Goal: Task Accomplishment & Management: Manage account settings

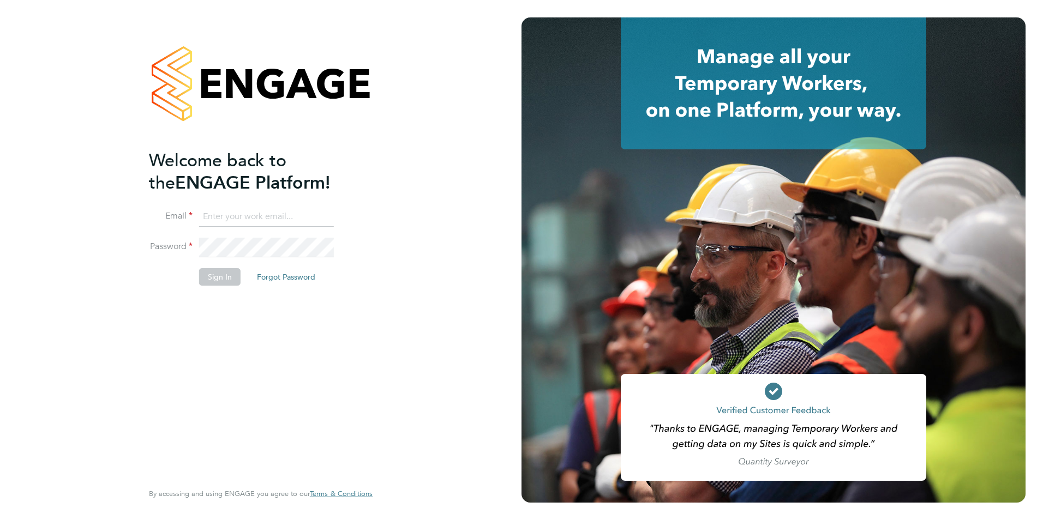
type input "wates@alliance-msp.co.uk"
click at [216, 275] on button "Sign In" at bounding box center [219, 276] width 41 height 17
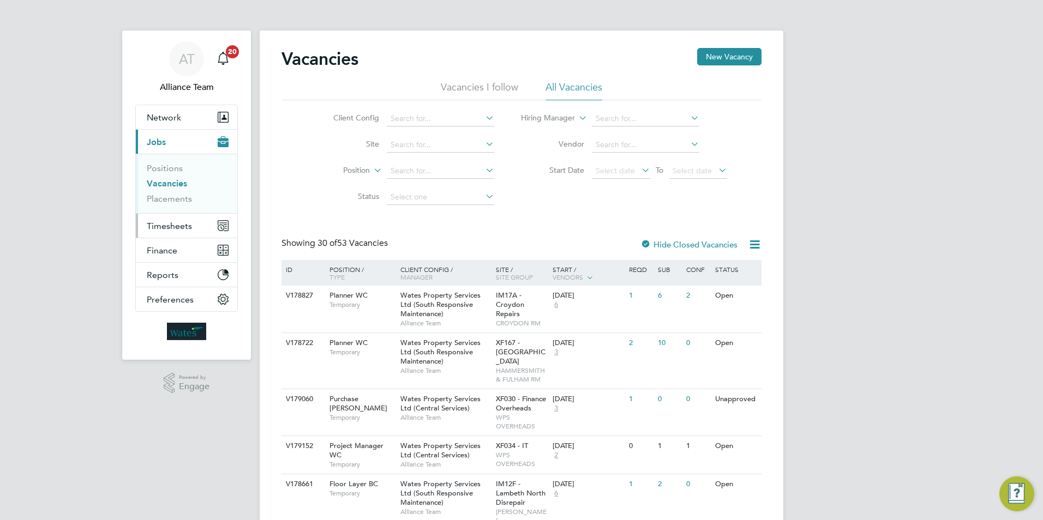
click at [150, 230] on span "Timesheets" at bounding box center [169, 226] width 45 height 10
click at [164, 228] on span "Timesheets" at bounding box center [169, 226] width 45 height 10
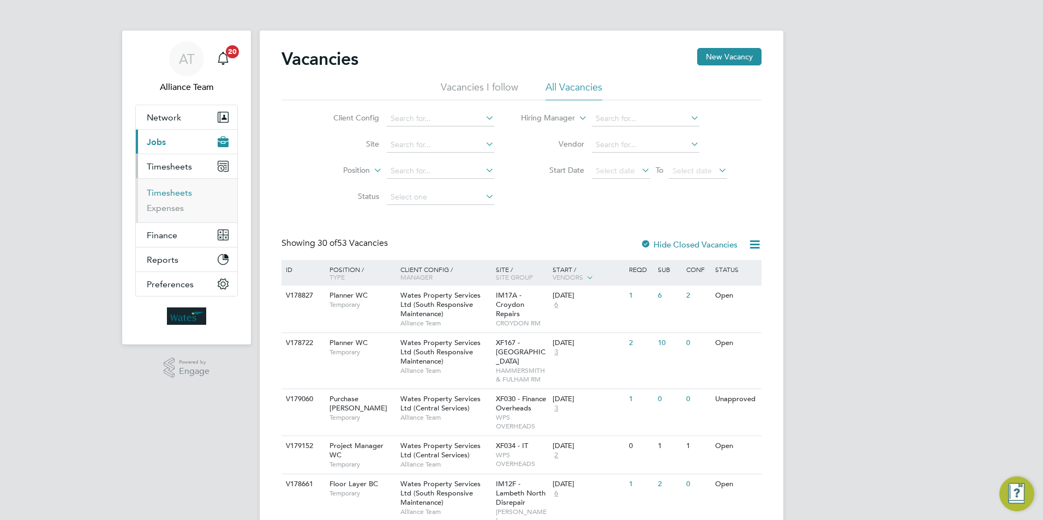
click at [176, 190] on link "Timesheets" at bounding box center [169, 193] width 45 height 10
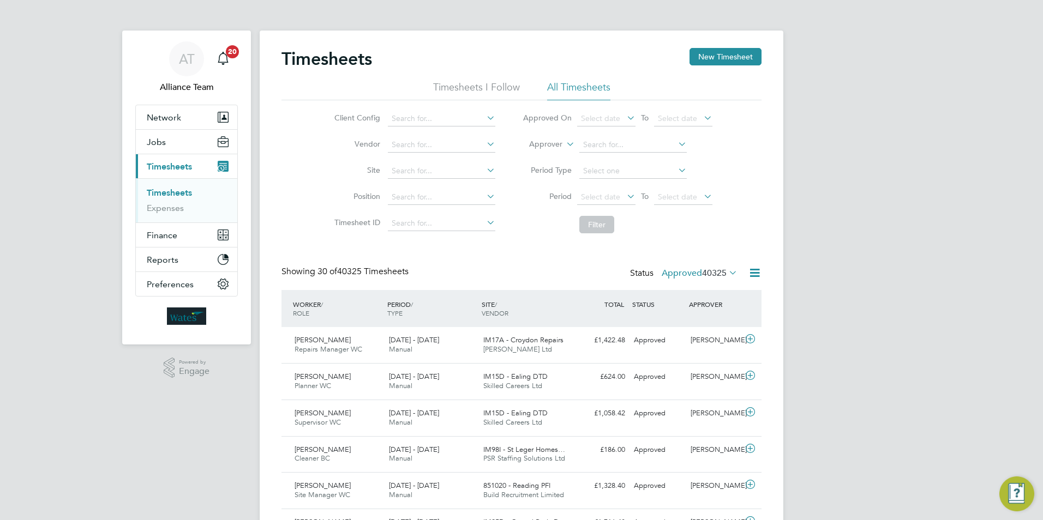
click at [726, 273] on icon at bounding box center [726, 272] width 0 height 15
click at [603, 198] on span "Select date" at bounding box center [600, 197] width 39 height 10
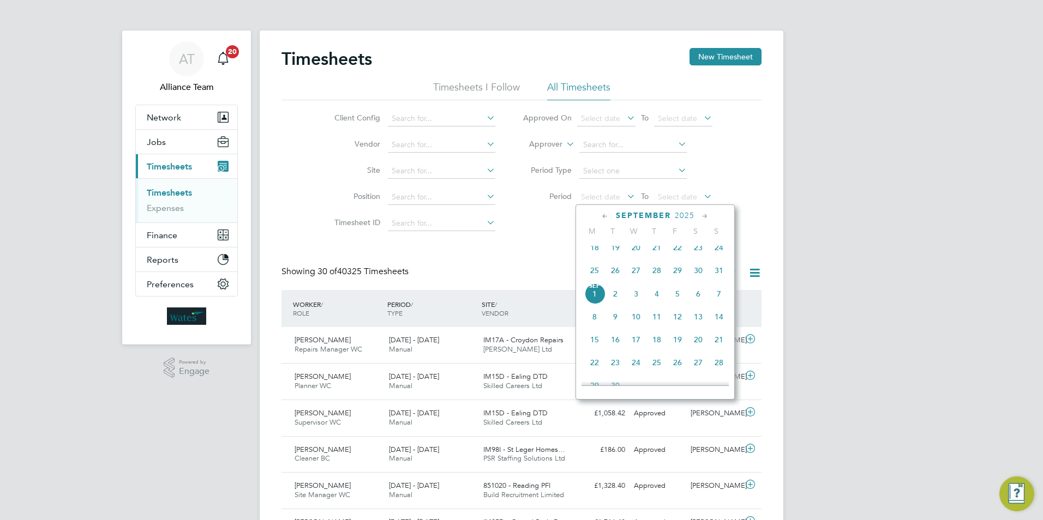
click at [698, 256] on span "23" at bounding box center [698, 247] width 21 height 21
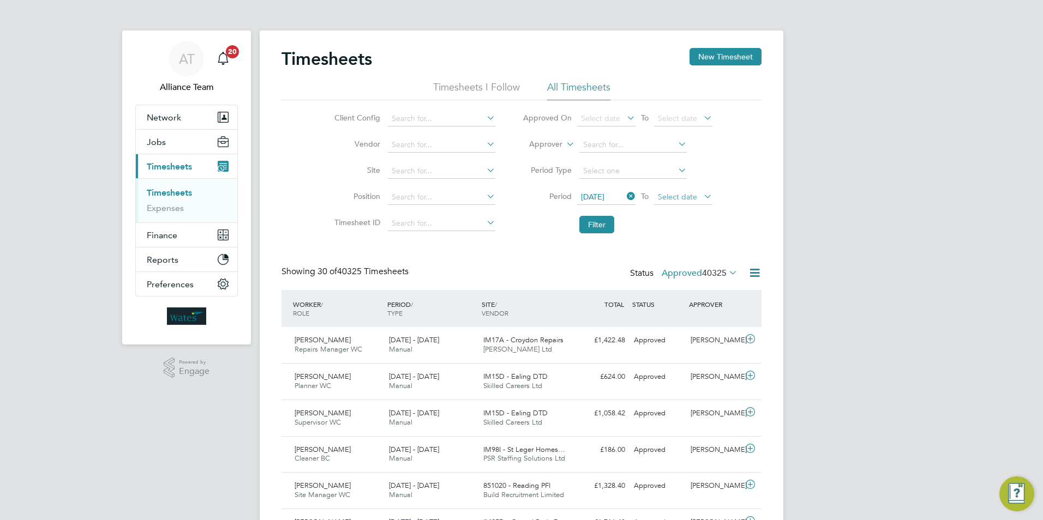
click at [677, 191] on span "Select date" at bounding box center [683, 197] width 58 height 15
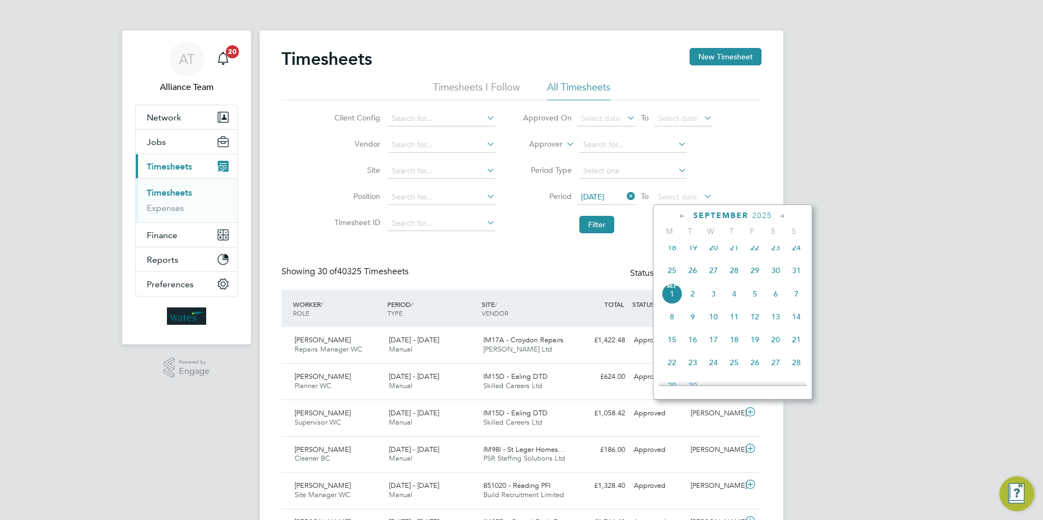
click at [752, 279] on span "29" at bounding box center [754, 270] width 21 height 21
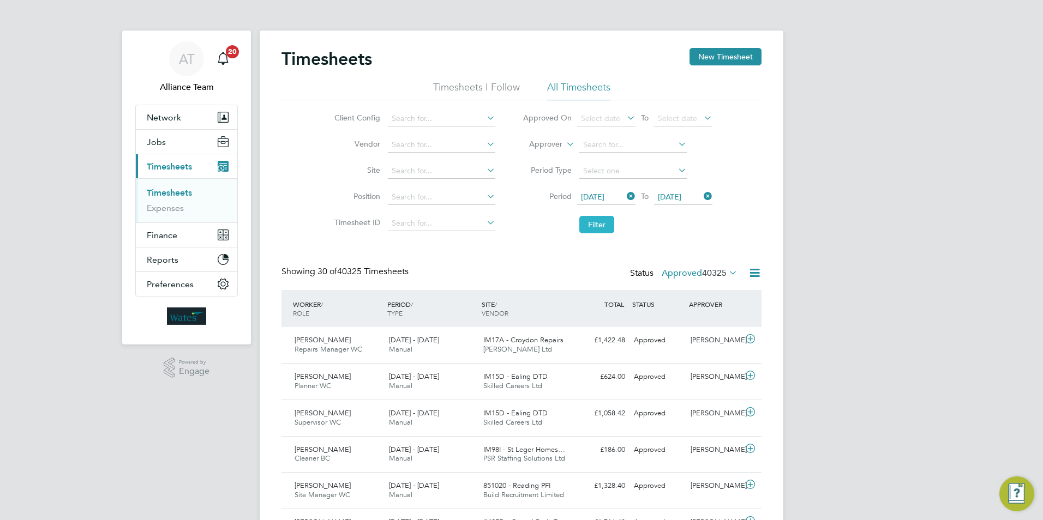
click at [595, 223] on button "Filter" at bounding box center [596, 224] width 35 height 17
click at [735, 57] on button "New Timesheet" at bounding box center [725, 56] width 72 height 17
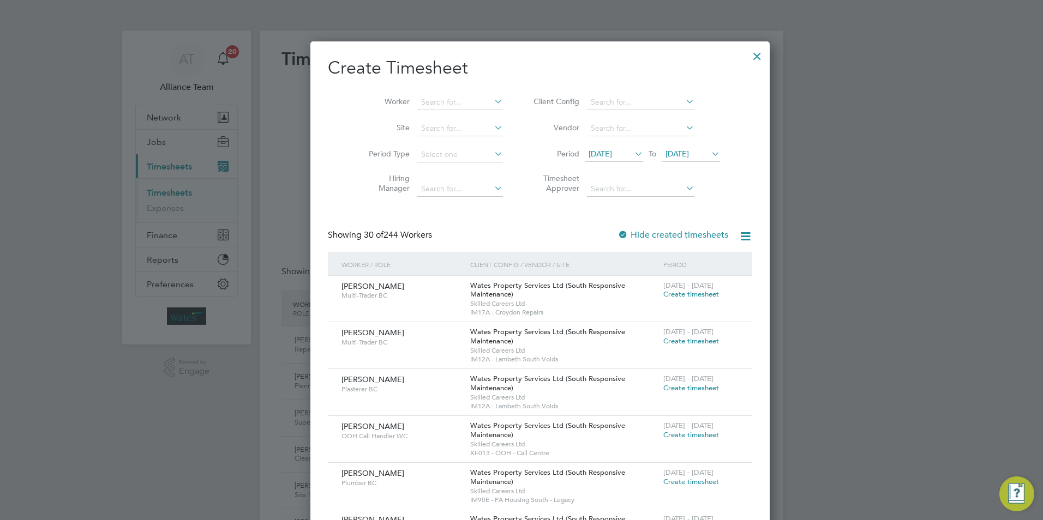
click at [595, 148] on span "18 Aug 2025" at bounding box center [614, 154] width 58 height 15
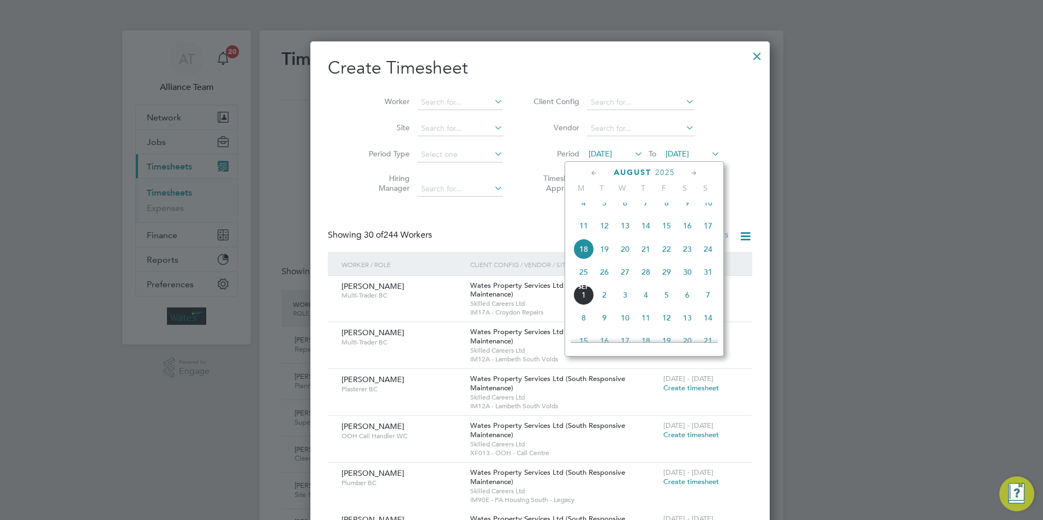
click at [686, 258] on span "23" at bounding box center [687, 249] width 21 height 21
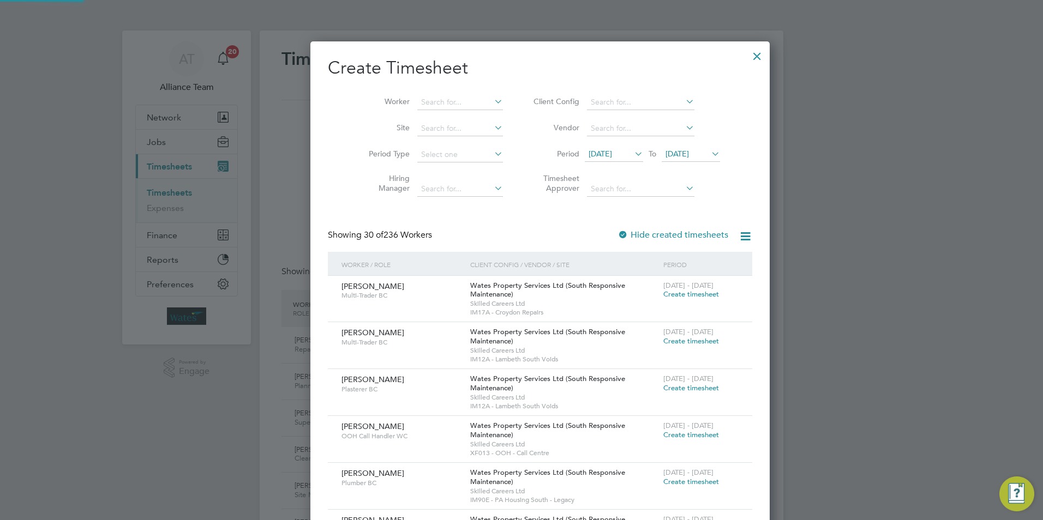
click at [665, 153] on span "25 Aug 2025" at bounding box center [676, 154] width 23 height 10
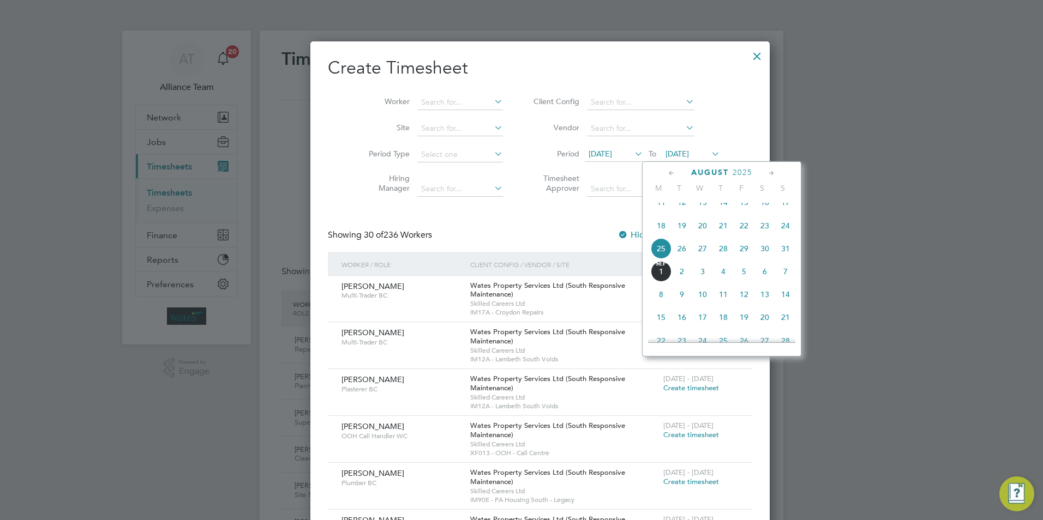
click at [745, 255] on span "29" at bounding box center [743, 248] width 21 height 21
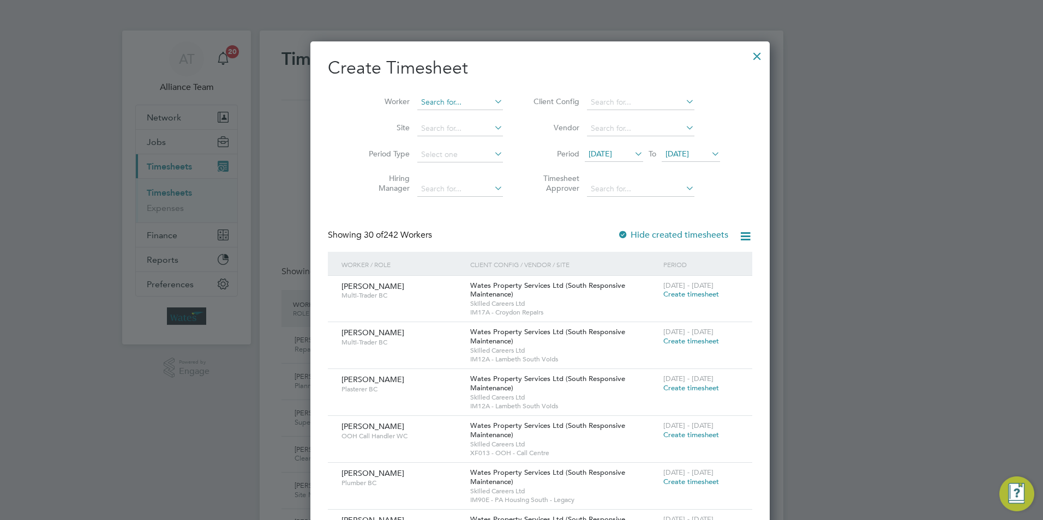
click at [456, 95] on input at bounding box center [460, 102] width 86 height 15
click at [600, 95] on input at bounding box center [640, 102] width 107 height 15
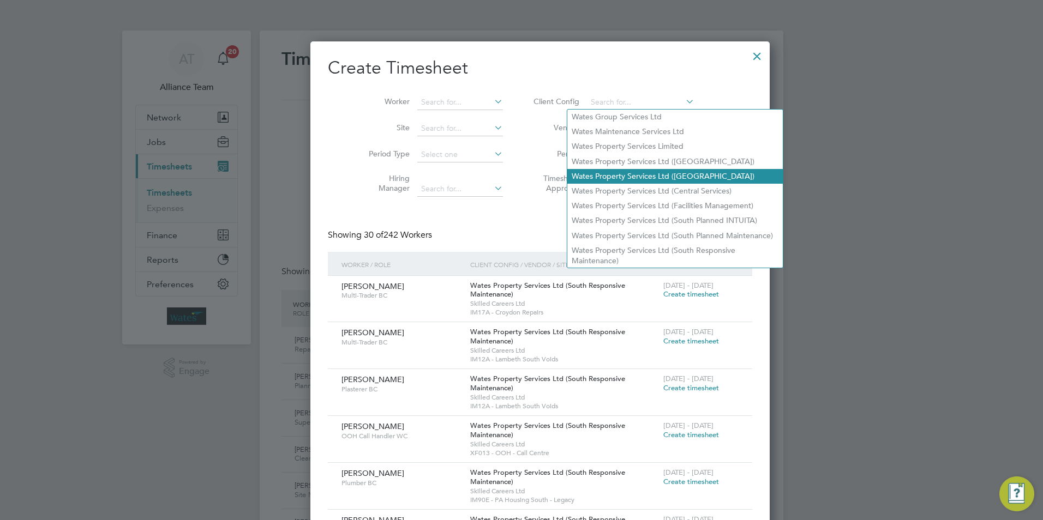
click at [625, 175] on li "Wates Property Services Ltd ([GEOGRAPHIC_DATA])" at bounding box center [674, 176] width 215 height 15
type input "Wates Property Services Ltd ([GEOGRAPHIC_DATA])"
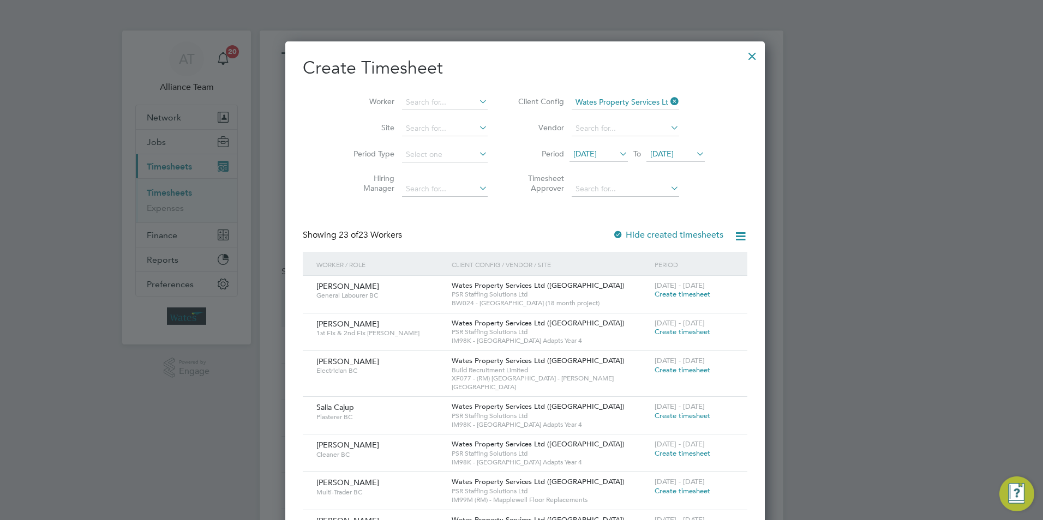
click at [733, 236] on icon at bounding box center [740, 237] width 14 height 14
click at [677, 263] on li "Download missing timesheets" at bounding box center [677, 261] width 118 height 15
click at [743, 54] on div at bounding box center [752, 54] width 20 height 20
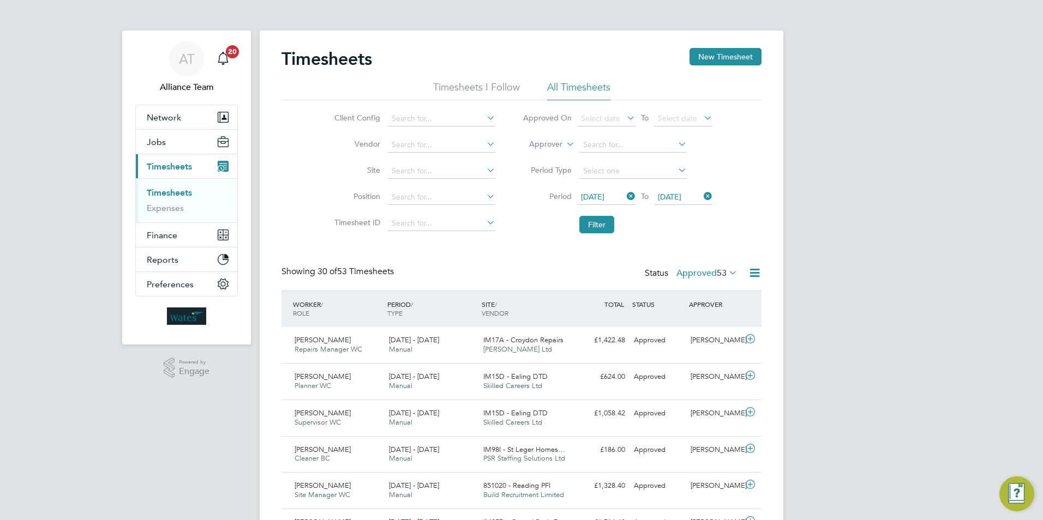
scroll to position [28, 95]
click at [438, 116] on input at bounding box center [441, 118] width 107 height 15
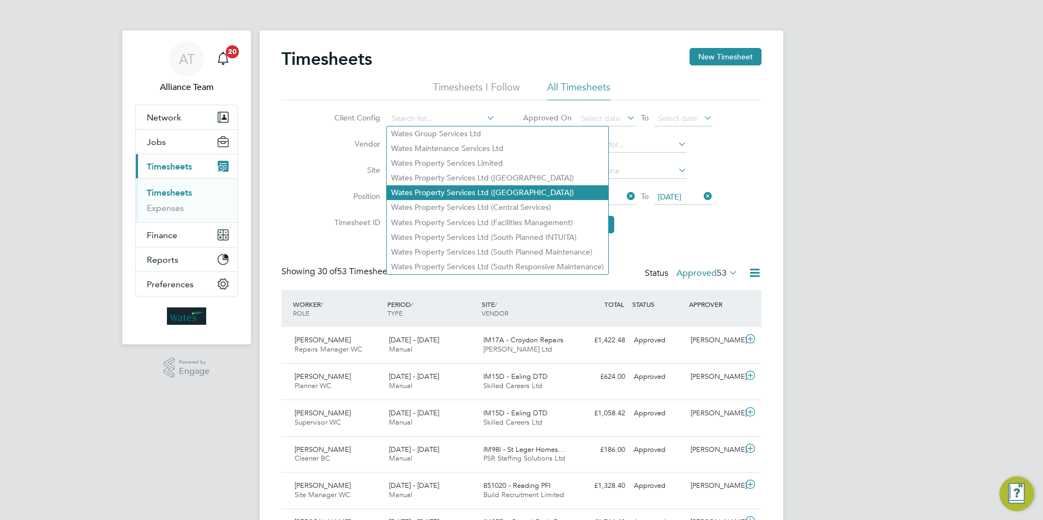
click at [474, 194] on li "Wates Property Services Ltd ([GEOGRAPHIC_DATA])" at bounding box center [497, 192] width 221 height 15
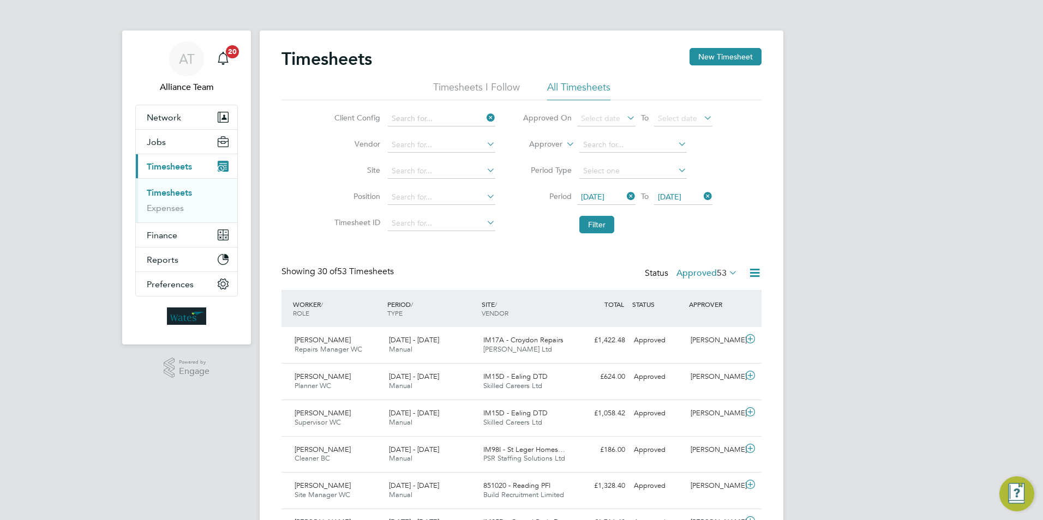
type input "Wates Property Services Ltd ([GEOGRAPHIC_DATA])"
click at [589, 227] on button "Filter" at bounding box center [596, 224] width 35 height 17
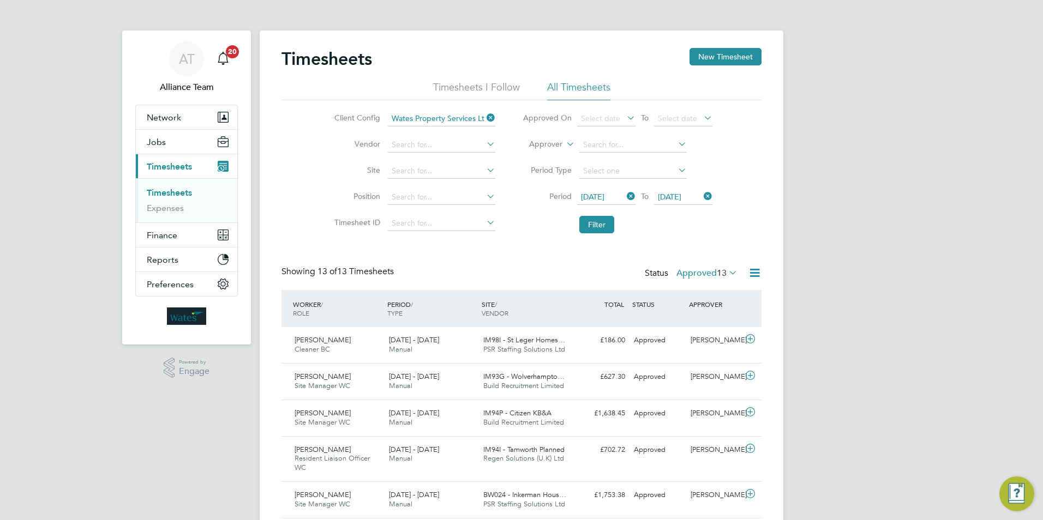
click at [726, 274] on icon at bounding box center [726, 272] width 0 height 15
click at [734, 291] on li "30" at bounding box center [733, 292] width 14 height 15
click at [624, 198] on icon at bounding box center [624, 196] width 0 height 15
click at [701, 198] on icon at bounding box center [701, 196] width 0 height 15
click at [438, 142] on input at bounding box center [441, 144] width 107 height 15
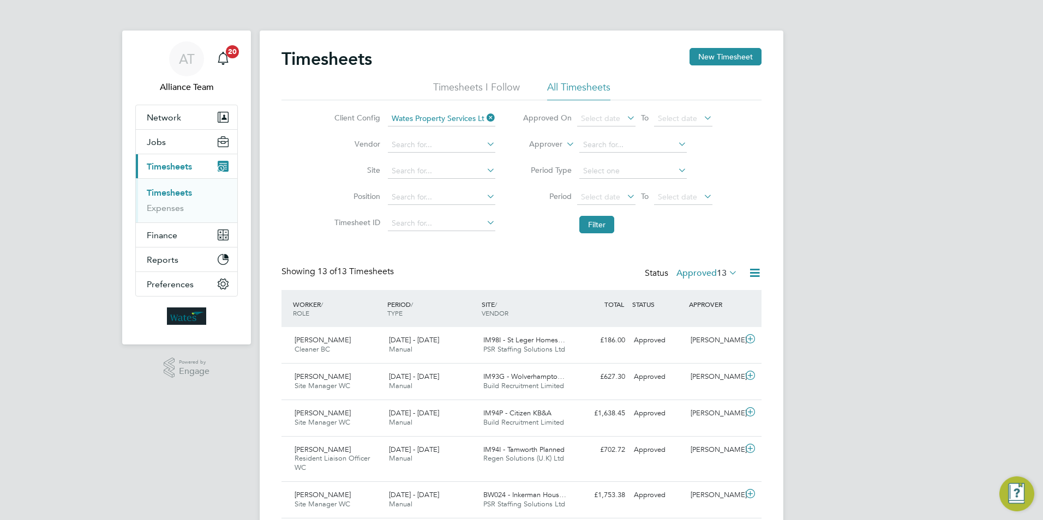
click at [338, 133] on li "Vendor" at bounding box center [412, 145] width 191 height 26
click at [484, 115] on icon at bounding box center [484, 117] width 0 height 15
click at [432, 117] on input at bounding box center [441, 118] width 107 height 15
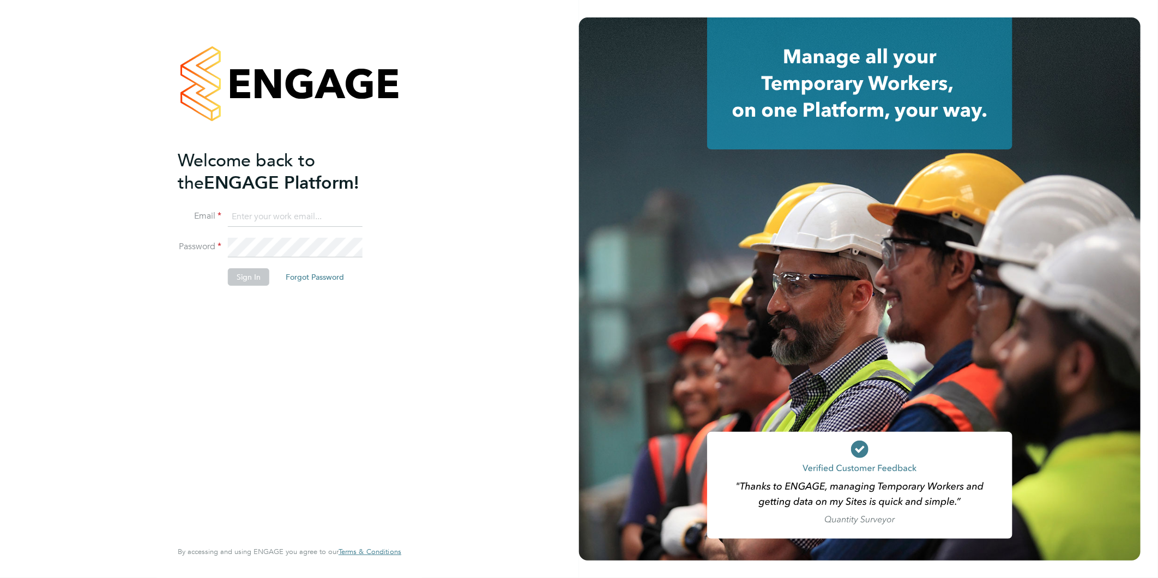
type input "[EMAIL_ADDRESS][DOMAIN_NAME]"
click at [239, 270] on button "Sign In" at bounding box center [248, 276] width 41 height 17
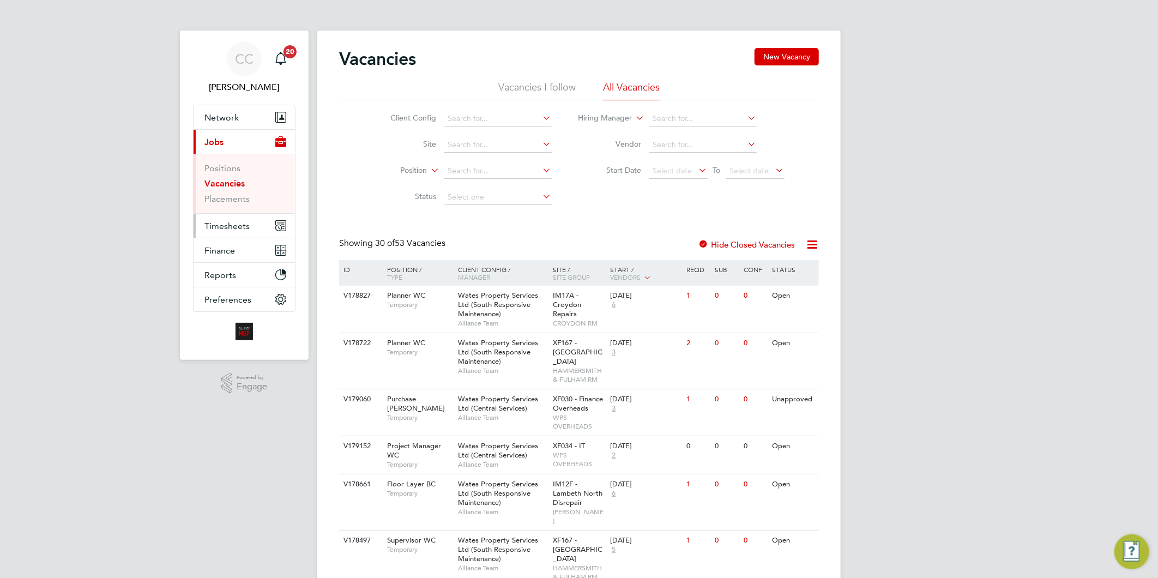
click at [216, 222] on span "Timesheets" at bounding box center [226, 226] width 45 height 10
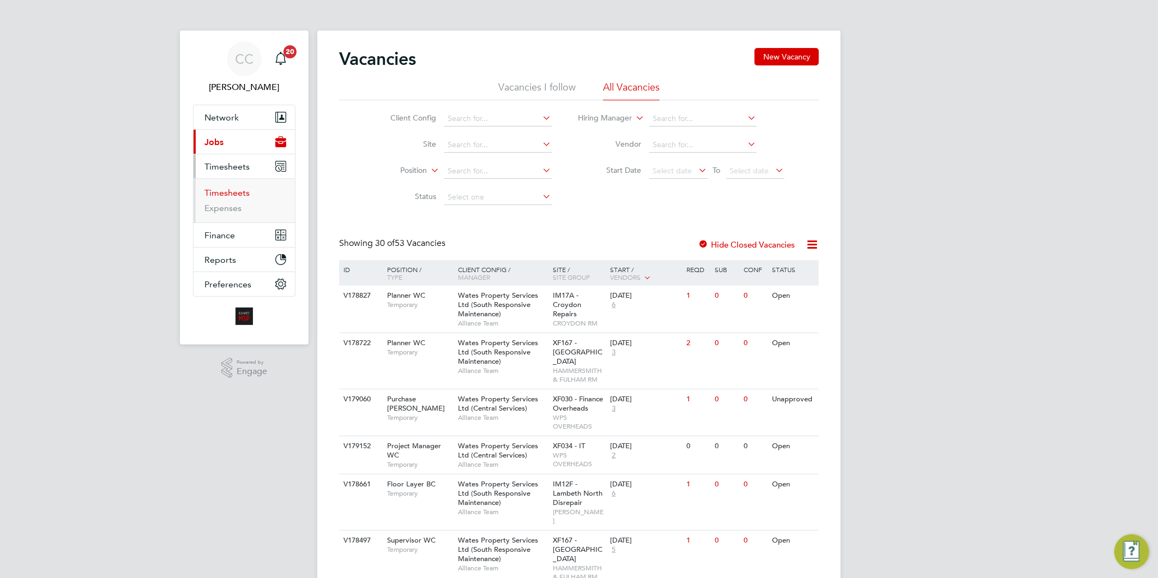
click at [222, 194] on link "Timesheets" at bounding box center [226, 193] width 45 height 10
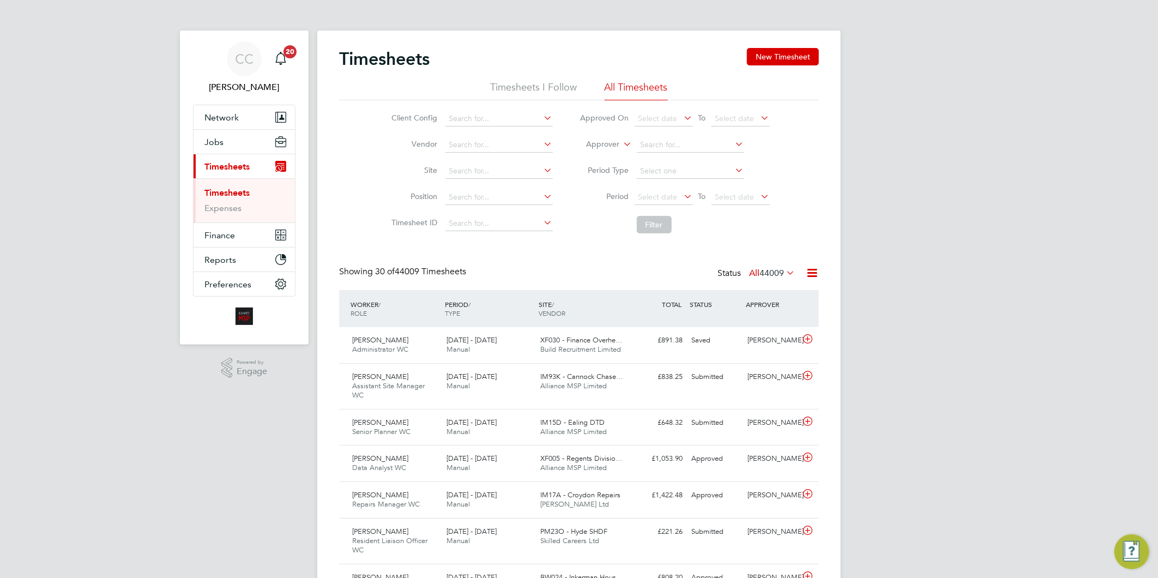
click at [784, 270] on icon at bounding box center [784, 272] width 0 height 15
click at [651, 193] on span "Select date" at bounding box center [658, 197] width 39 height 10
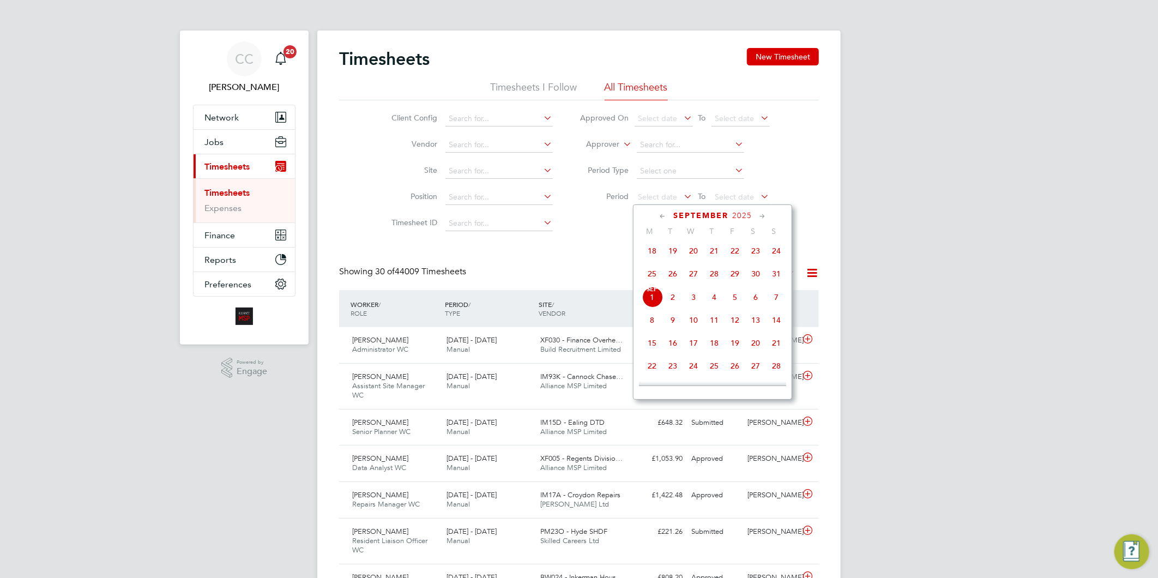
click at [755, 254] on span "23" at bounding box center [755, 250] width 21 height 21
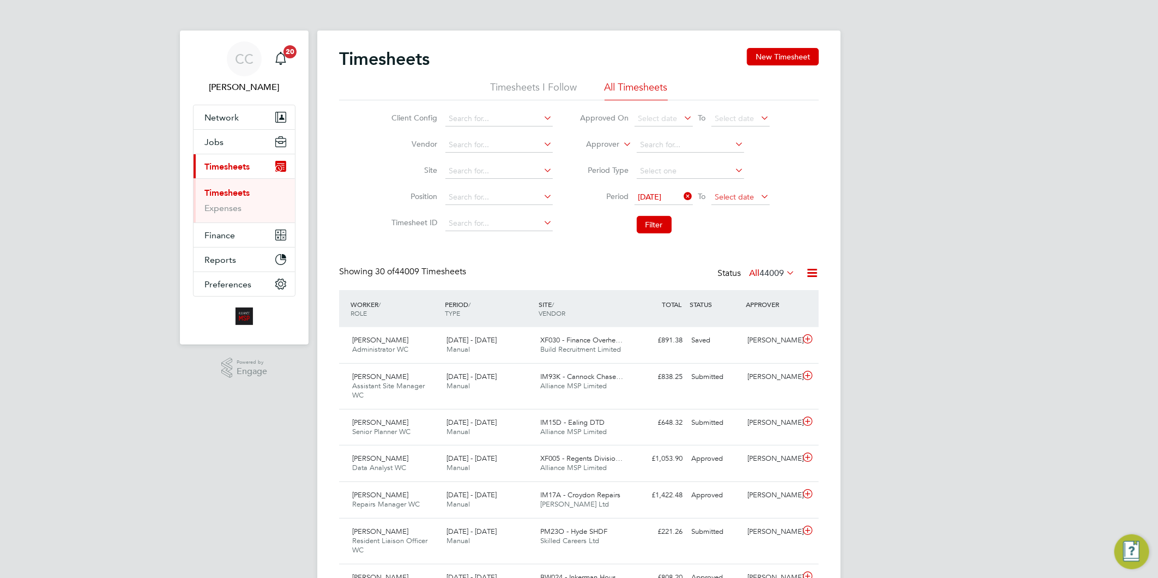
click at [747, 196] on span "Select date" at bounding box center [734, 197] width 39 height 10
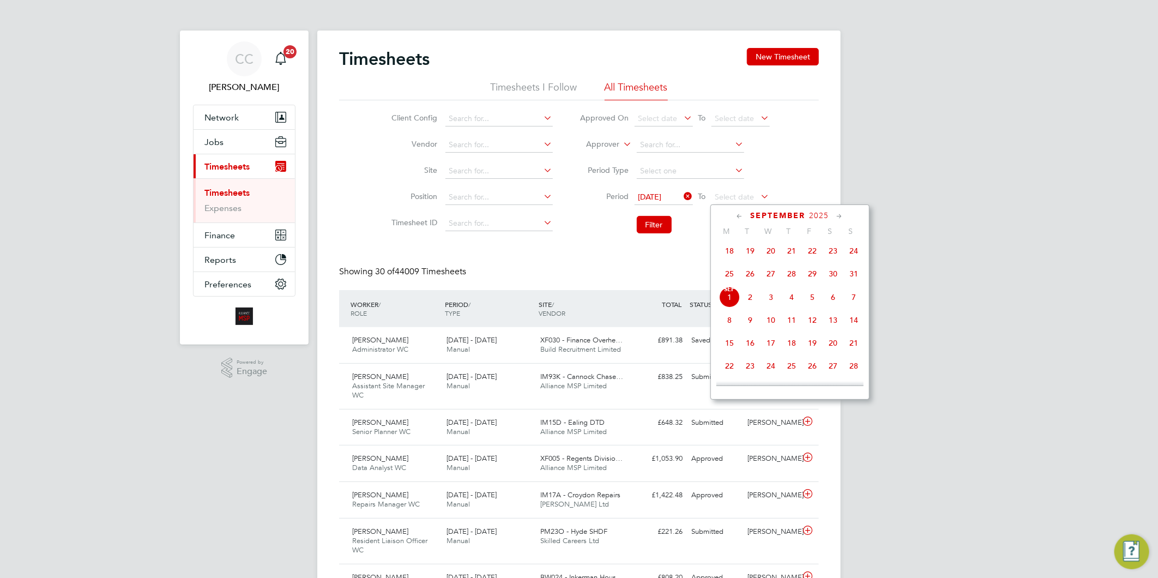
click at [814, 276] on span "29" at bounding box center [812, 273] width 21 height 21
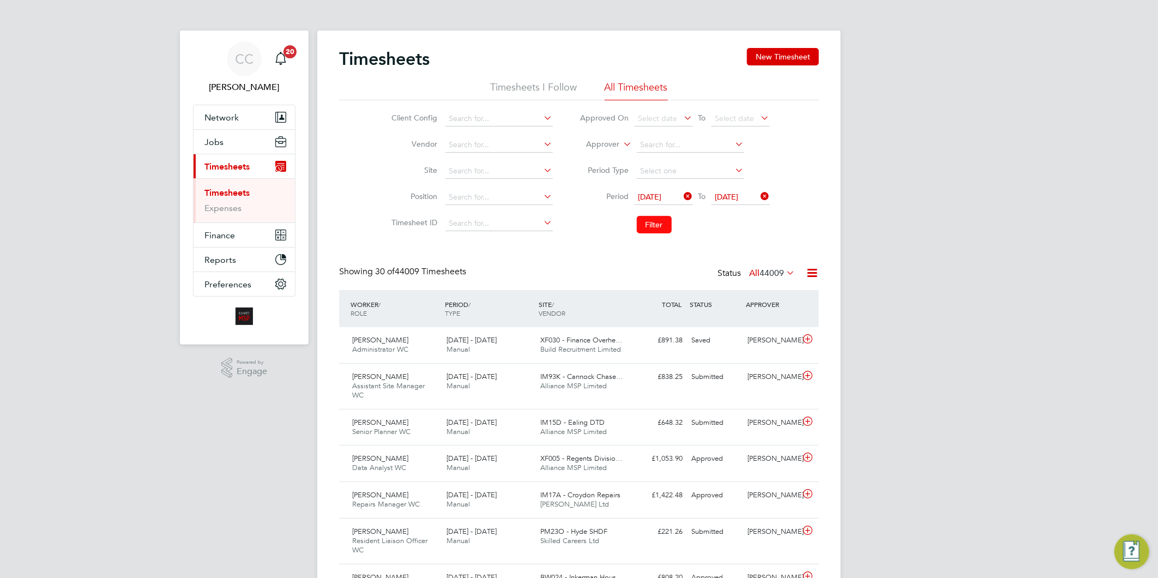
click at [654, 219] on button "Filter" at bounding box center [654, 224] width 35 height 17
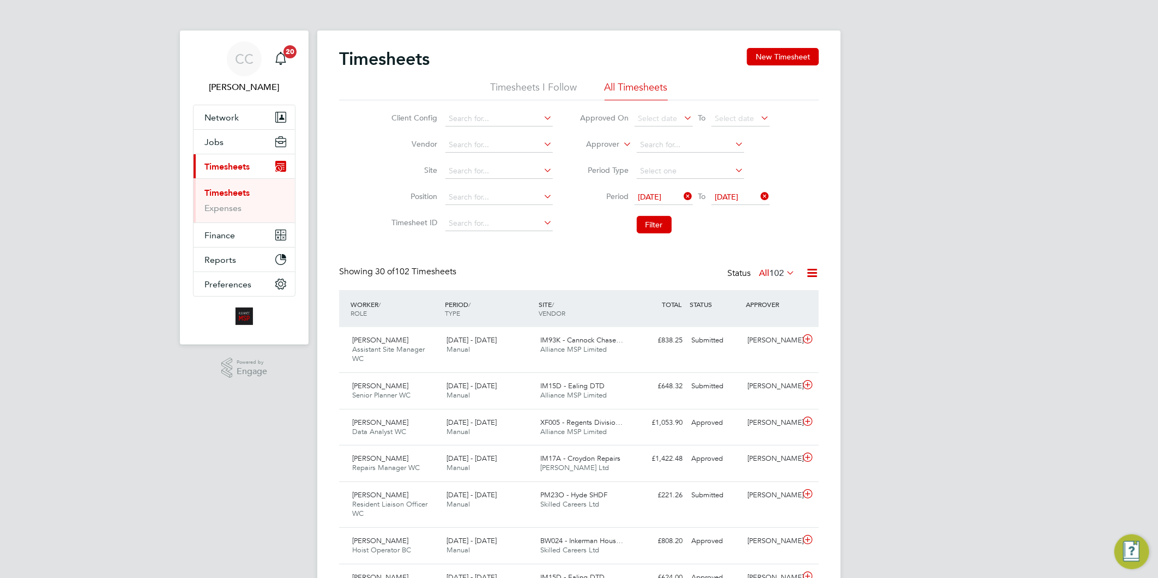
click at [809, 273] on icon at bounding box center [812, 273] width 14 height 14
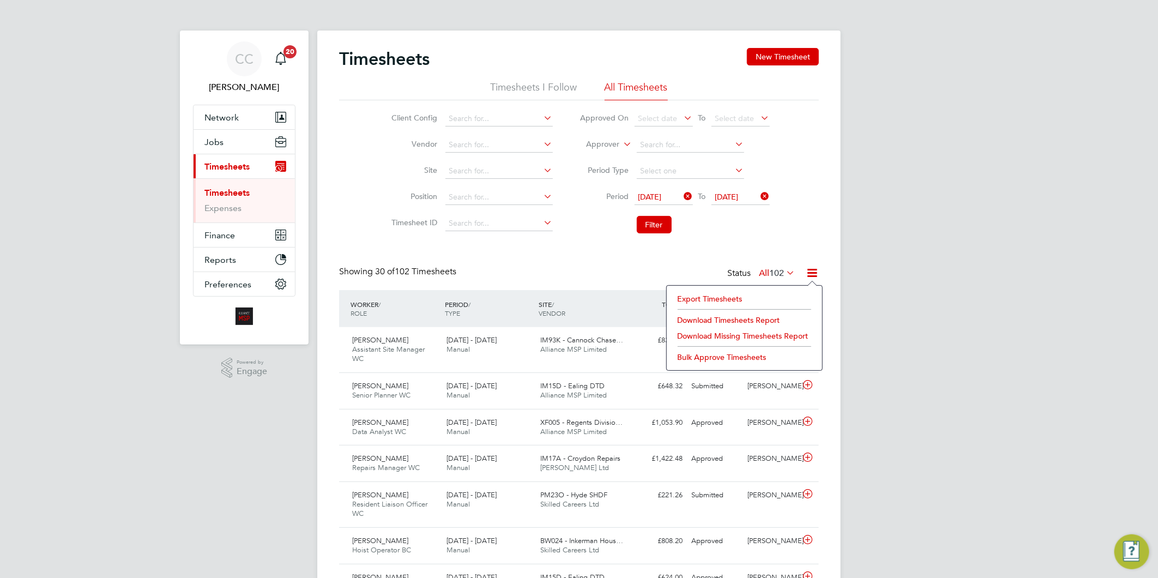
click at [700, 322] on li "Download Timesheets Report" at bounding box center [744, 319] width 144 height 15
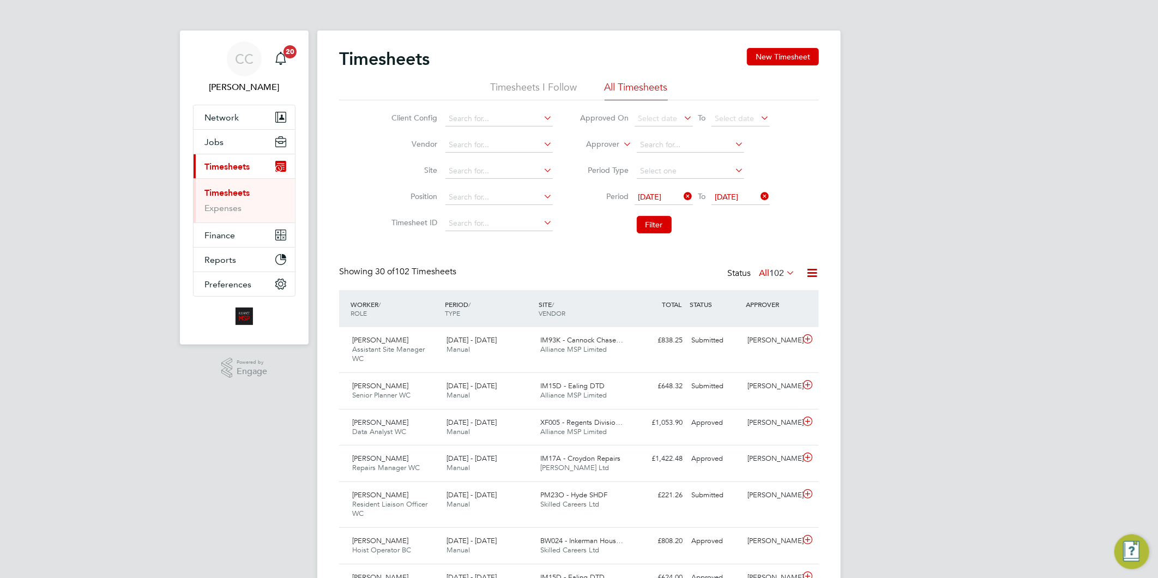
click at [815, 275] on icon at bounding box center [812, 273] width 14 height 14
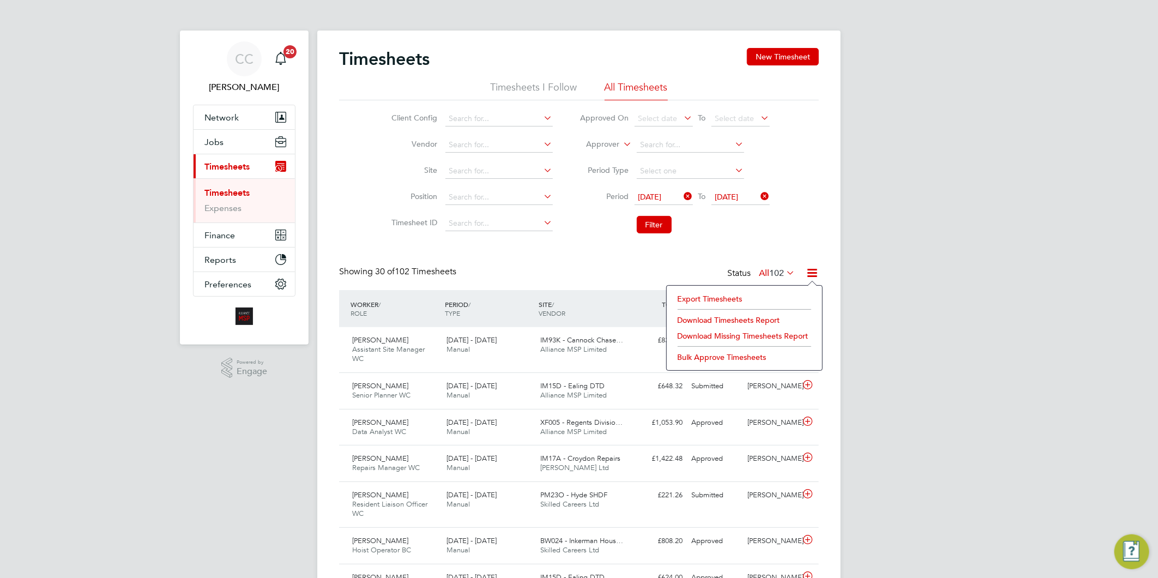
click at [718, 337] on li "Download Missing Timesheets Report" at bounding box center [744, 335] width 144 height 15
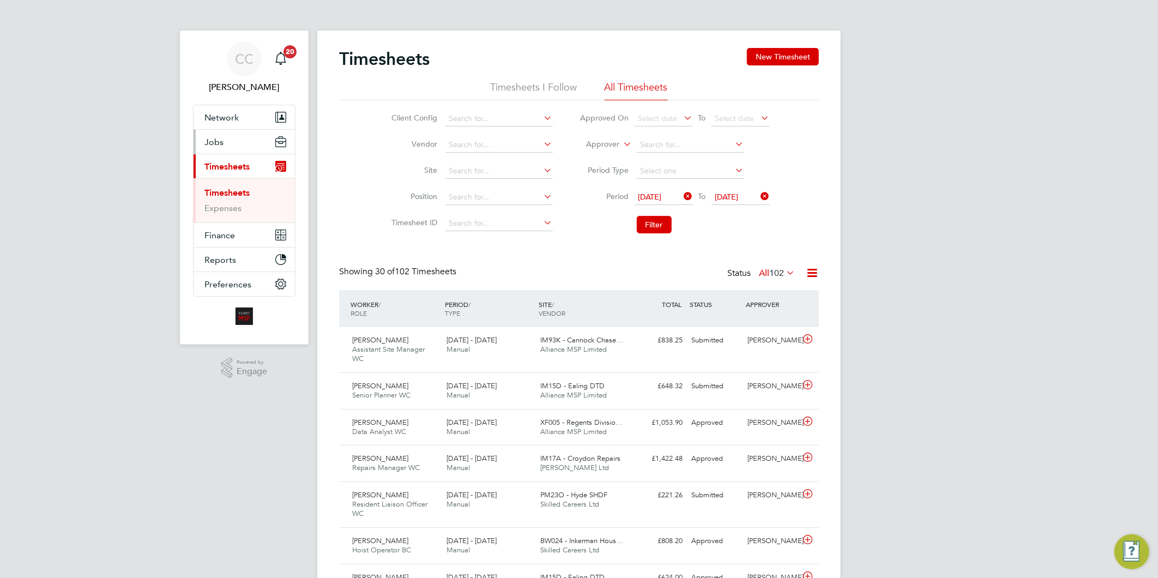
click at [222, 139] on span "Jobs" at bounding box center [213, 142] width 19 height 10
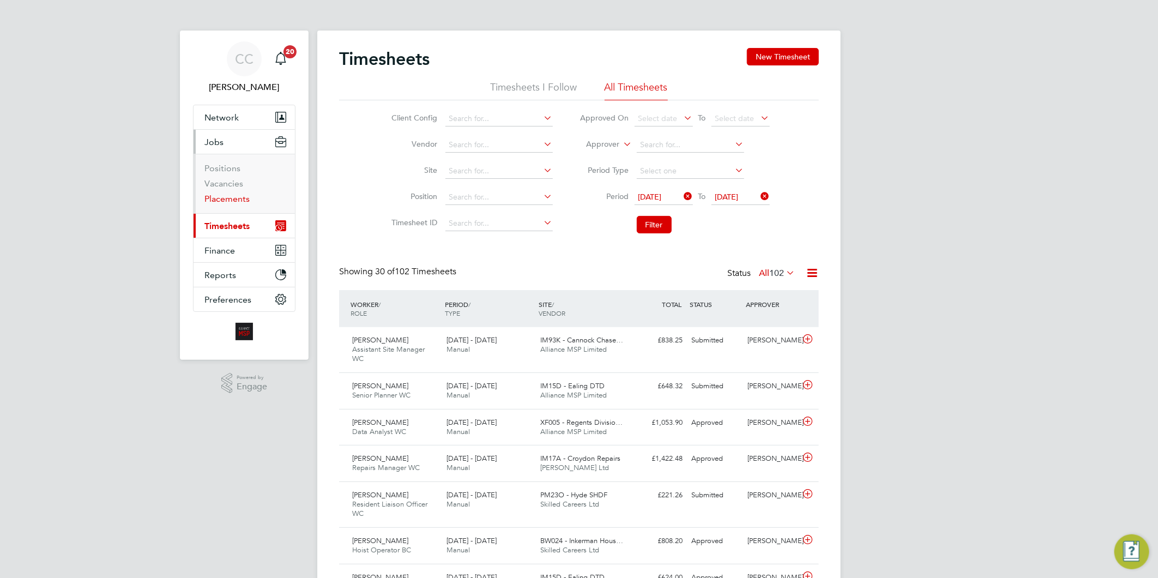
click at [224, 197] on link "Placements" at bounding box center [226, 199] width 45 height 10
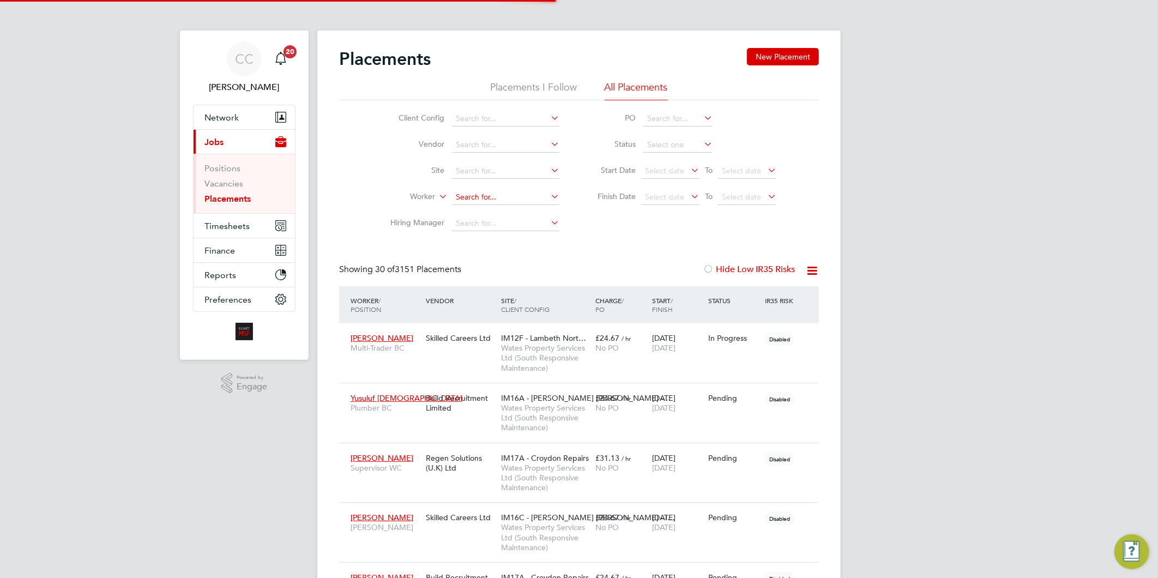
click at [502, 200] on input at bounding box center [505, 197] width 107 height 15
click at [524, 213] on li "Robin Walker" at bounding box center [519, 212] width 137 height 15
type input "Robin Walker"
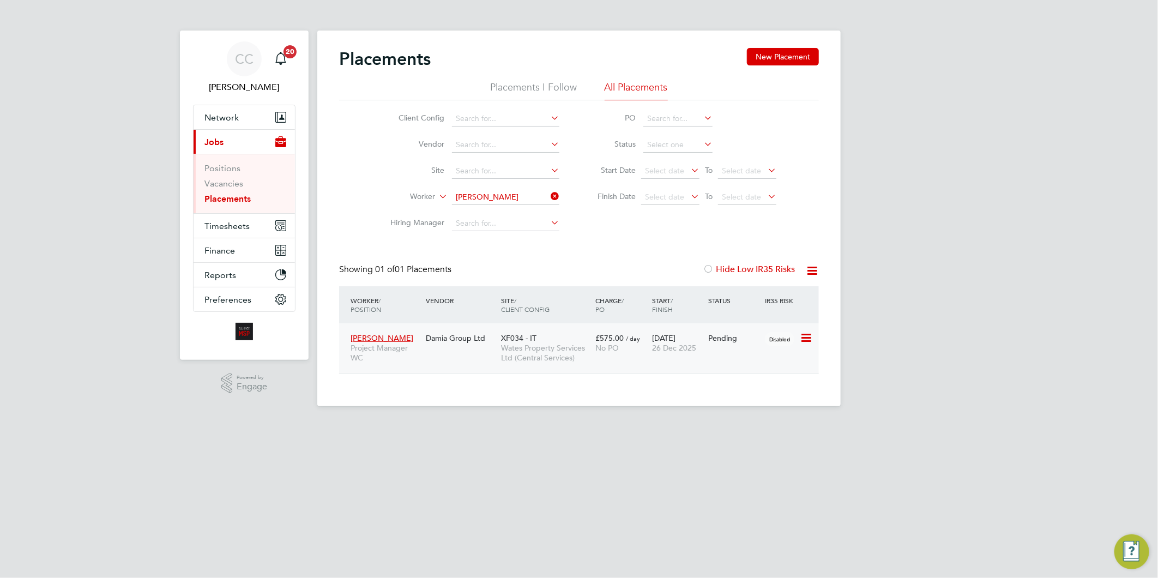
click at [516, 351] on span "Wates Property Services Ltd (Central Services)" at bounding box center [545, 353] width 89 height 20
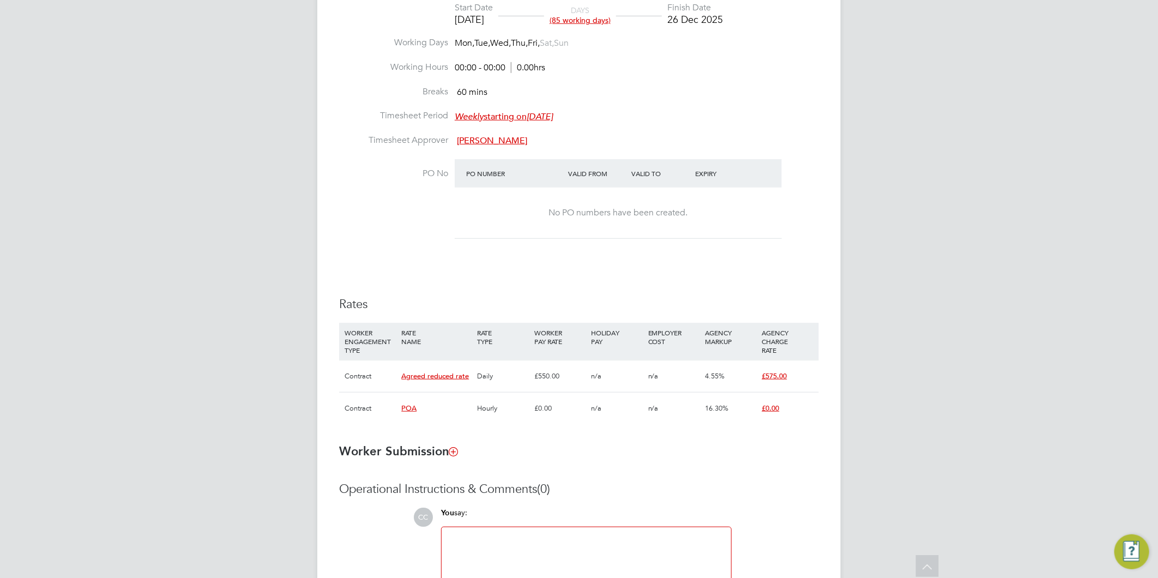
scroll to position [556, 0]
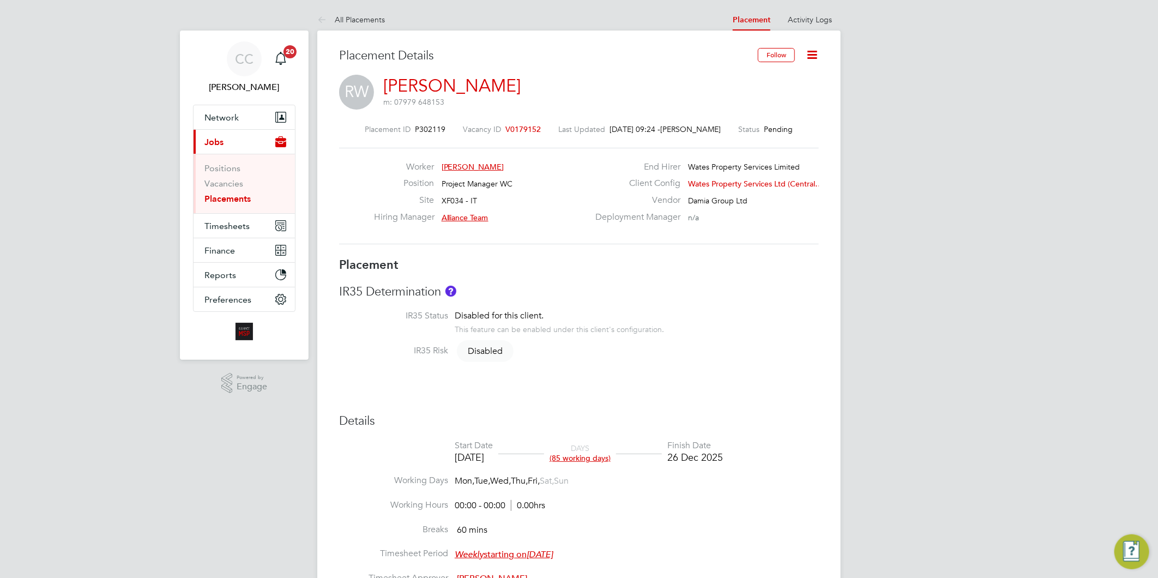
click at [808, 52] on icon at bounding box center [812, 55] width 14 height 14
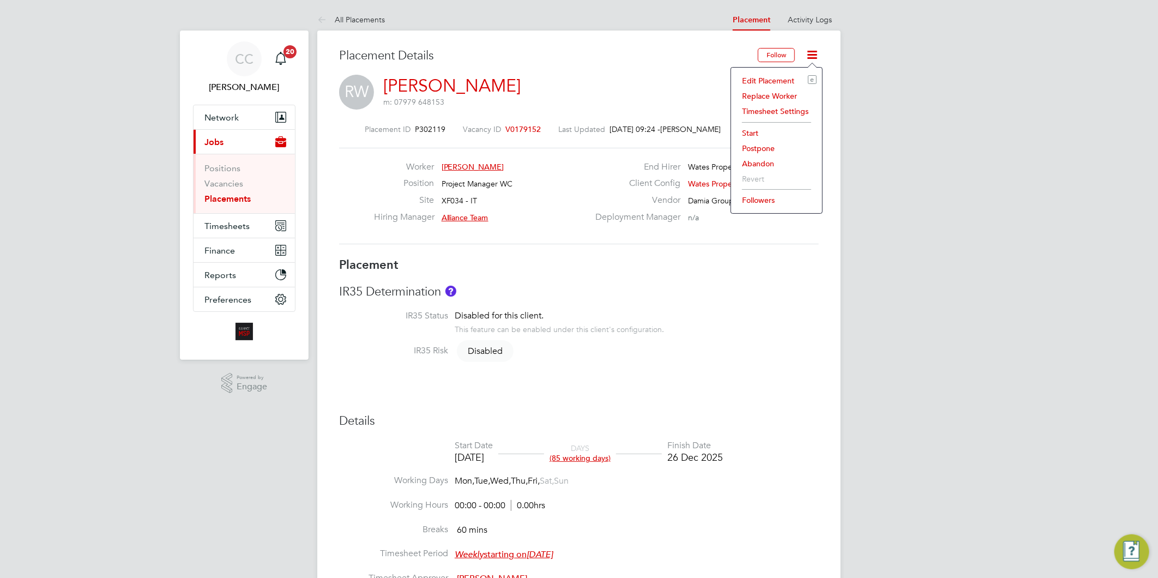
click at [772, 77] on li "Edit Placement e" at bounding box center [777, 80] width 80 height 15
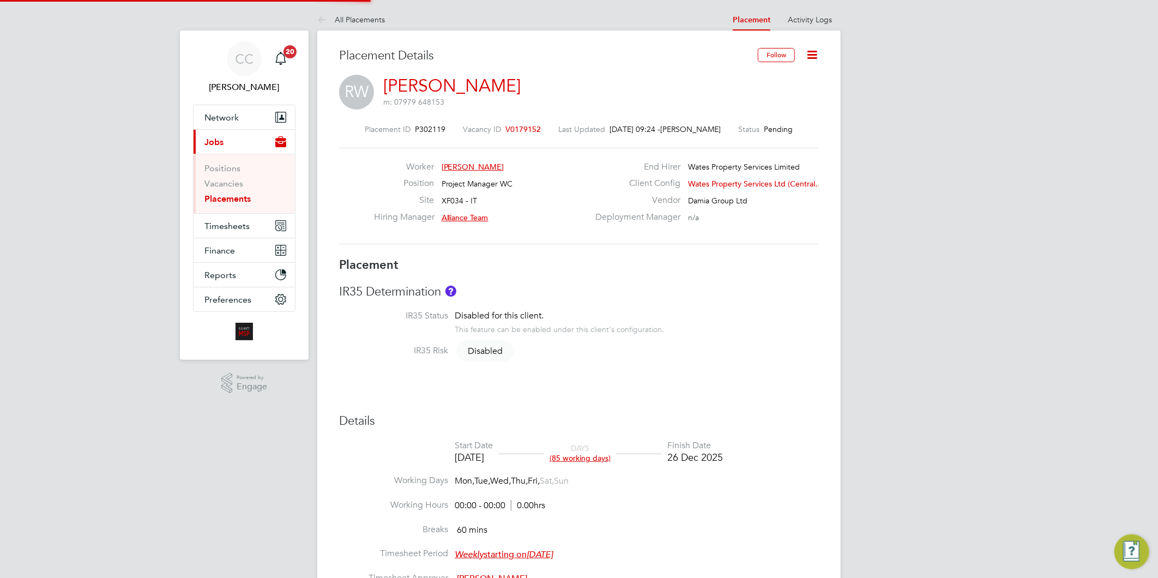
type input "Alliance Team"
type input "Natasha Barttelot"
type input "[DATE]"
type input "26 Dec 2025"
type input "00:00"
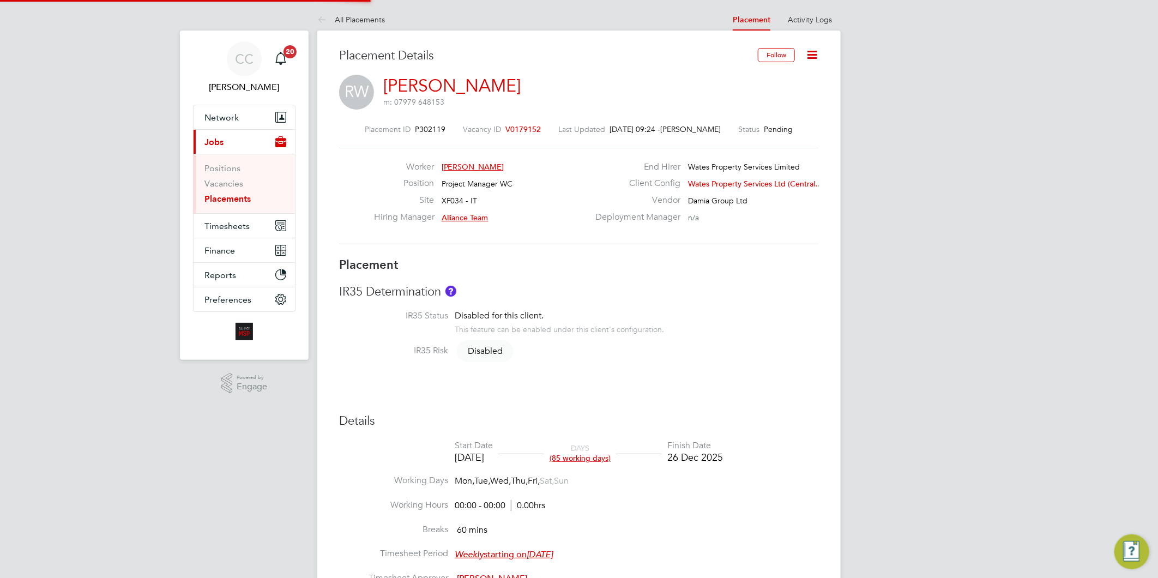
type input "00:00"
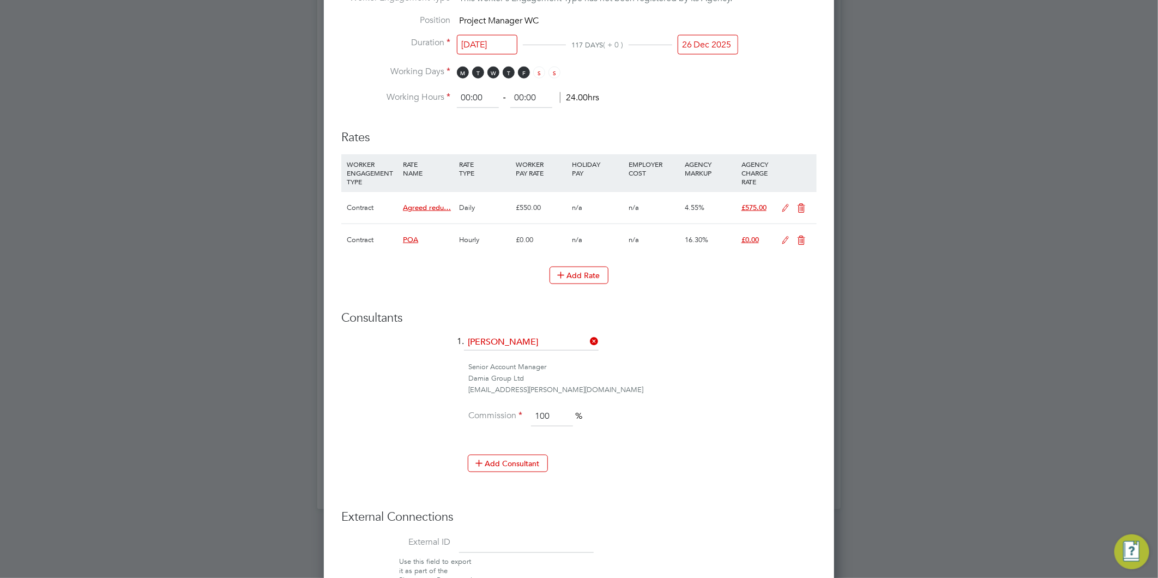
click at [800, 239] on icon at bounding box center [802, 240] width 14 height 9
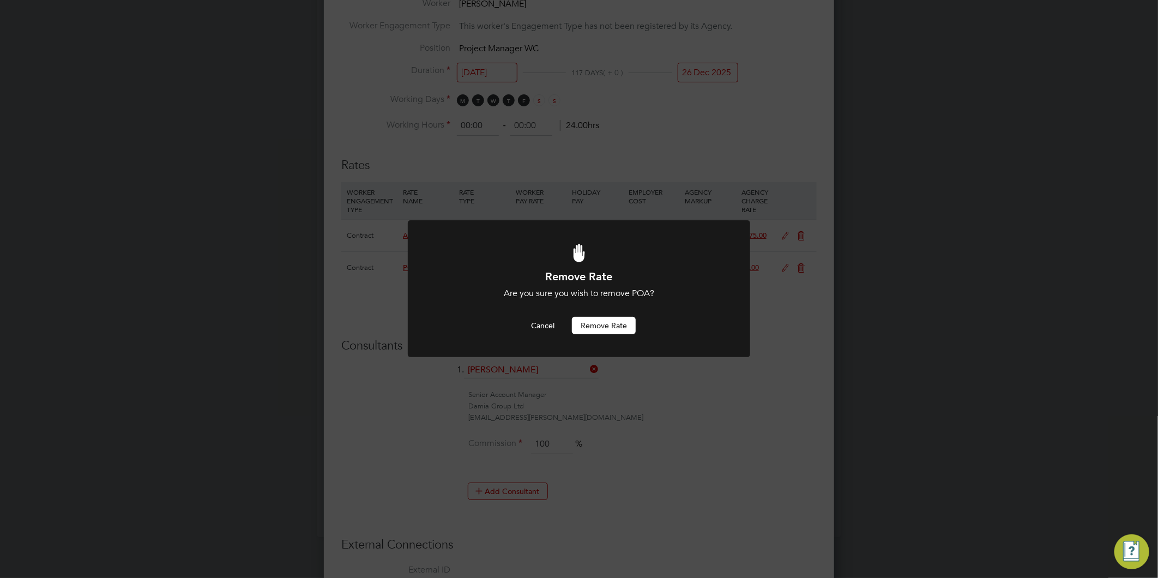
click at [604, 325] on button "Remove rate" at bounding box center [604, 325] width 64 height 17
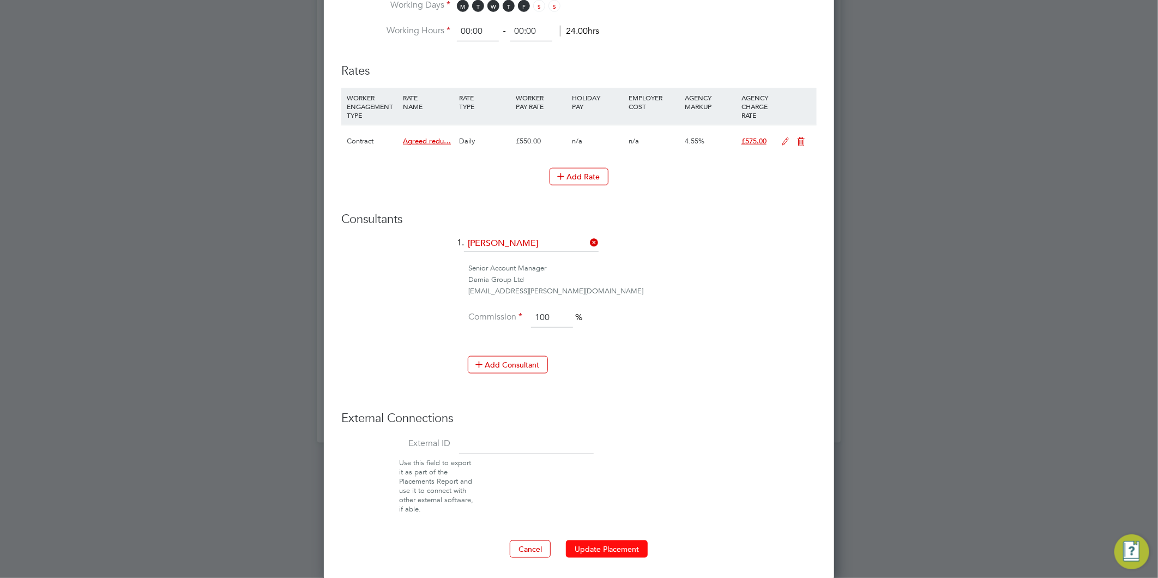
click at [635, 541] on button "Update Placement" at bounding box center [607, 548] width 82 height 17
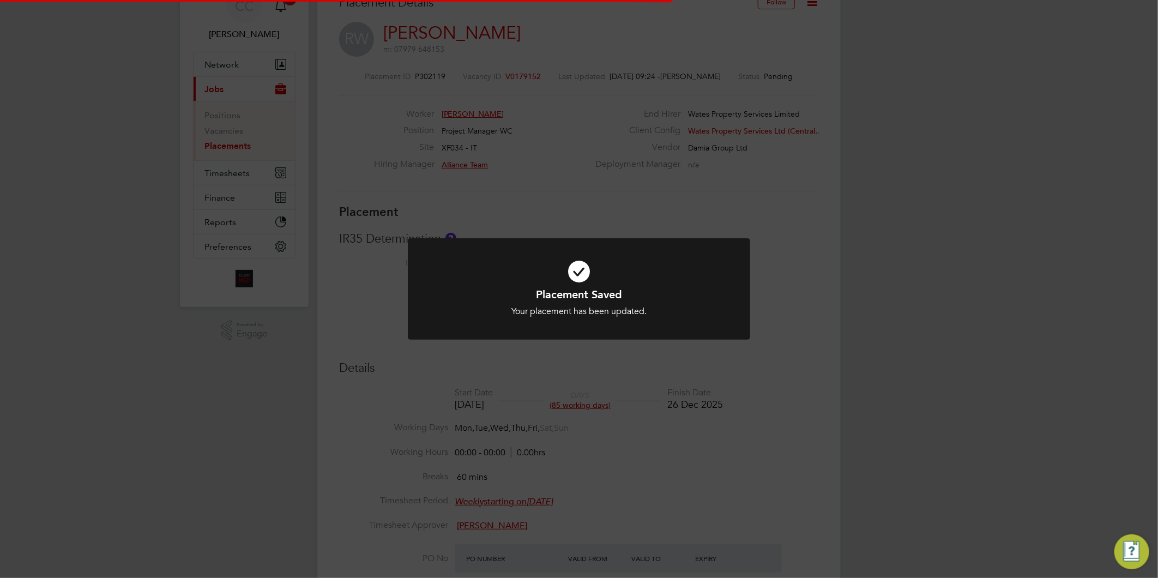
click at [971, 378] on div "Placement Saved Your placement has been updated. Cancel Okay" at bounding box center [579, 289] width 1158 height 578
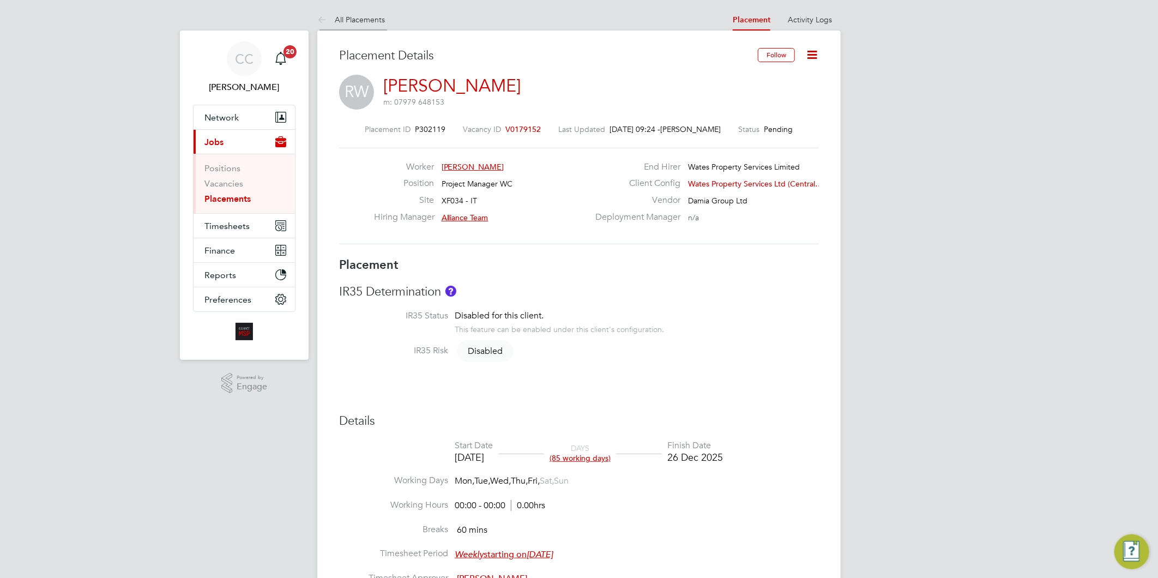
click at [355, 21] on link "All Placements" at bounding box center [351, 20] width 68 height 10
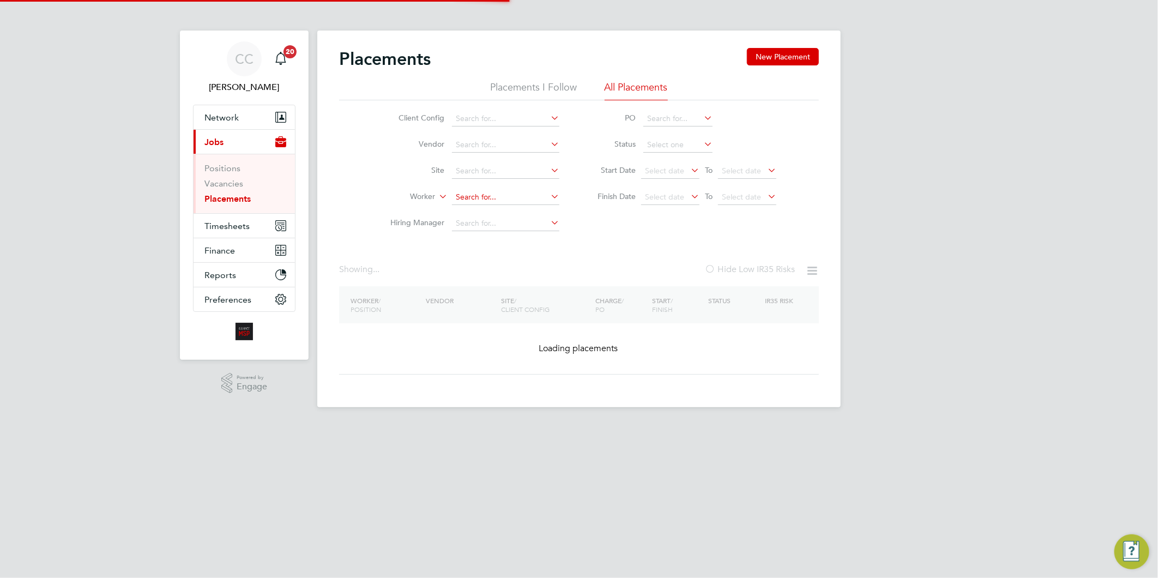
click at [467, 195] on input at bounding box center [505, 197] width 107 height 15
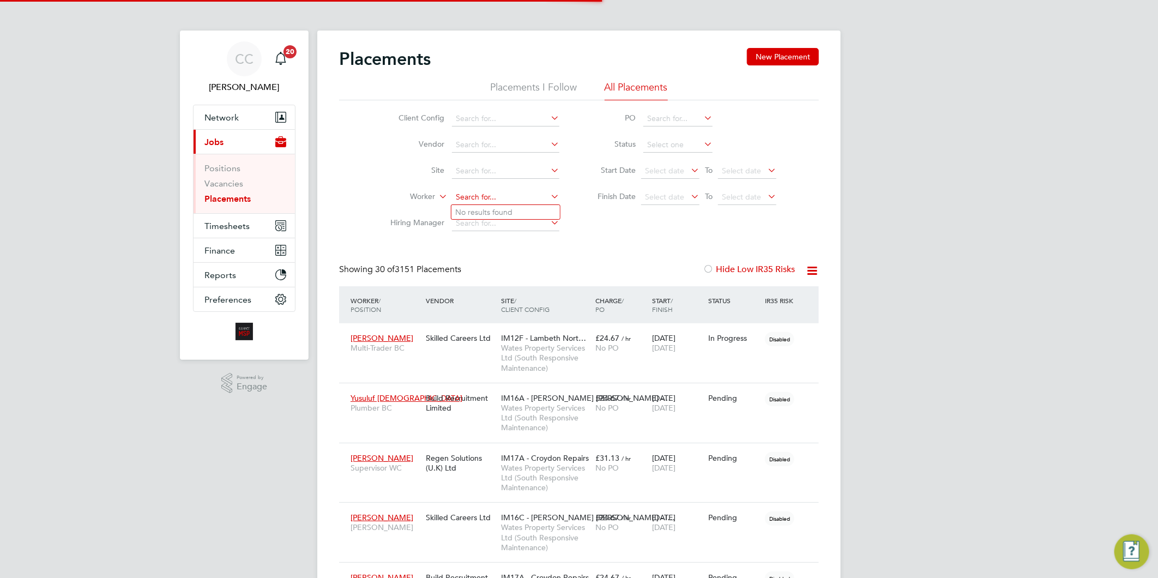
scroll to position [31, 76]
click at [507, 212] on li "Craig Bay liss" at bounding box center [505, 212] width 109 height 15
type input "[PERSON_NAME]"
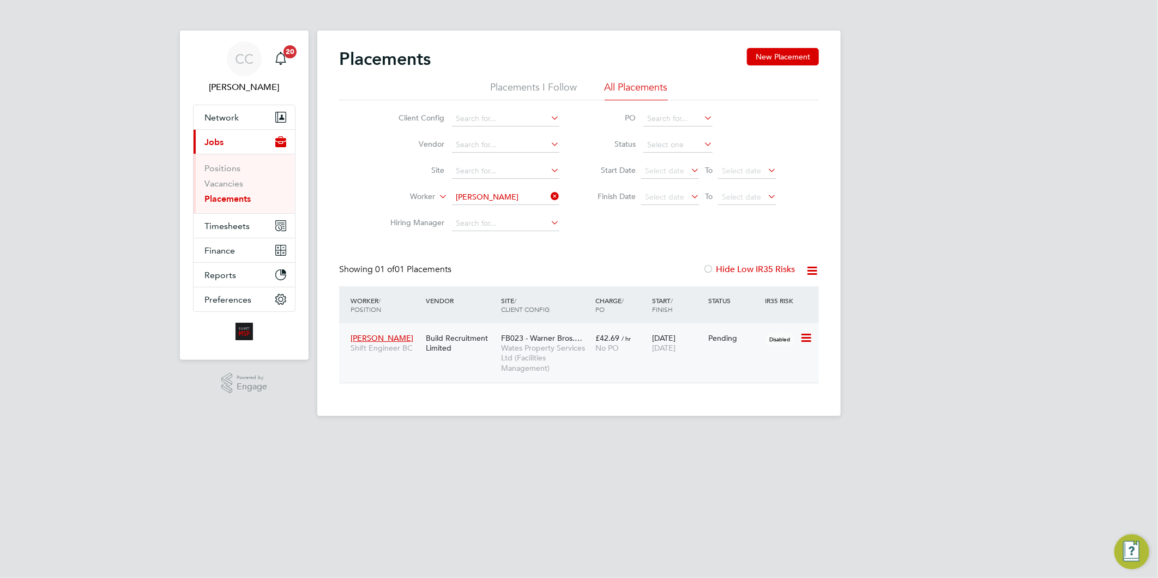
click at [544, 347] on span "Wates Property Services Ltd (Facilities Management)" at bounding box center [545, 358] width 89 height 30
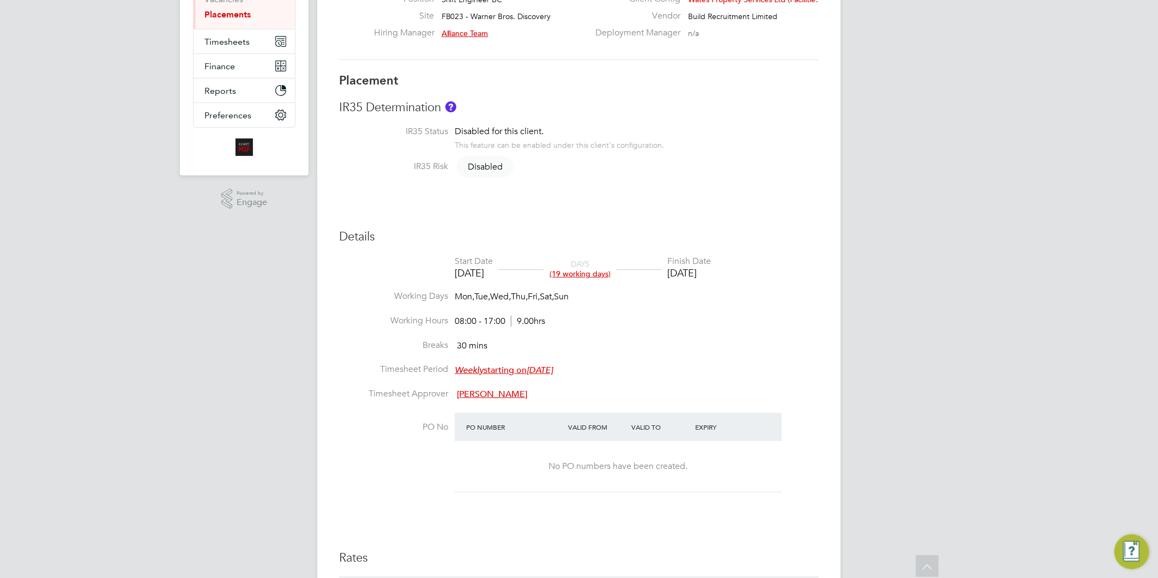
scroll to position [50, 0]
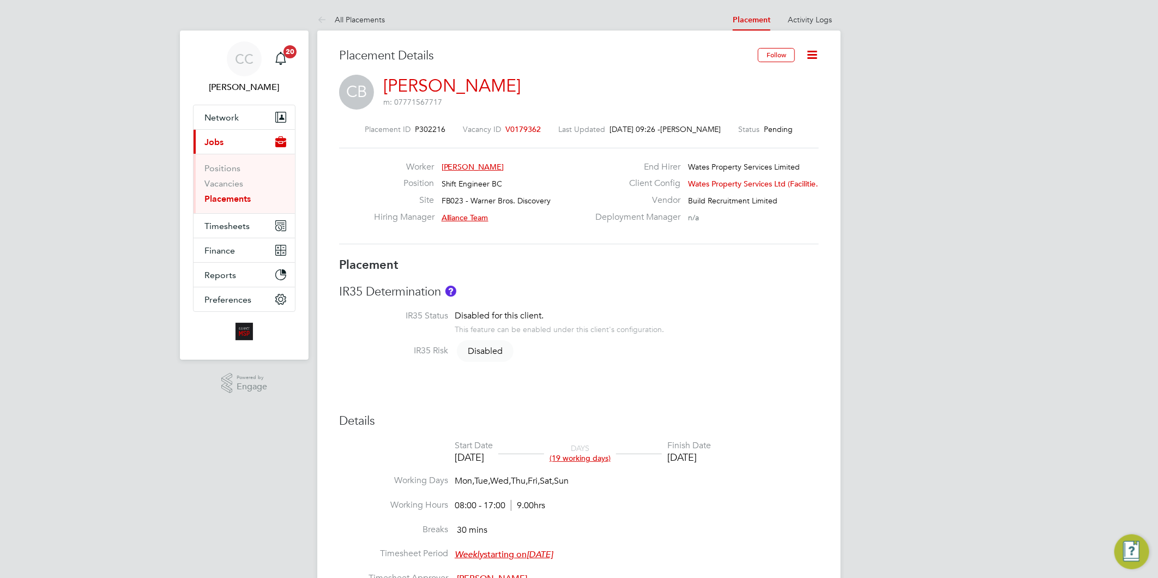
click at [810, 55] on icon at bounding box center [812, 55] width 14 height 14
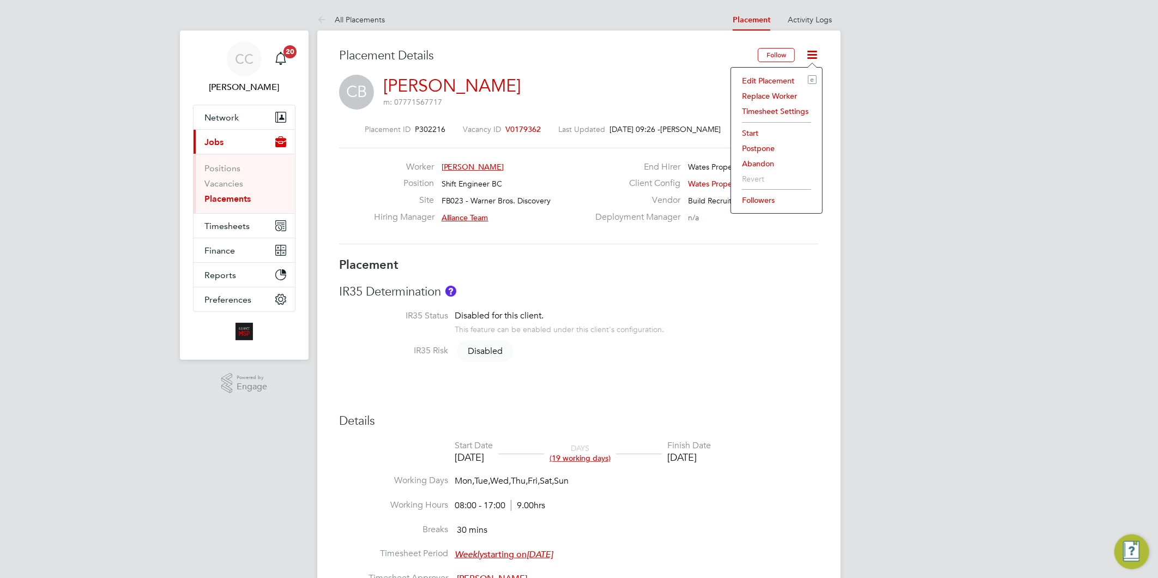
click at [751, 131] on li "Start" at bounding box center [777, 132] width 80 height 15
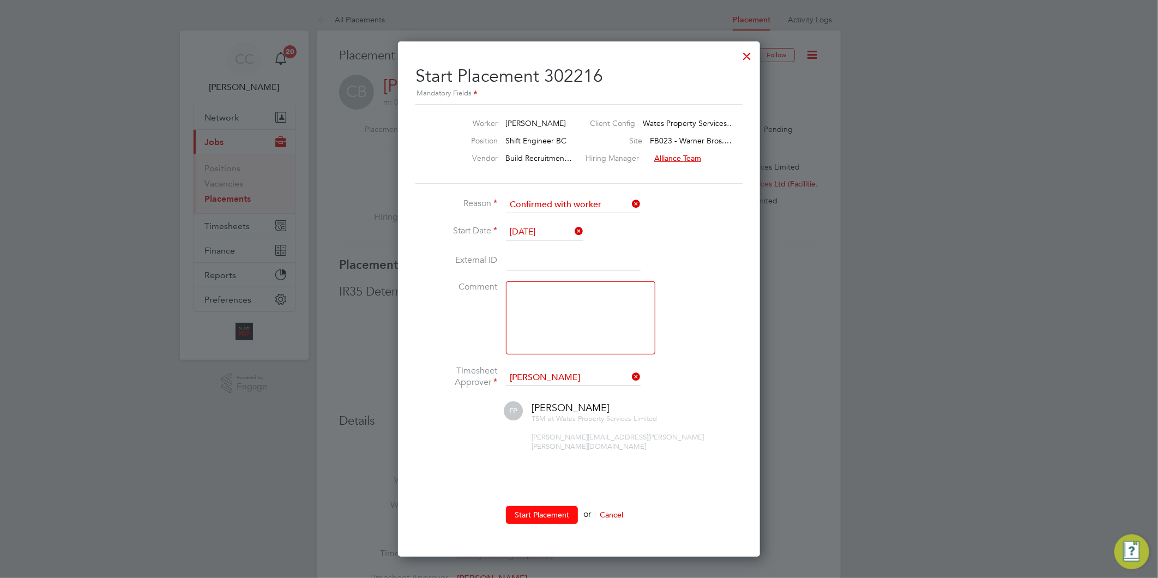
click at [533, 506] on button "Start Placement" at bounding box center [542, 514] width 72 height 17
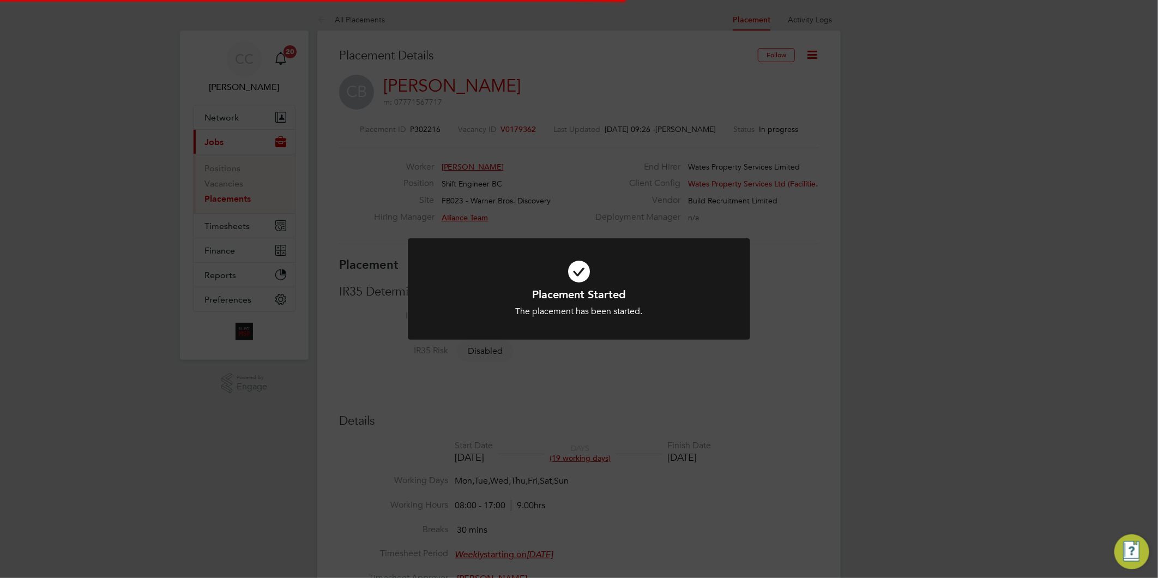
click at [913, 308] on div "Placement Started The placement has been started. Cancel Okay" at bounding box center [579, 289] width 1158 height 578
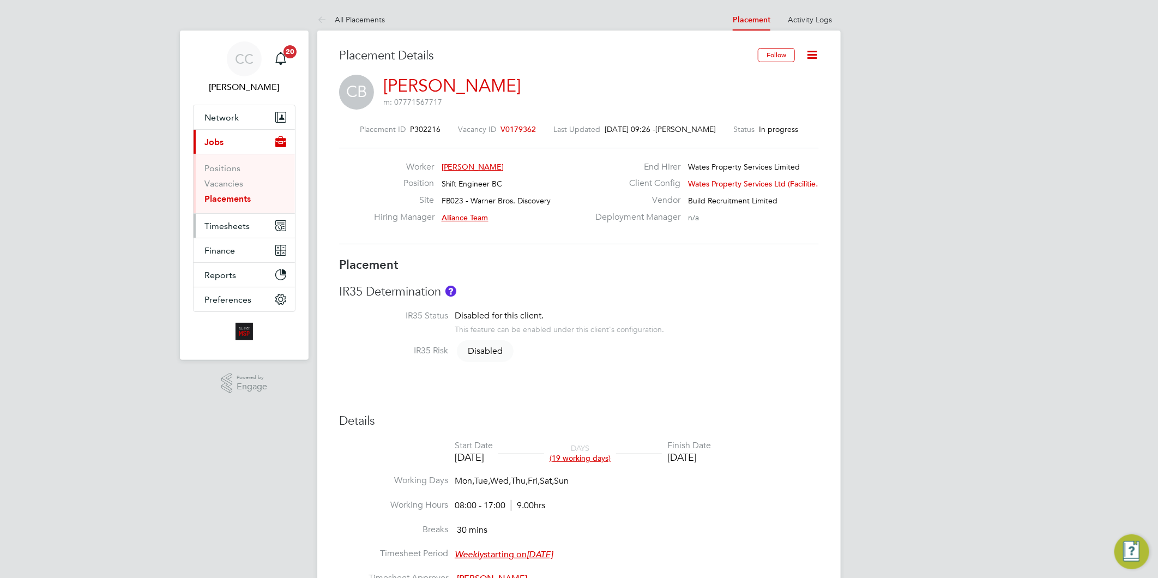
click at [226, 229] on span "Timesheets" at bounding box center [226, 226] width 45 height 10
click at [232, 225] on span "Timesheets" at bounding box center [226, 226] width 45 height 10
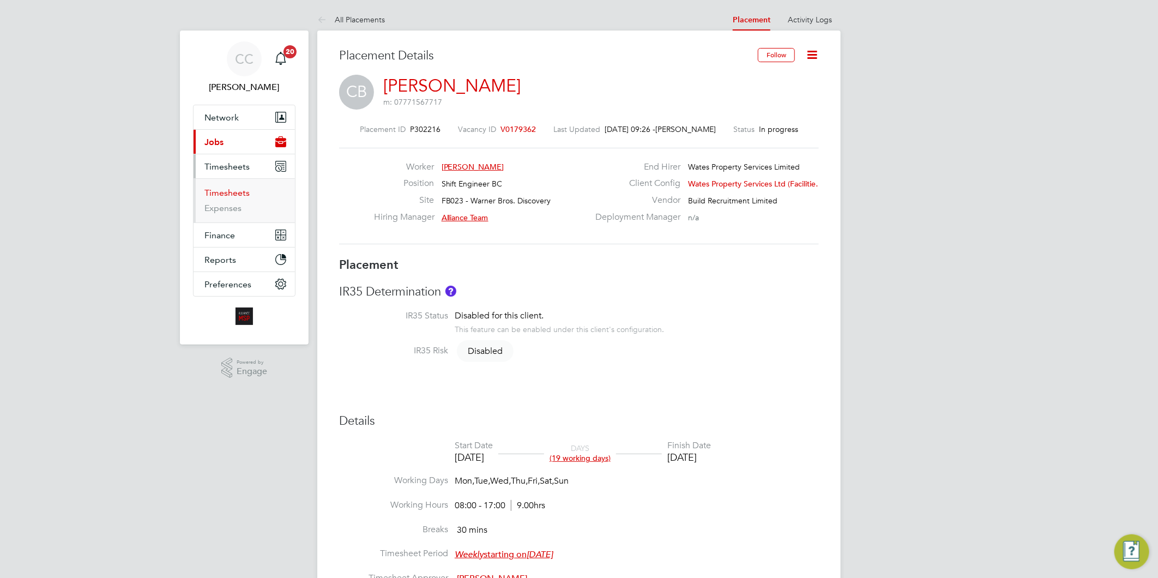
drag, startPoint x: 233, startPoint y: 194, endPoint x: 268, endPoint y: 193, distance: 35.4
click at [233, 194] on link "Timesheets" at bounding box center [226, 193] width 45 height 10
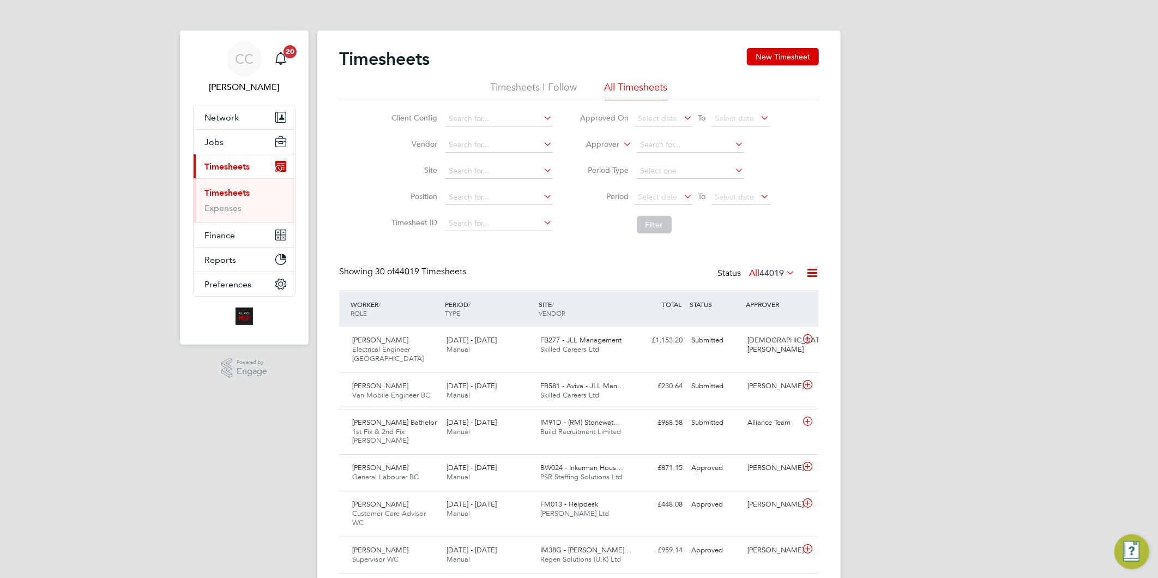
scroll to position [37, 95]
click at [228, 115] on span "Network" at bounding box center [221, 117] width 34 height 10
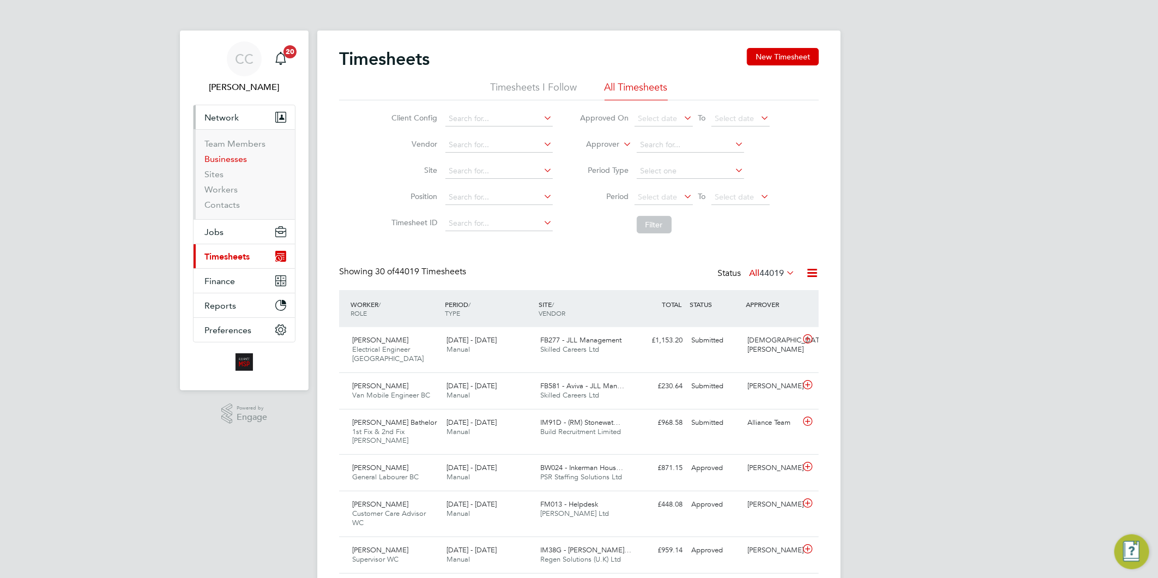
click at [231, 161] on link "Businesses" at bounding box center [225, 159] width 43 height 10
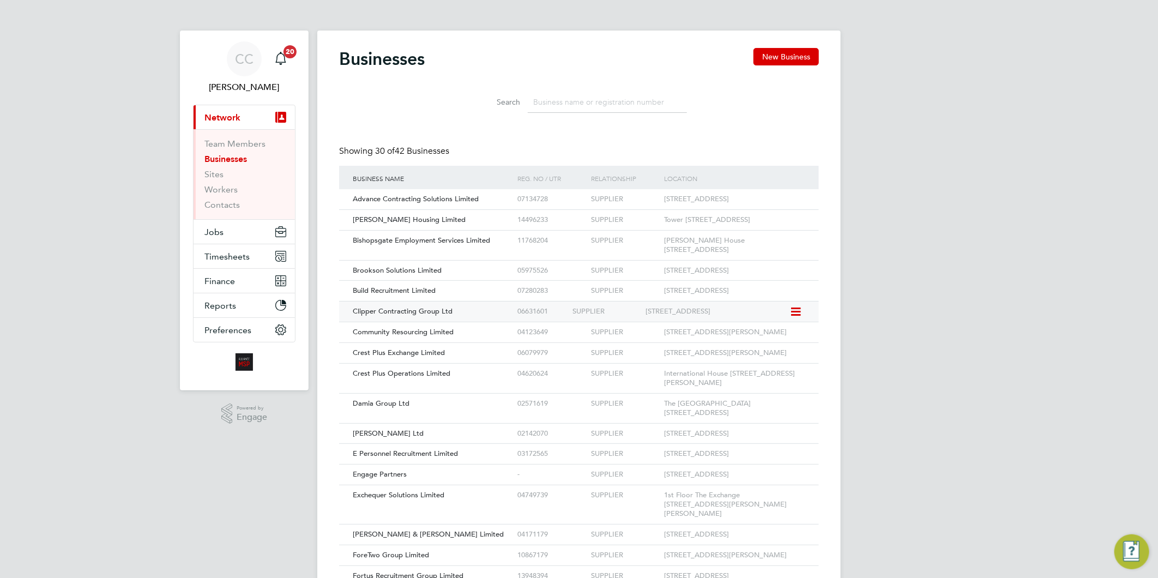
scroll to position [20, 165]
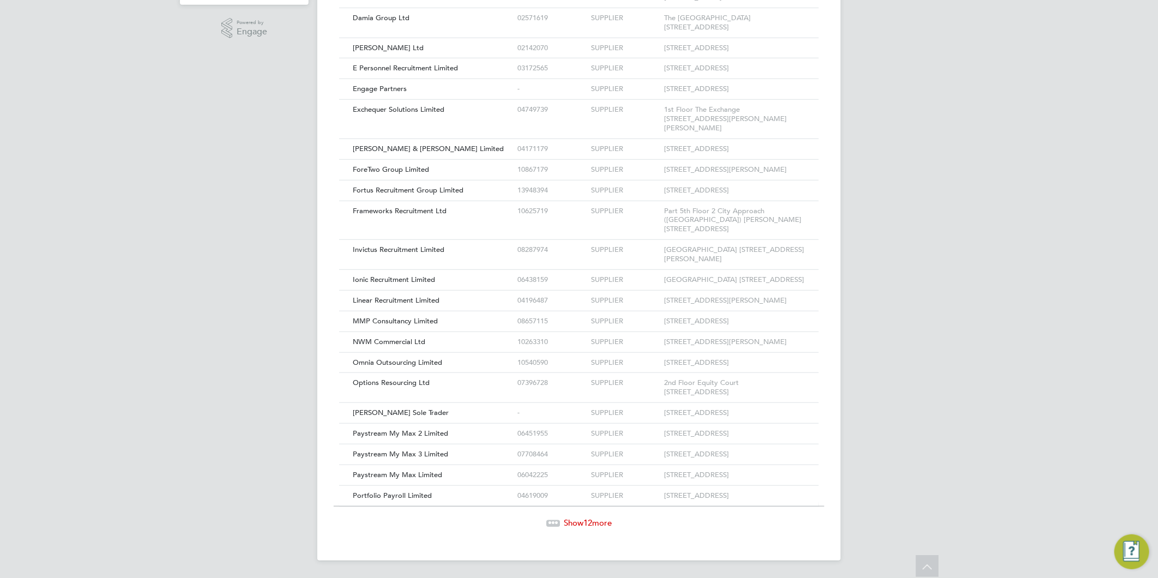
click at [609, 516] on div "Show 12 more" at bounding box center [579, 515] width 491 height 27
click at [588, 523] on span "12" at bounding box center [587, 522] width 9 height 10
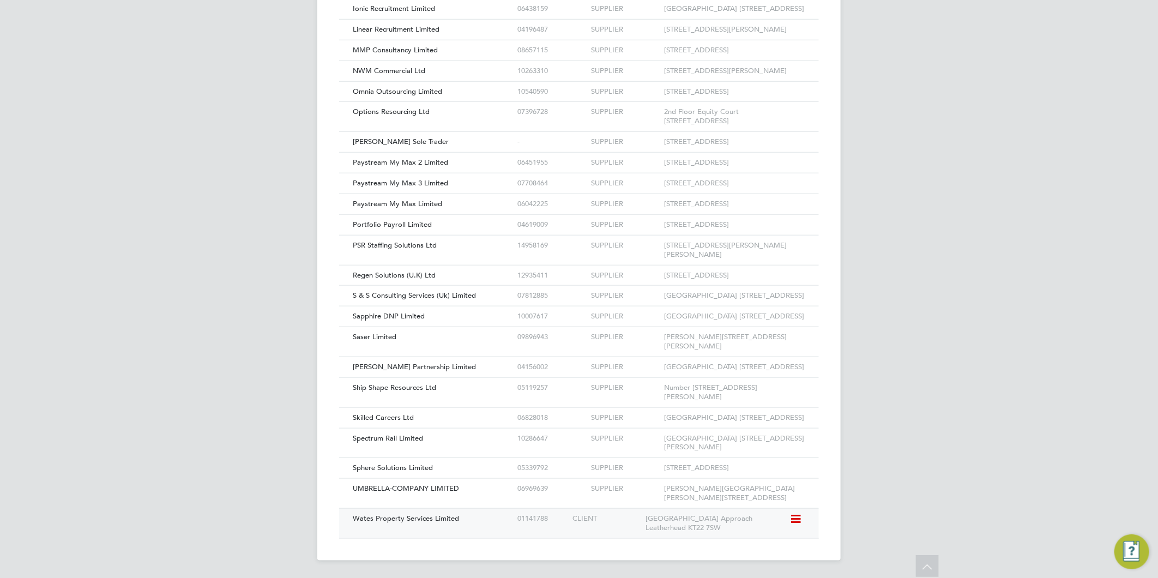
click at [406, 519] on span "Wates Property Services Limited" at bounding box center [406, 518] width 106 height 9
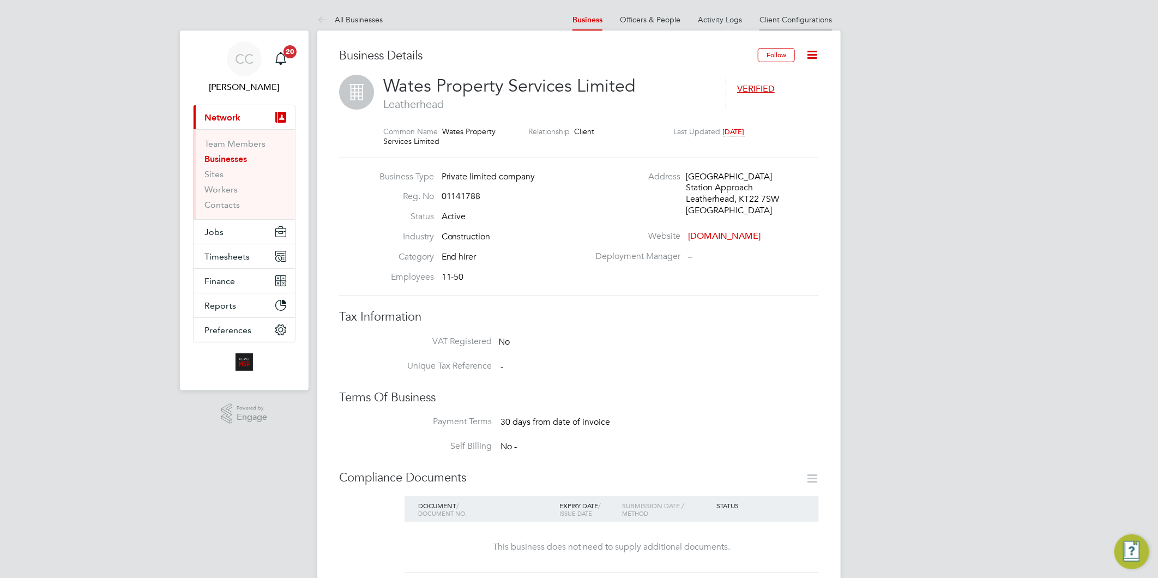
click at [787, 19] on link "Client Configurations" at bounding box center [796, 20] width 73 height 10
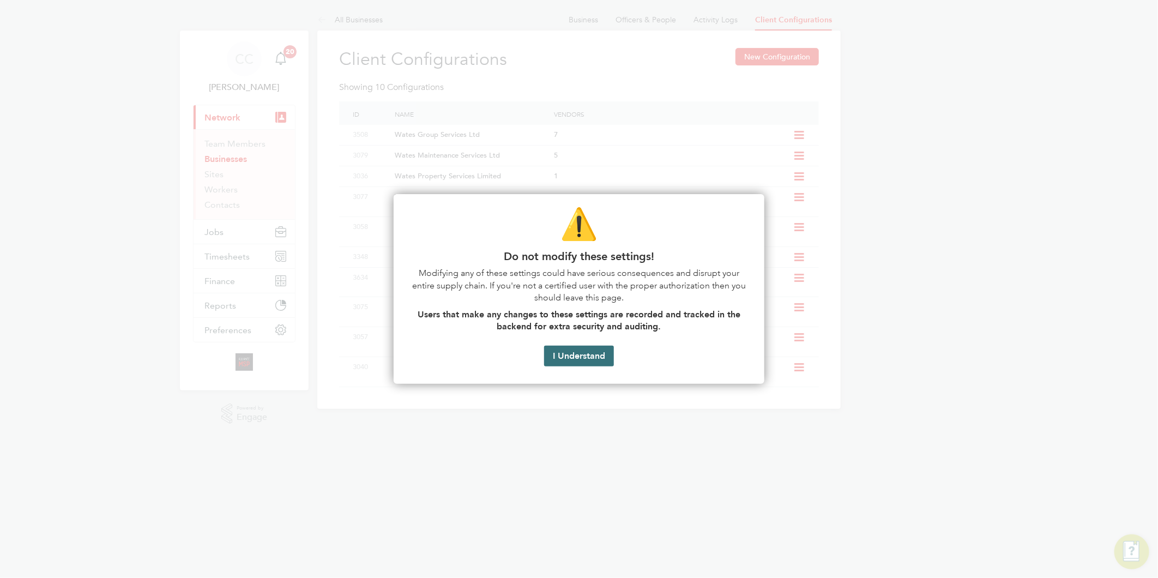
click at [563, 360] on button "I Understand" at bounding box center [579, 356] width 70 height 21
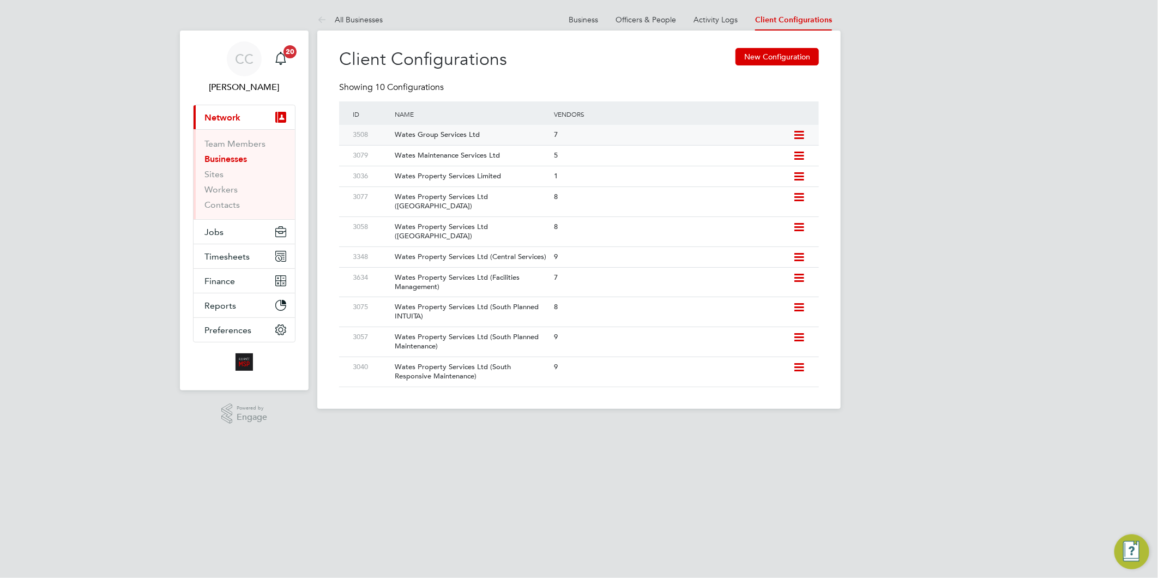
click at [469, 135] on div "Wates Group Services Ltd" at bounding box center [469, 135] width 165 height 20
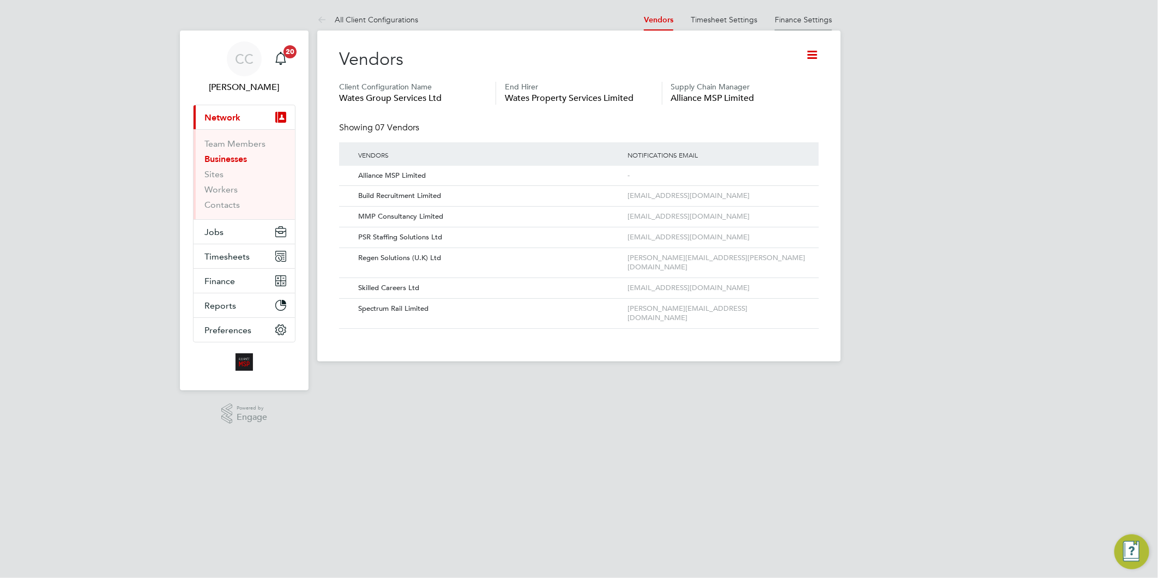
click at [795, 19] on link "Finance Settings" at bounding box center [803, 20] width 57 height 10
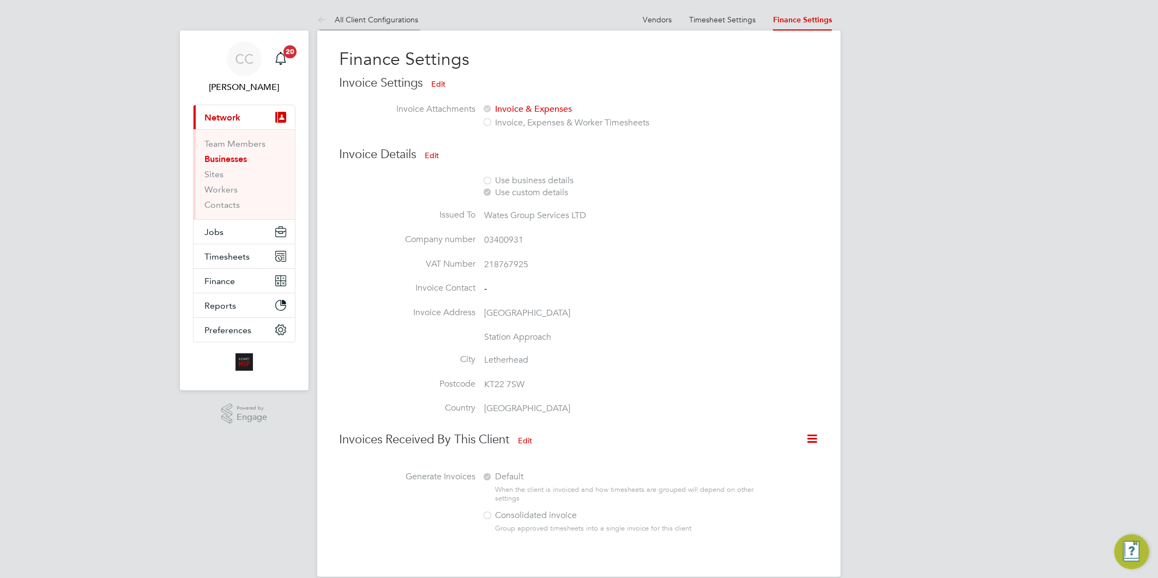
click at [394, 17] on link "All Client Configurations" at bounding box center [367, 20] width 101 height 10
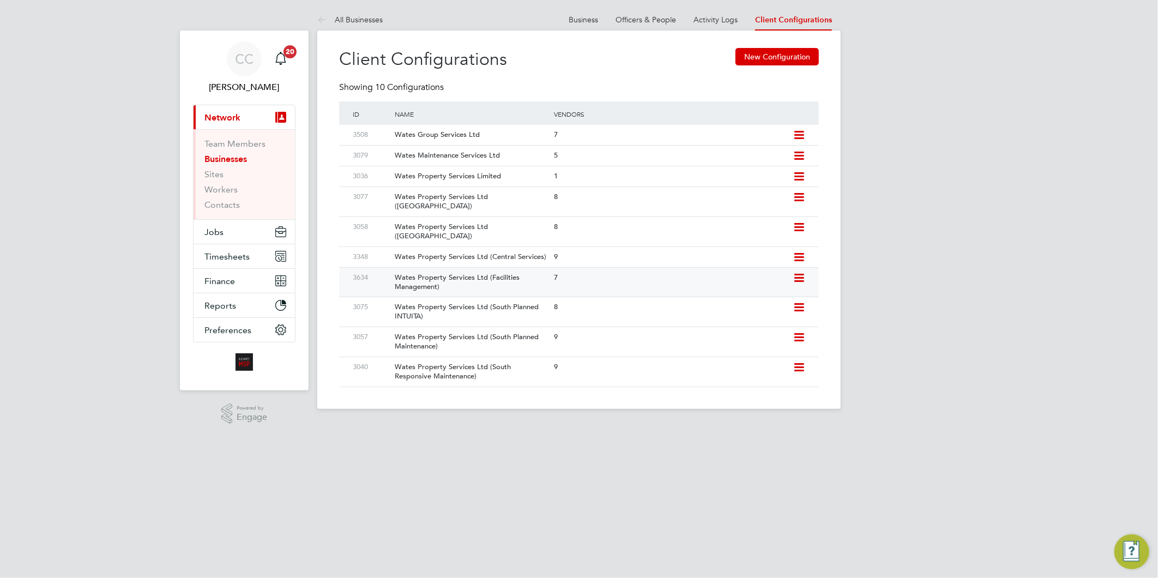
click at [476, 269] on div "Wates Property Services Ltd (Facilities Management)" at bounding box center [469, 282] width 165 height 29
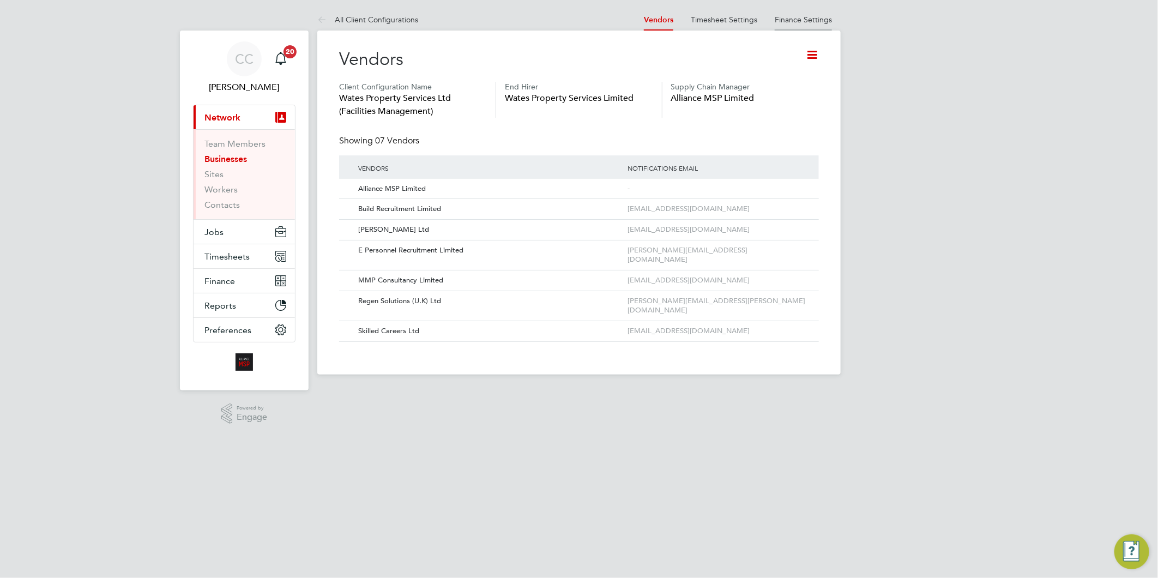
click at [791, 21] on link "Finance Settings" at bounding box center [803, 20] width 57 height 10
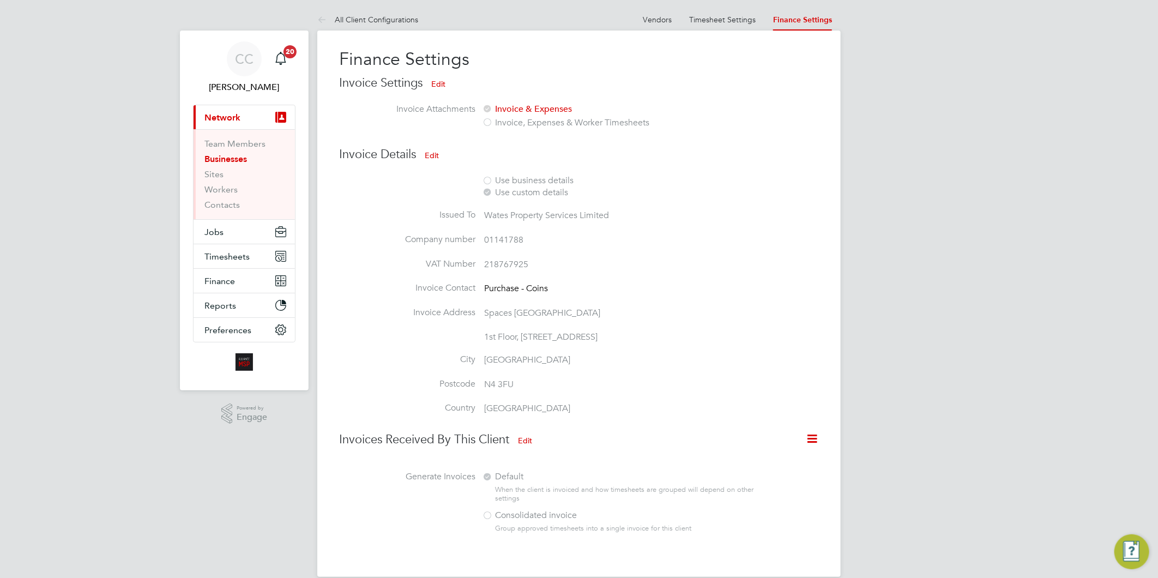
click at [406, 18] on link "All Client Configurations" at bounding box center [367, 20] width 101 height 10
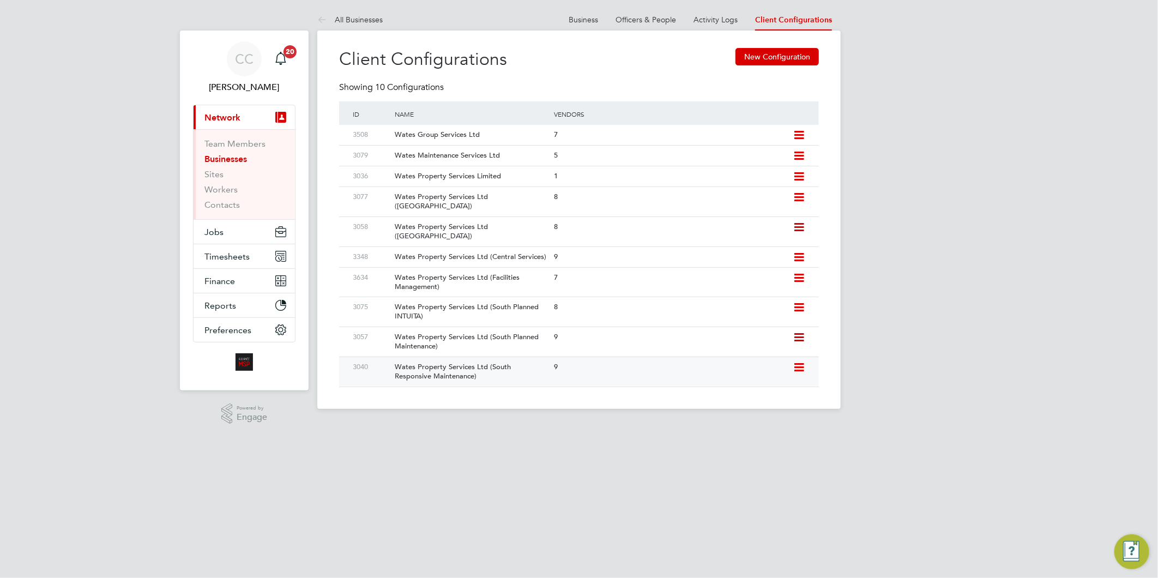
click at [508, 363] on div "Wates Property Services Ltd (South Responsive Maintenance)" at bounding box center [469, 371] width 165 height 29
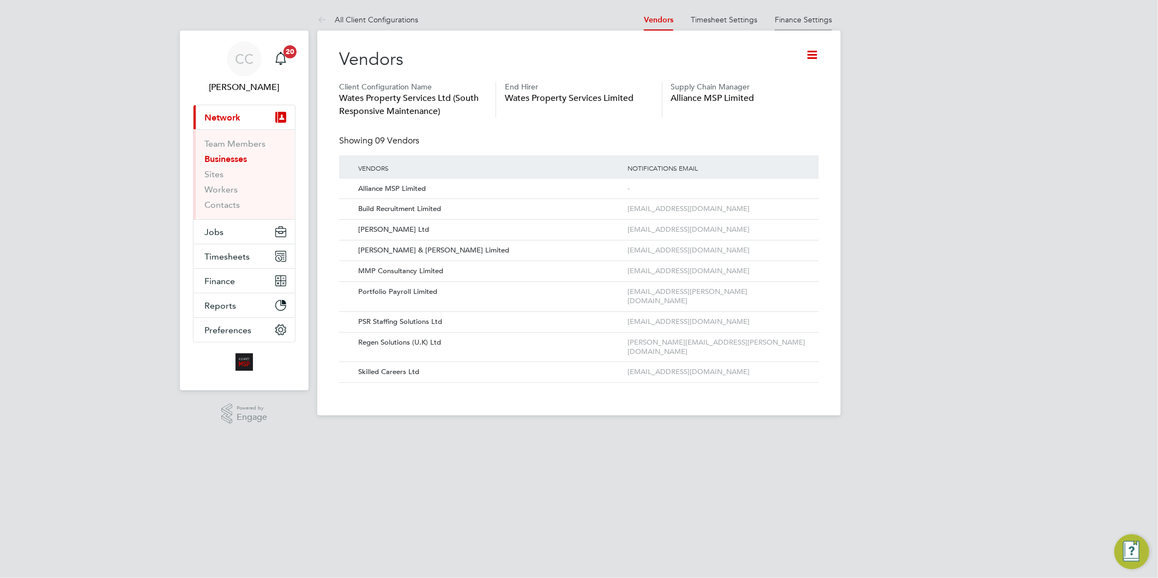
click at [795, 22] on link "Finance Settings" at bounding box center [803, 20] width 57 height 10
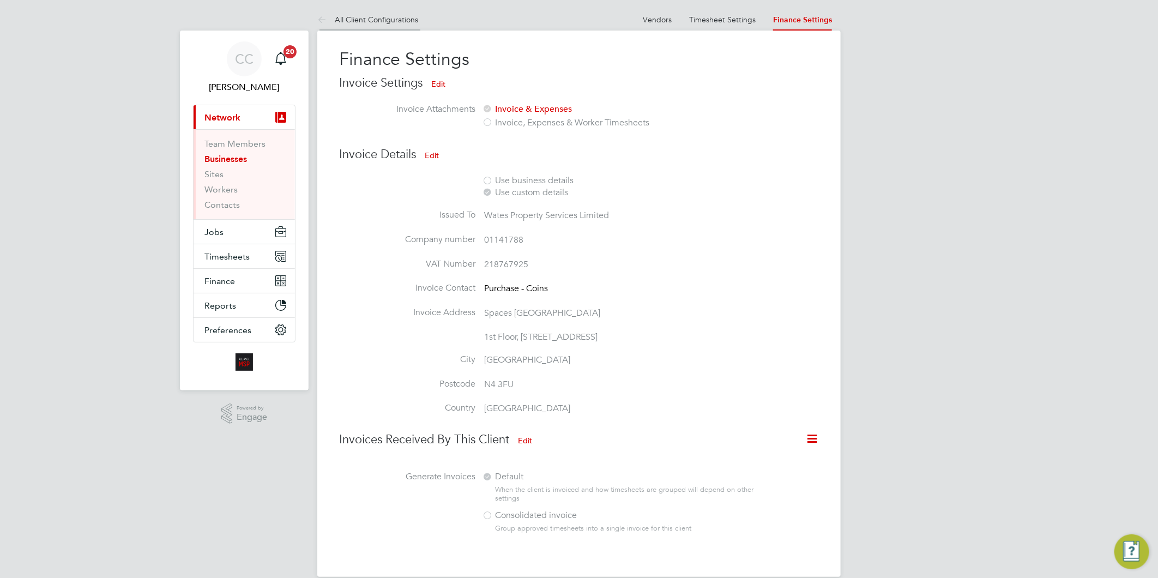
click at [399, 17] on link "All Client Configurations" at bounding box center [367, 20] width 101 height 10
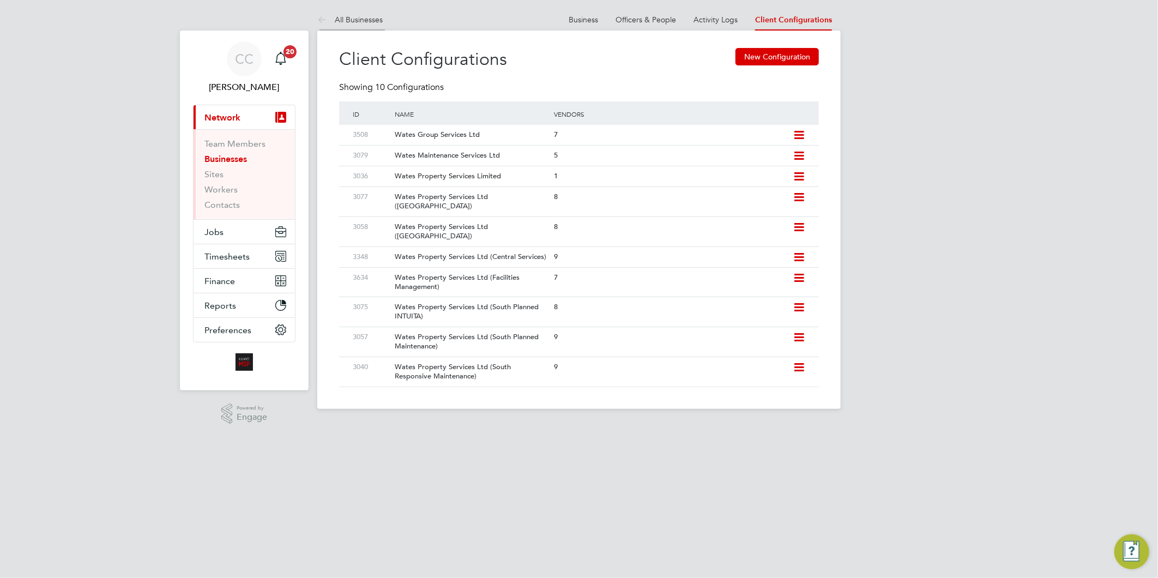
click at [362, 20] on link "All Businesses" at bounding box center [349, 20] width 65 height 10
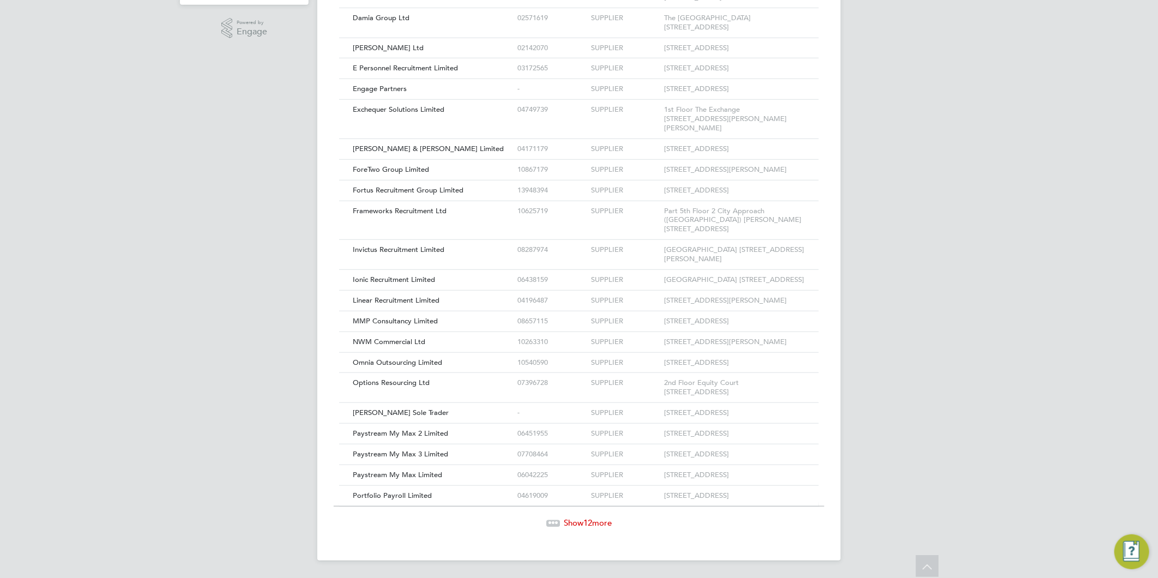
click at [576, 524] on span "Show 12 more" at bounding box center [588, 522] width 48 height 10
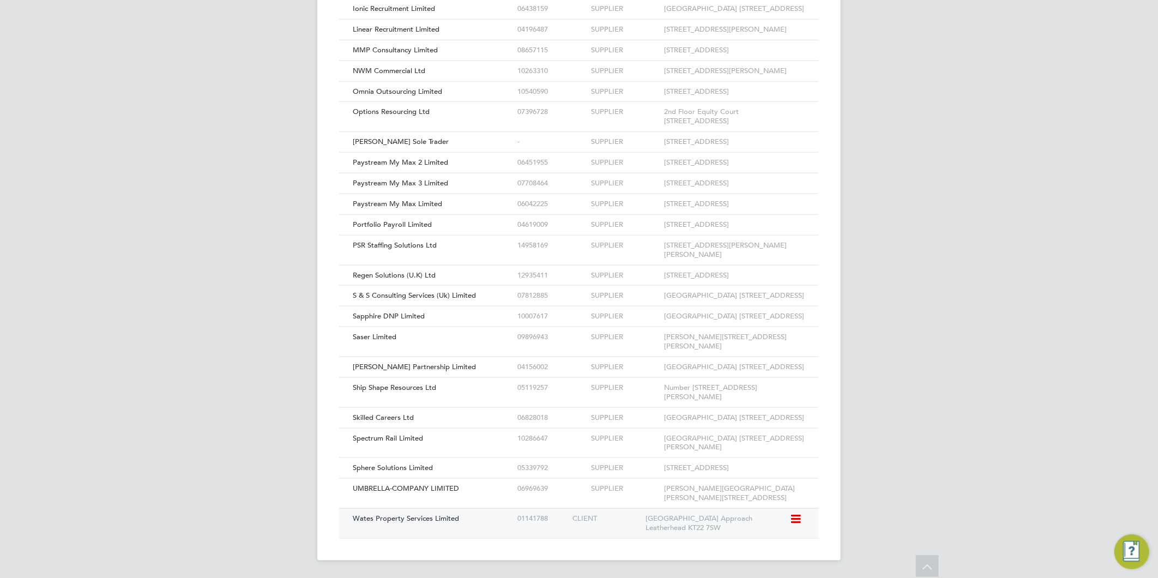
click at [469, 523] on div "Wates Property Services Limited" at bounding box center [432, 519] width 165 height 20
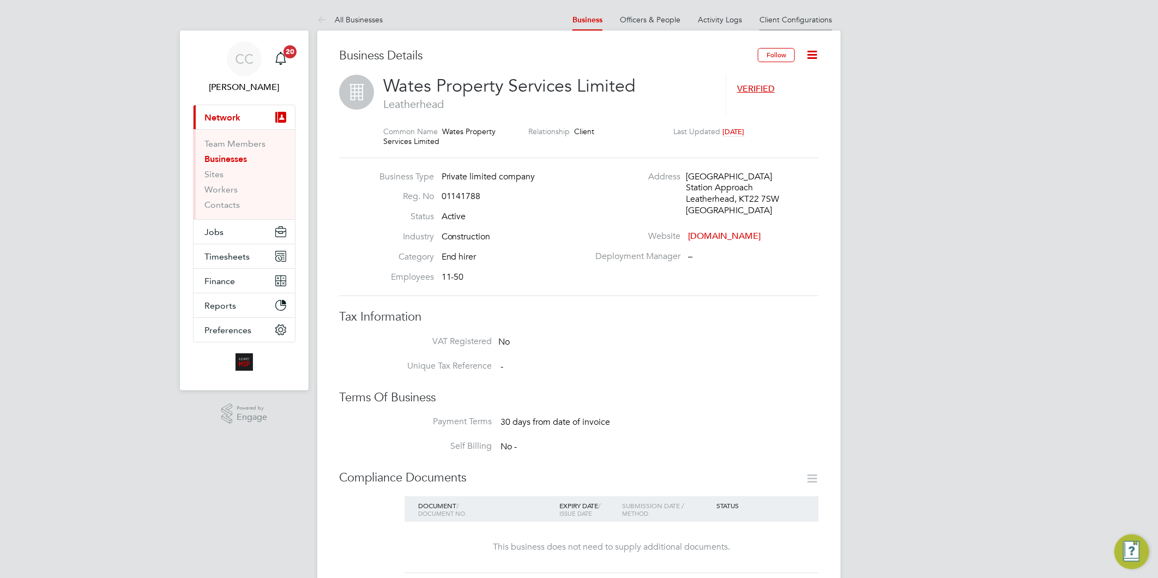
click at [804, 19] on link "Client Configurations" at bounding box center [796, 20] width 73 height 10
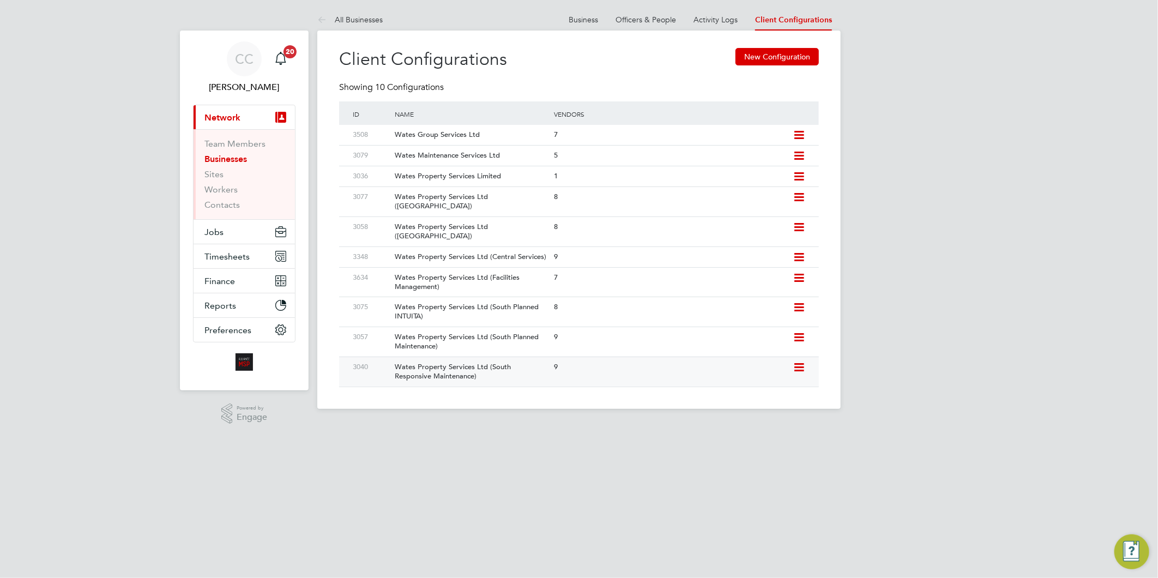
click at [509, 358] on div "Wates Property Services Ltd (South Responsive Maintenance)" at bounding box center [469, 371] width 165 height 29
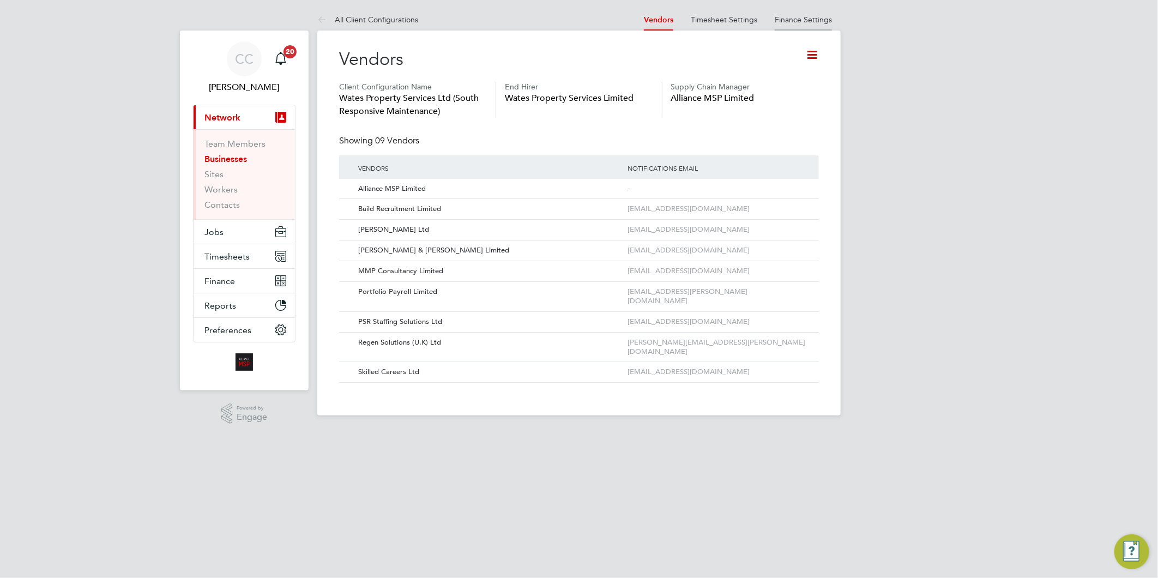
click at [793, 22] on link "Finance Settings" at bounding box center [803, 20] width 57 height 10
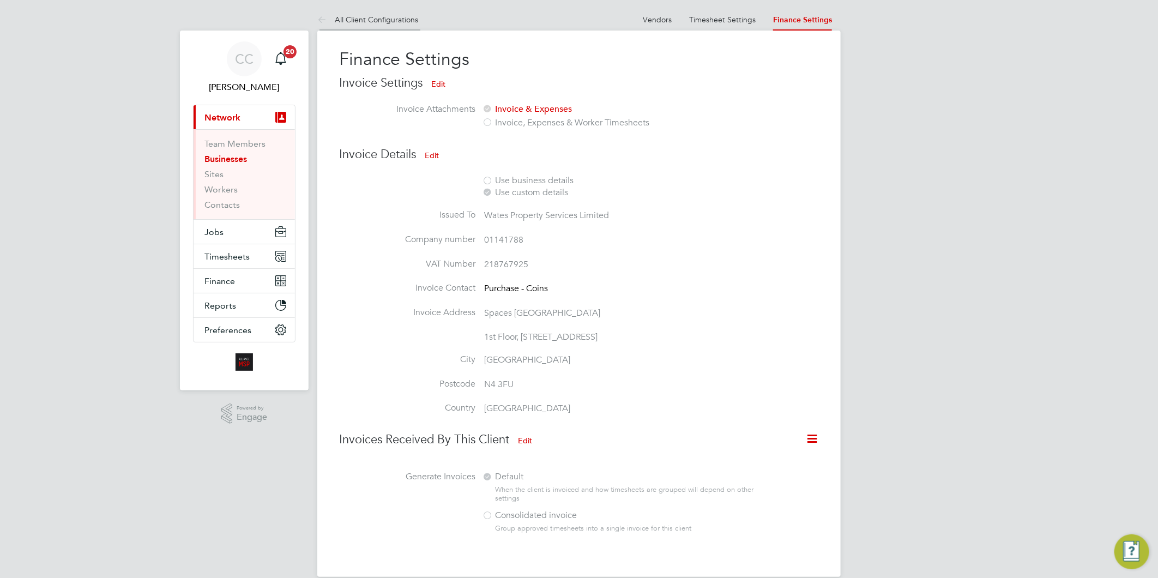
click at [397, 19] on link "All Client Configurations" at bounding box center [367, 20] width 101 height 10
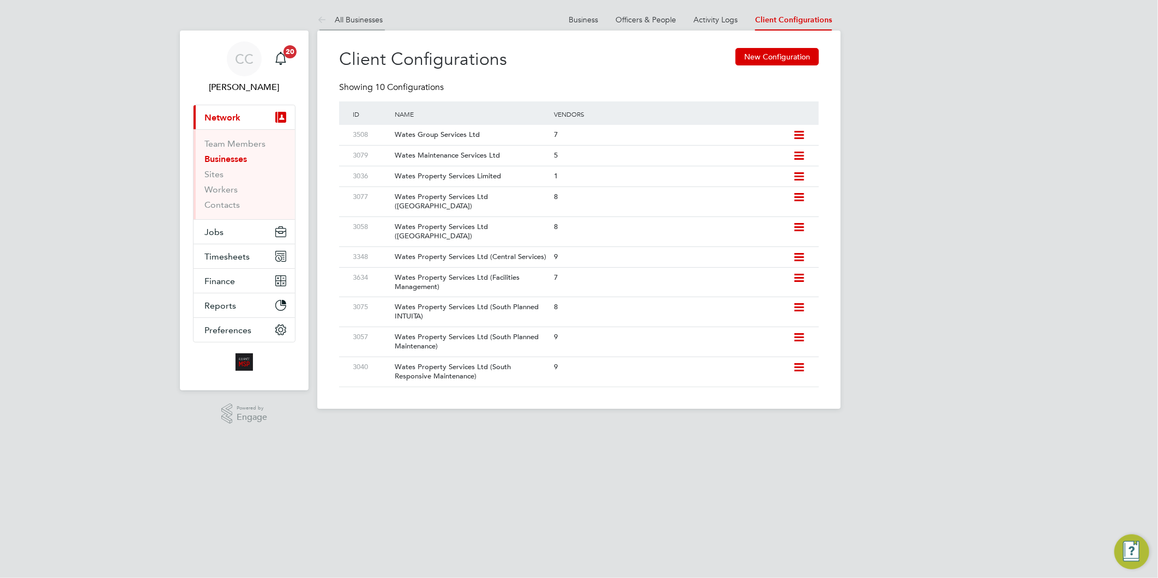
click at [344, 17] on link "All Businesses" at bounding box center [349, 20] width 65 height 10
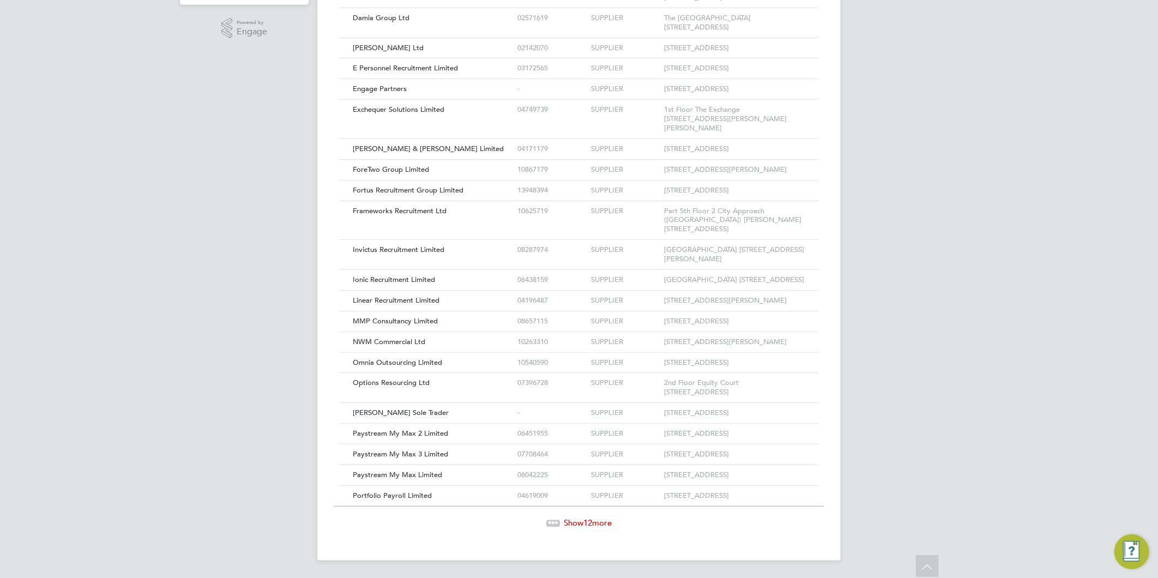
click at [593, 526] on span "Show 12 more" at bounding box center [588, 522] width 48 height 10
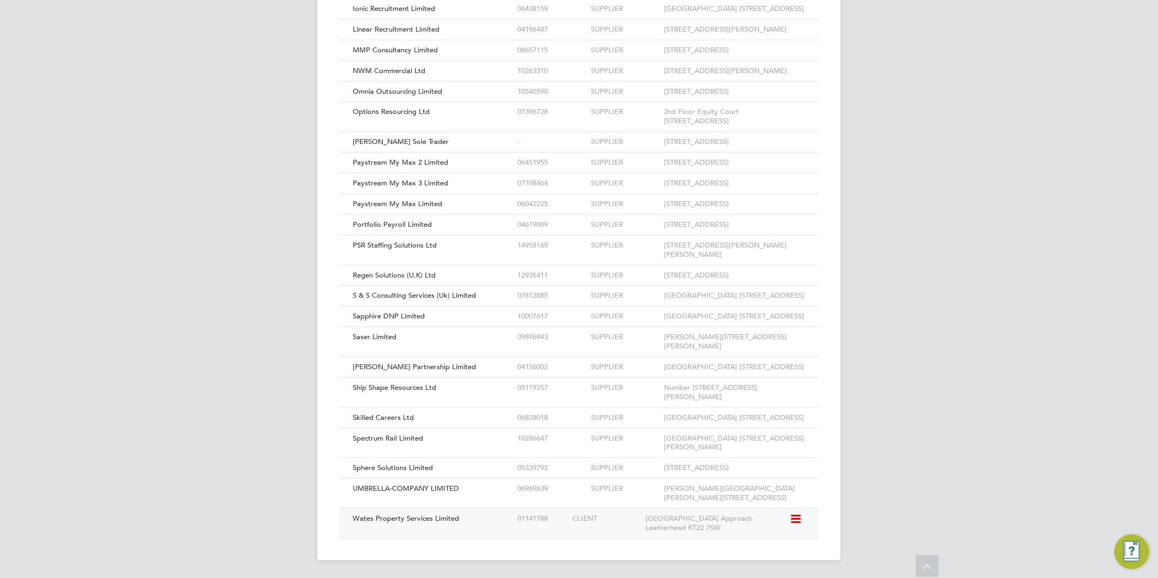
click at [475, 520] on div "Wates Property Services Limited" at bounding box center [432, 519] width 165 height 20
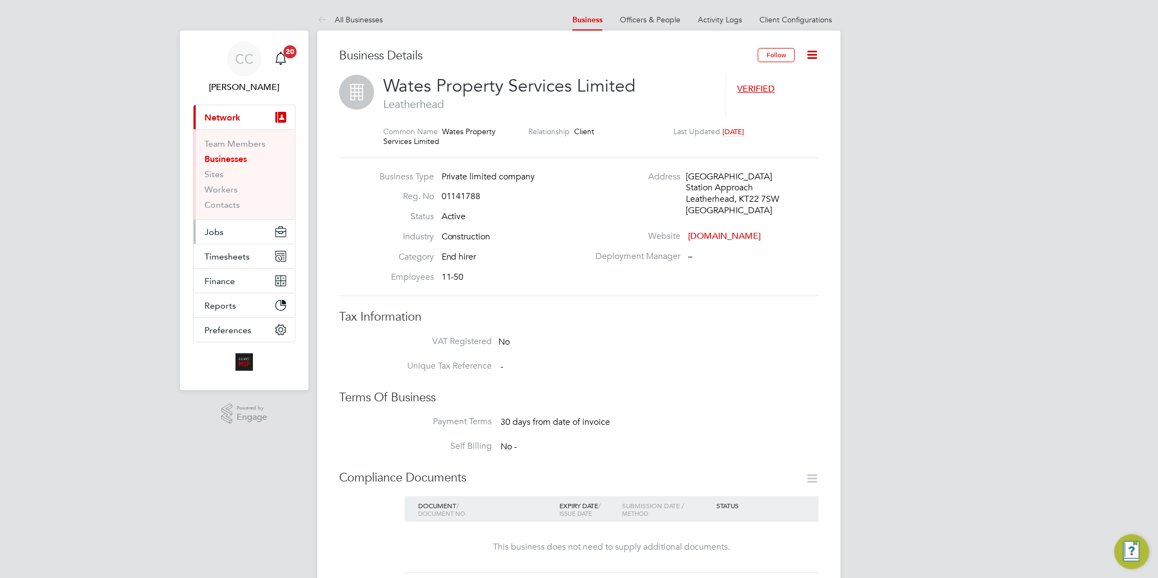
click at [213, 233] on span "Jobs" at bounding box center [213, 232] width 19 height 10
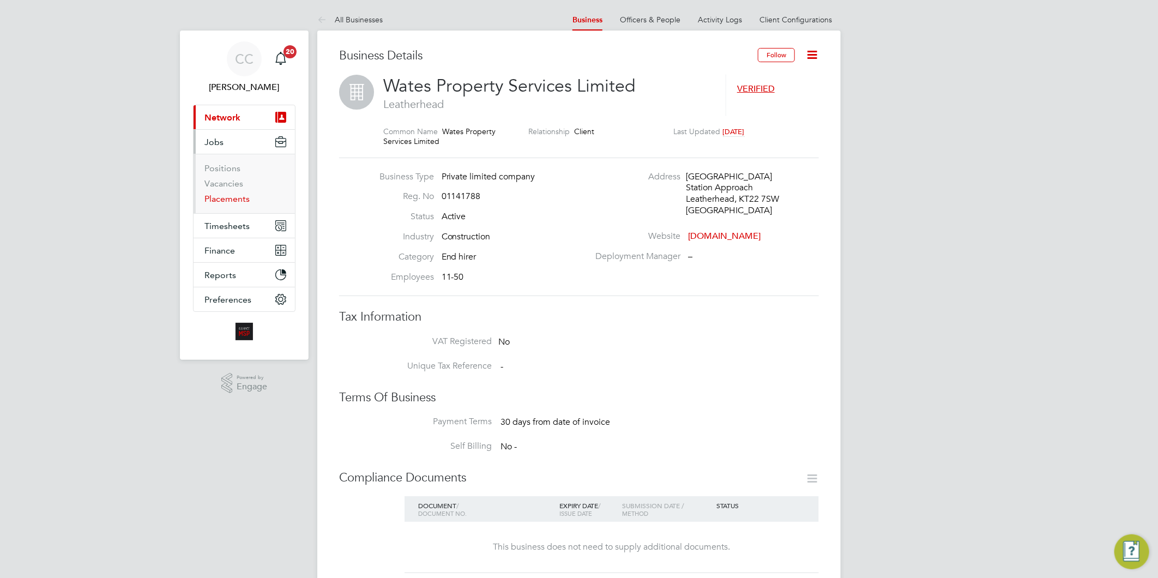
click at [225, 200] on link "Placements" at bounding box center [226, 199] width 45 height 10
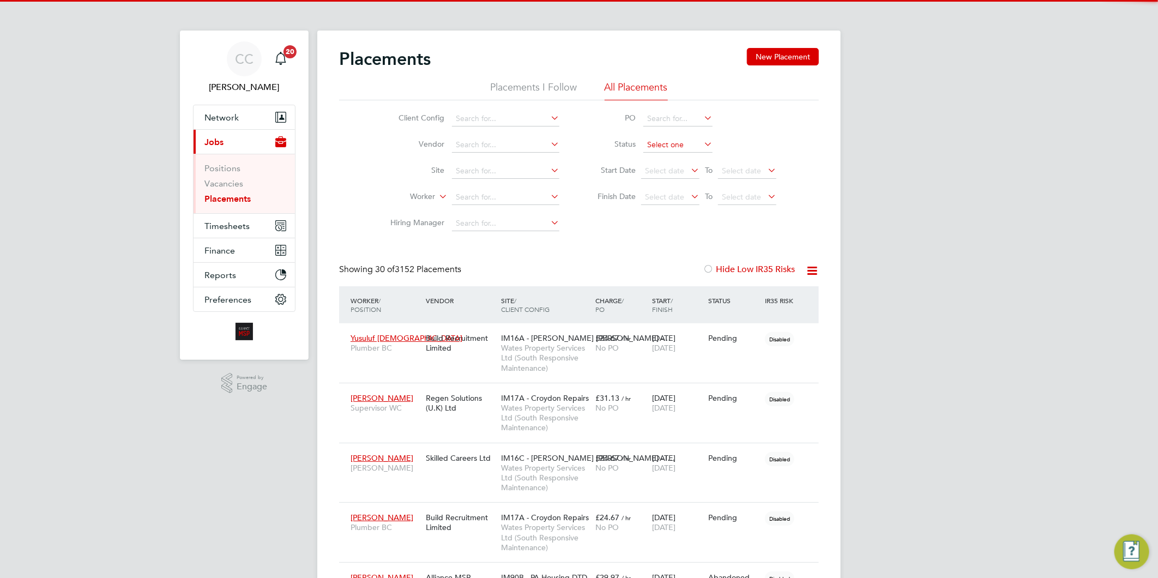
click at [652, 148] on input at bounding box center [677, 144] width 69 height 15
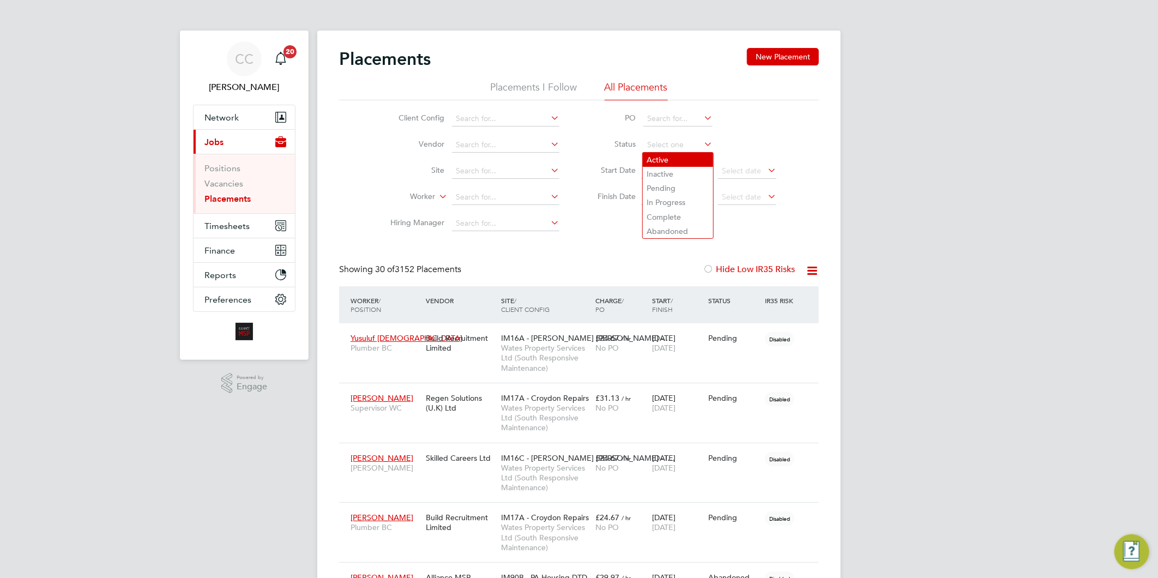
click at [660, 161] on li "Active" at bounding box center [678, 160] width 70 height 14
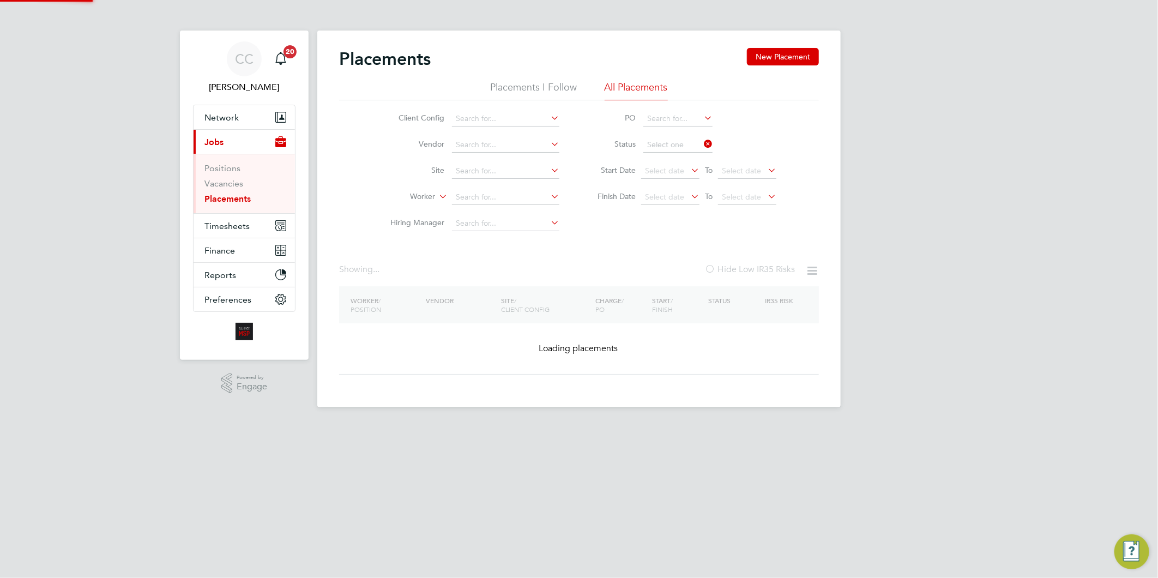
type input "Active"
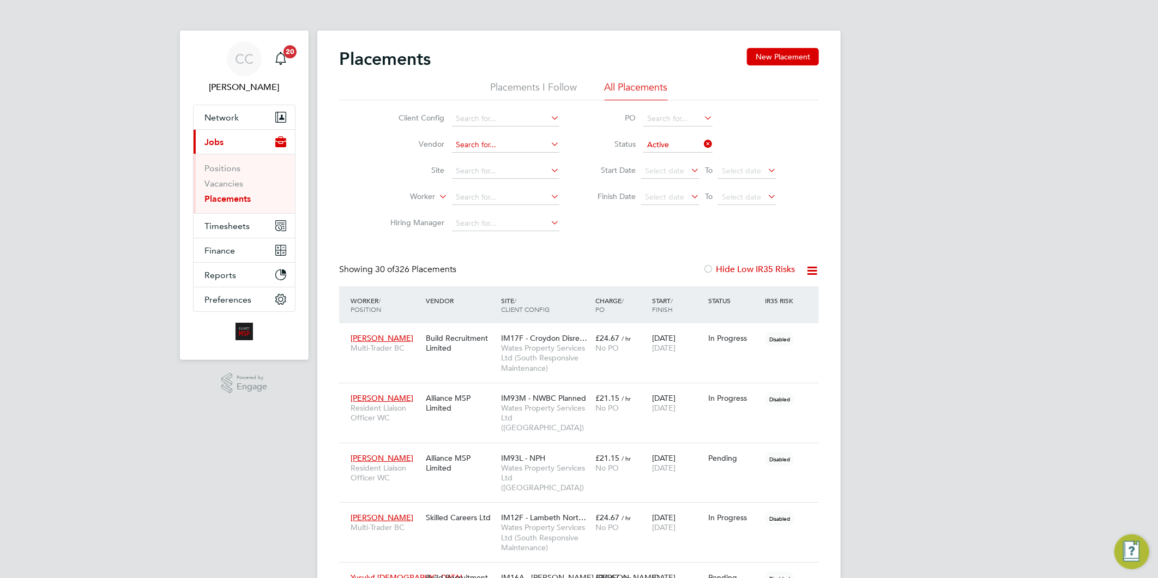
click at [480, 138] on input at bounding box center [505, 144] width 107 height 15
type input "all"
click at [808, 270] on icon at bounding box center [812, 271] width 14 height 14
click at [714, 295] on li "Download Placements Report" at bounding box center [758, 296] width 116 height 15
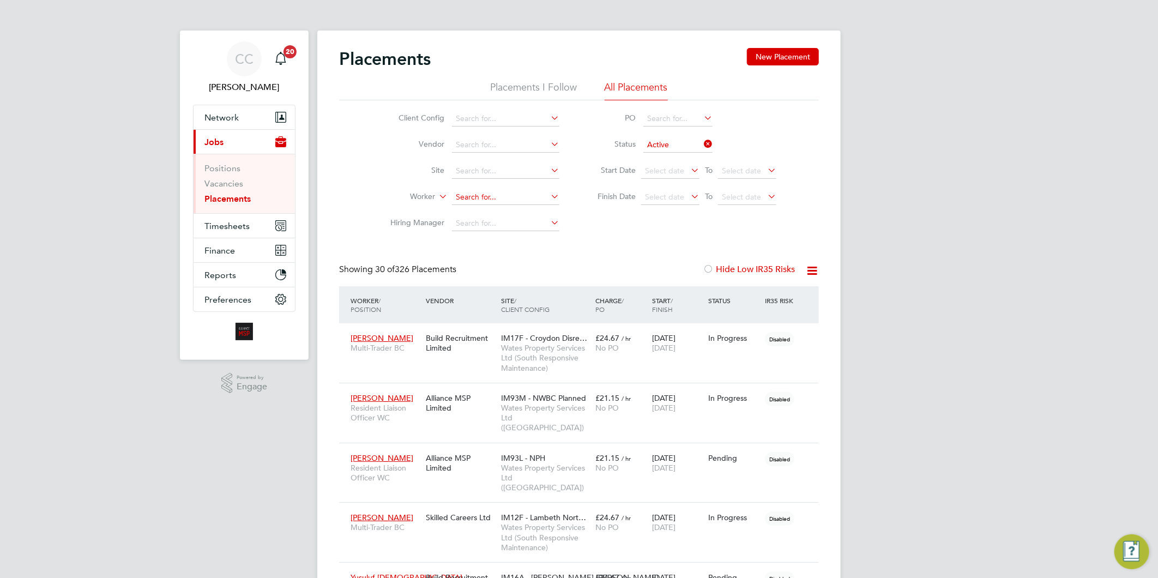
click at [474, 195] on input at bounding box center [505, 197] width 107 height 15
type input "andy chambers"
click at [549, 192] on icon at bounding box center [549, 196] width 0 height 15
click at [516, 189] on li "Worker" at bounding box center [470, 197] width 205 height 26
click at [517, 197] on input at bounding box center [505, 197] width 107 height 15
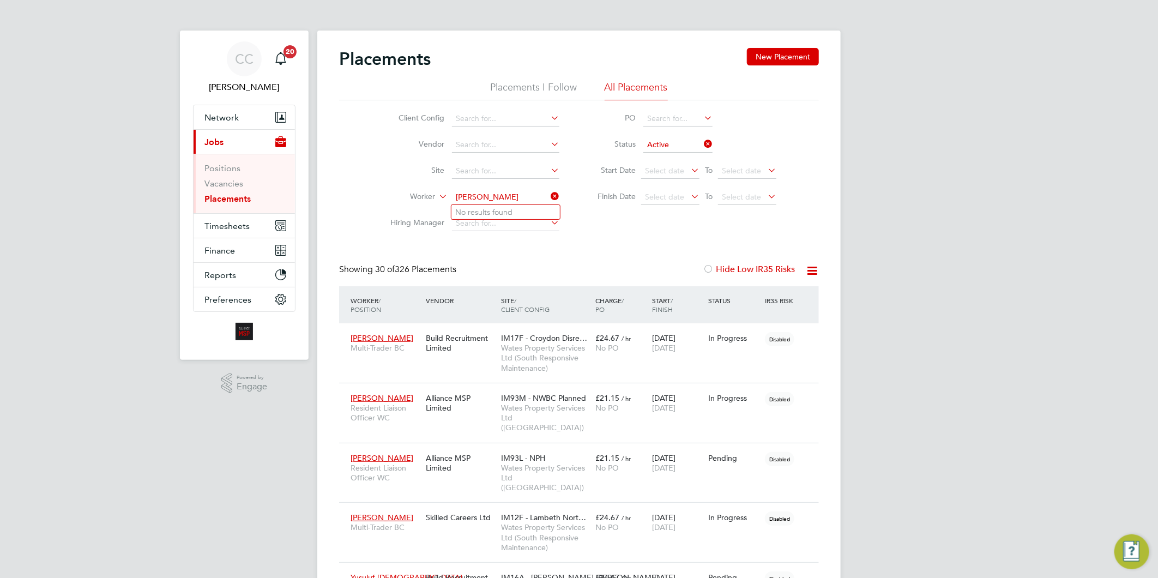
type input "paul launder"
click at [509, 192] on input at bounding box center [505, 197] width 107 height 15
click at [521, 215] on b "Jo" at bounding box center [525, 212] width 9 height 9
type input "[PERSON_NAME]"
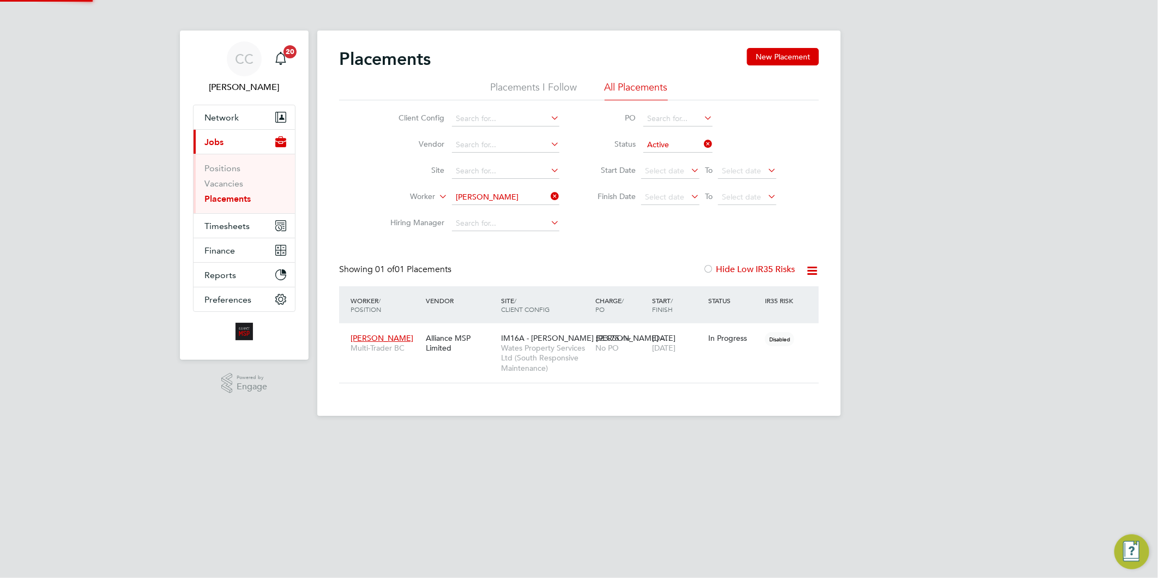
scroll to position [51, 95]
click at [545, 353] on span "Wates Property Services Ltd (South Responsive Maintenance)" at bounding box center [545, 358] width 89 height 30
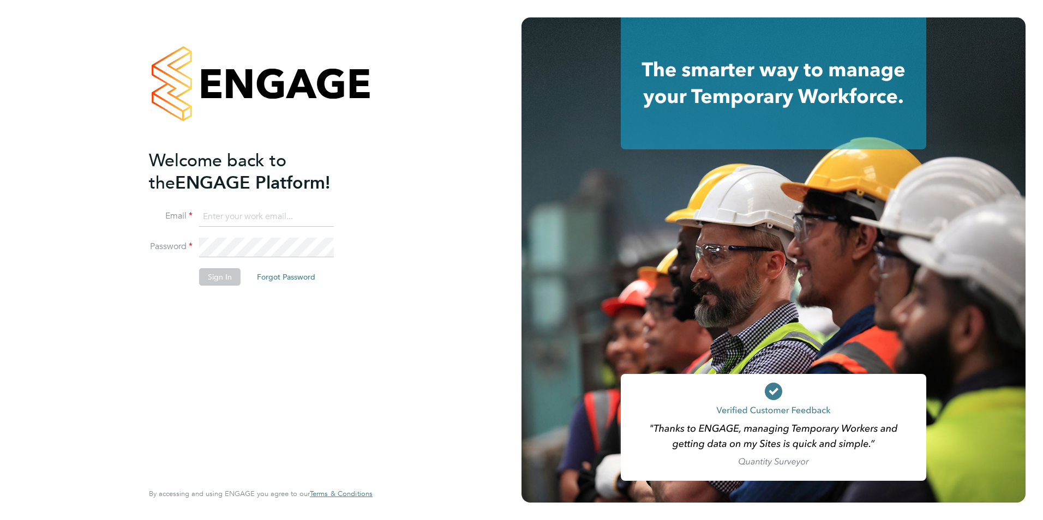
type input "[EMAIL_ADDRESS][DOMAIN_NAME]"
click at [206, 278] on button "Sign In" at bounding box center [219, 276] width 41 height 17
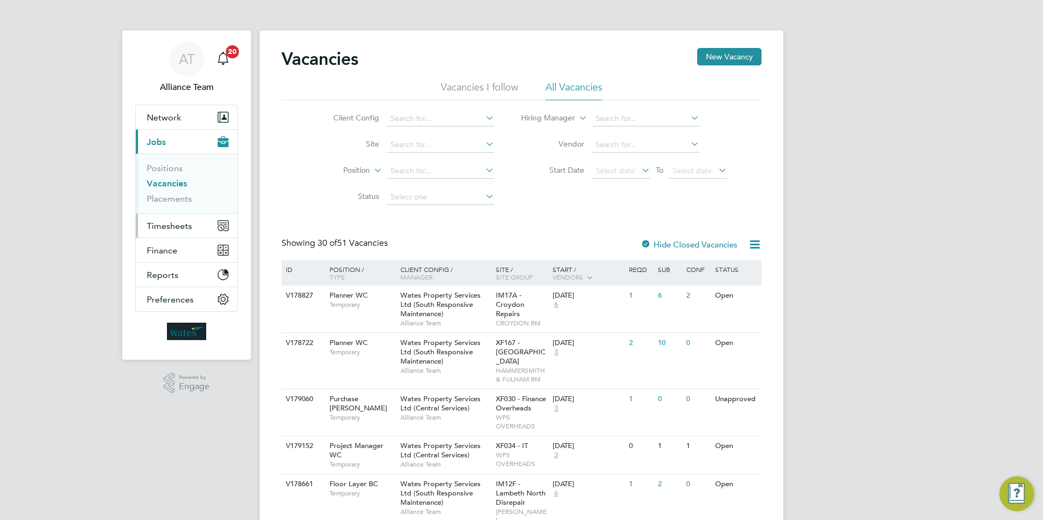
click at [171, 230] on span "Timesheets" at bounding box center [169, 226] width 45 height 10
click at [173, 230] on span "Timesheets" at bounding box center [169, 226] width 45 height 10
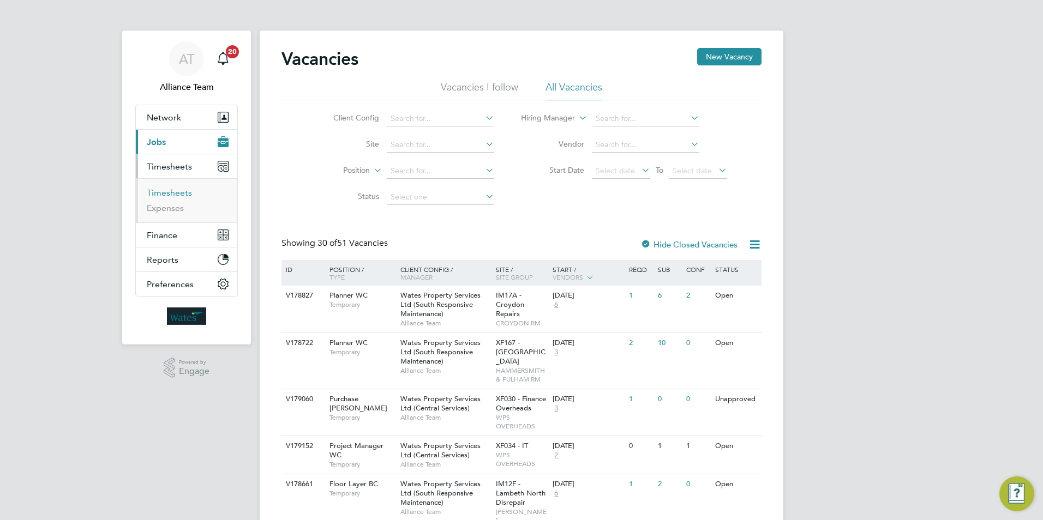
click at [171, 195] on link "Timesheets" at bounding box center [169, 193] width 45 height 10
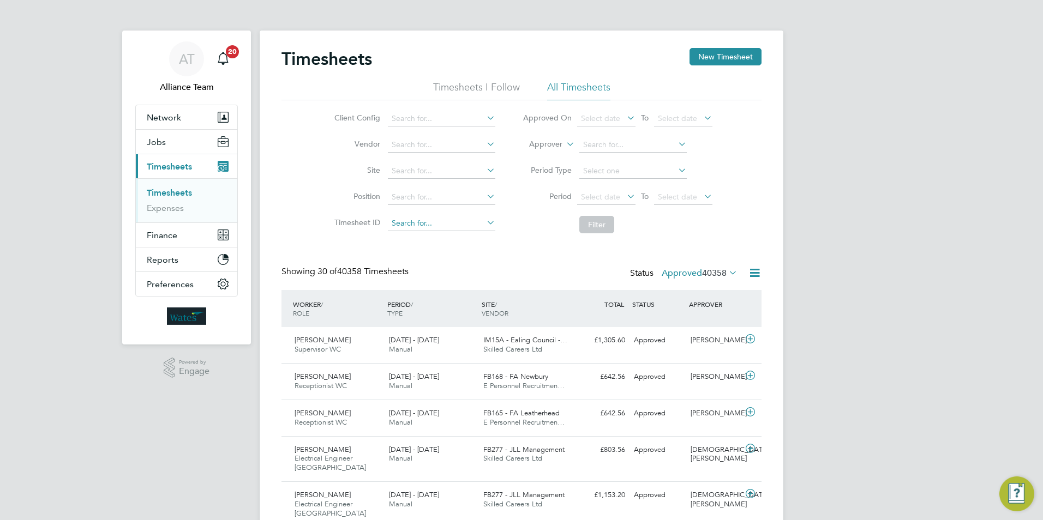
click at [404, 219] on input at bounding box center [441, 223] width 107 height 15
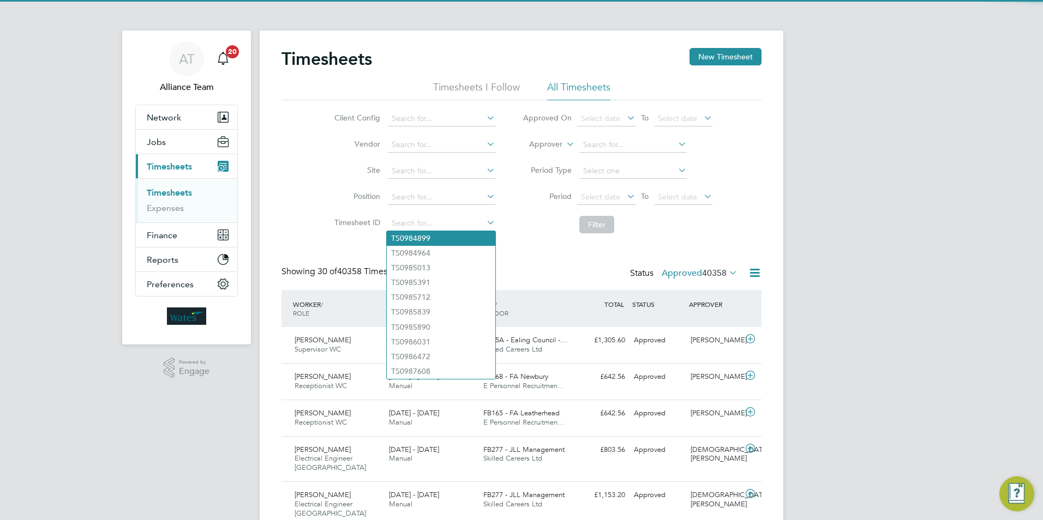
paste input "TS1787244"
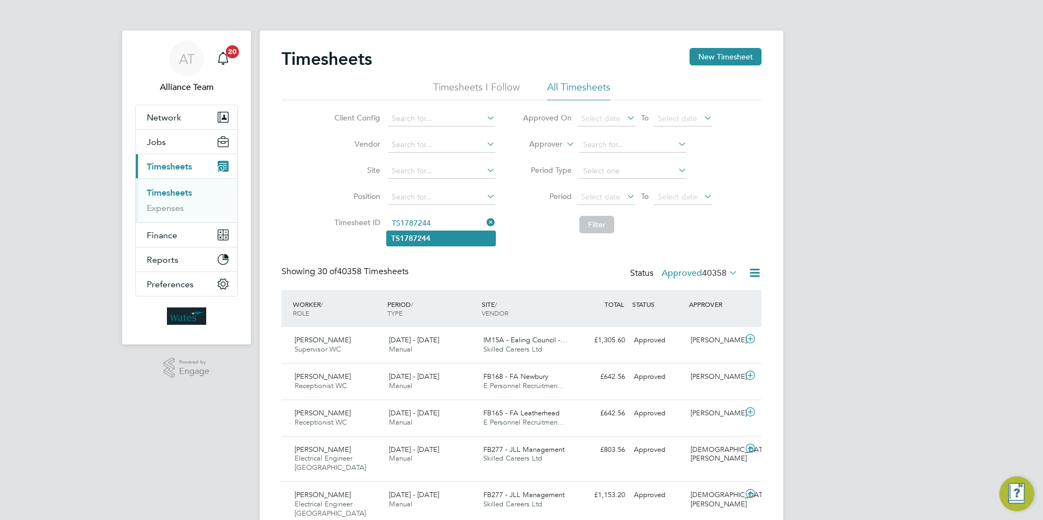
type input "TS1787244"
click at [418, 235] on b "TS1787244" at bounding box center [410, 238] width 39 height 9
click at [589, 222] on button "Filter" at bounding box center [596, 224] width 35 height 17
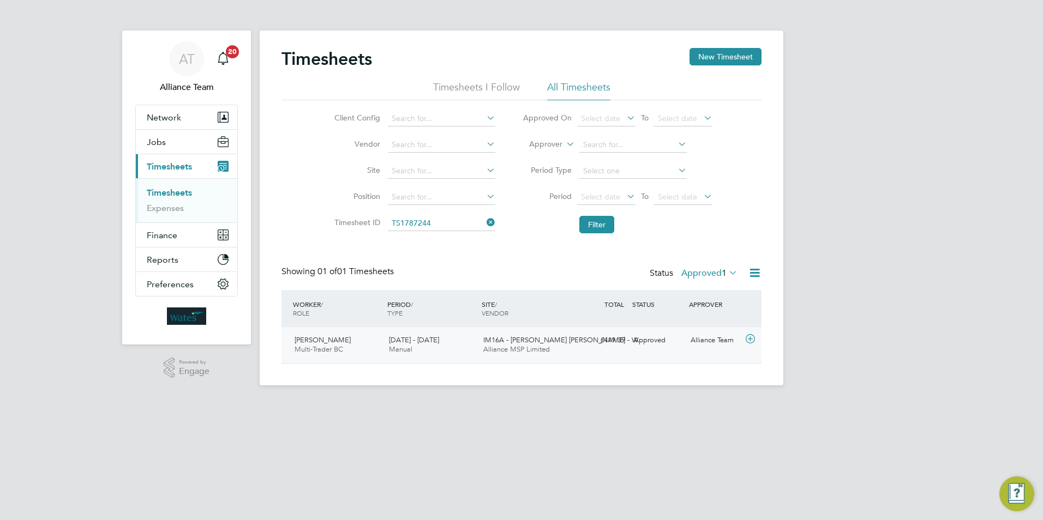
click at [586, 346] on div "£419.39 Approved" at bounding box center [601, 341] width 57 height 18
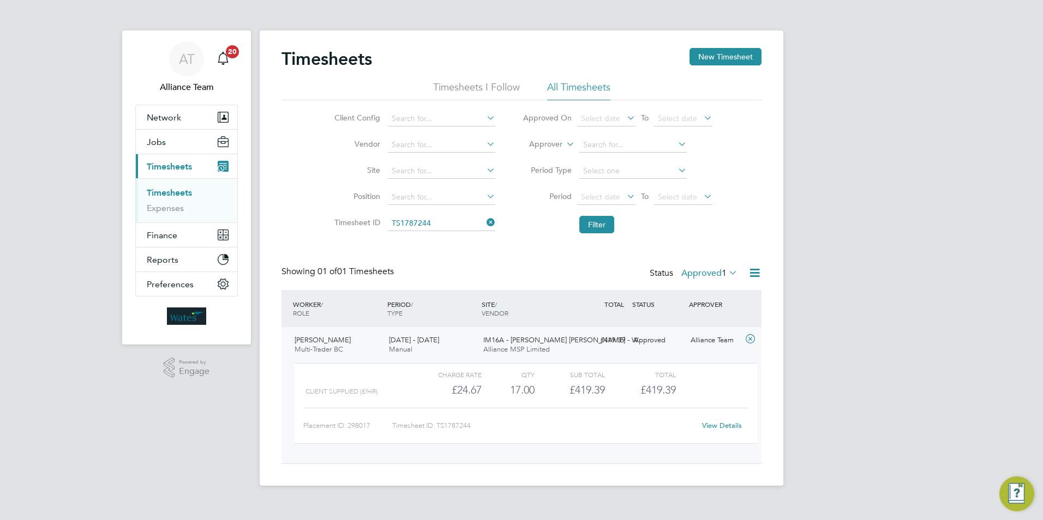
click at [718, 426] on link "View Details" at bounding box center [722, 425] width 40 height 9
click at [160, 137] on span "Jobs" at bounding box center [156, 142] width 19 height 10
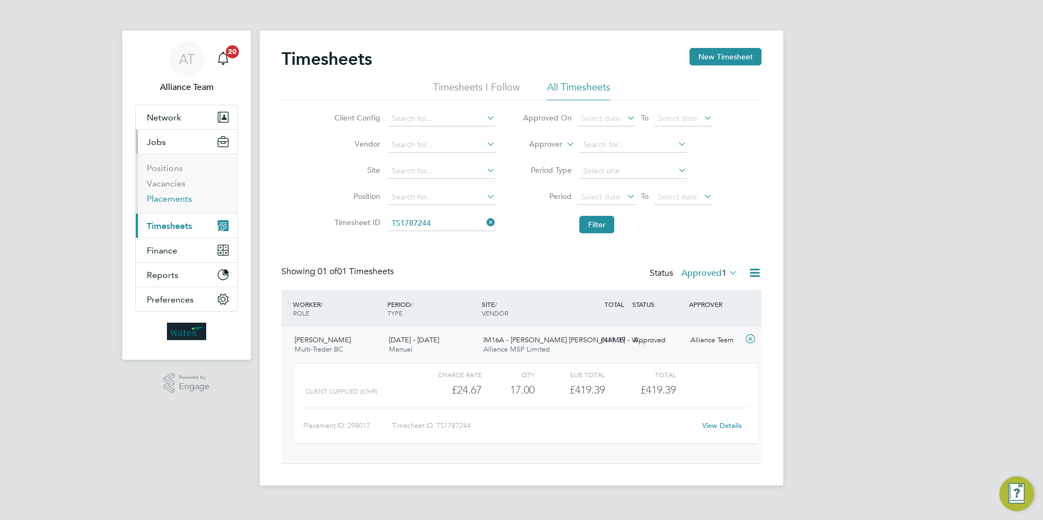
click at [179, 198] on link "Placements" at bounding box center [169, 199] width 45 height 10
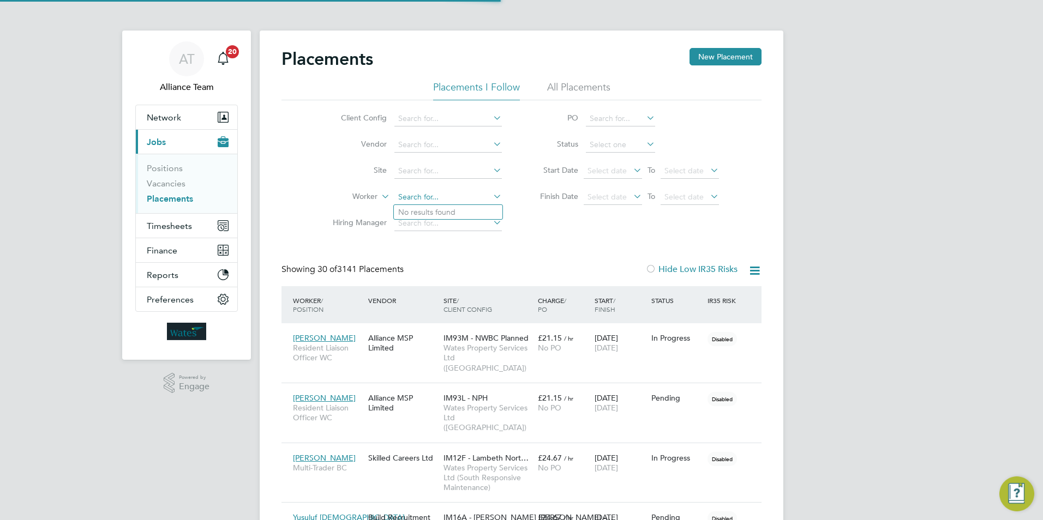
click at [423, 197] on input at bounding box center [447, 197] width 107 height 15
click at [448, 216] on li "Lee John son" at bounding box center [468, 212] width 149 height 15
type input "[PERSON_NAME]"
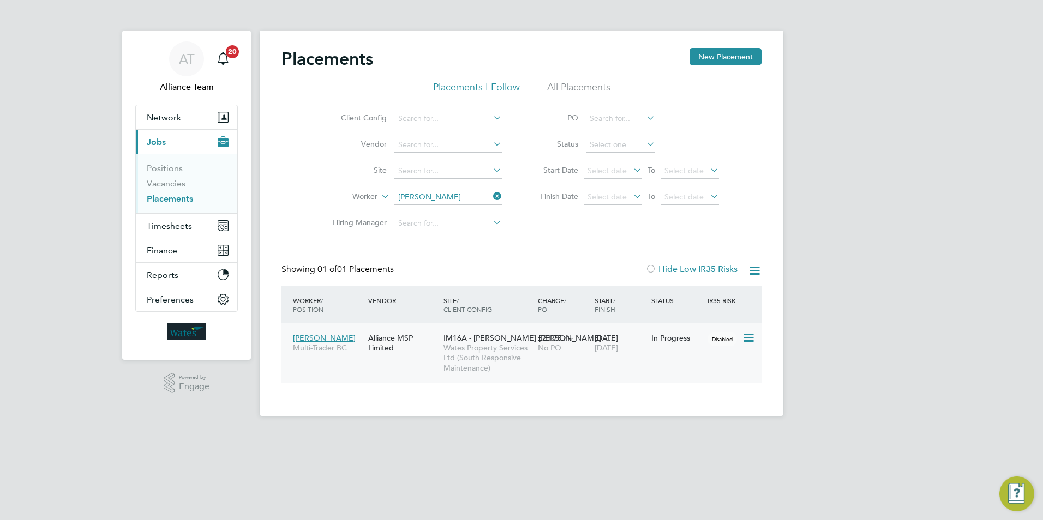
click at [475, 363] on span "Wates Property Services Ltd (South Responsive Maintenance)" at bounding box center [487, 358] width 89 height 30
click at [464, 360] on span "Wates Property Services Ltd (South Responsive Maintenance)" at bounding box center [487, 358] width 89 height 30
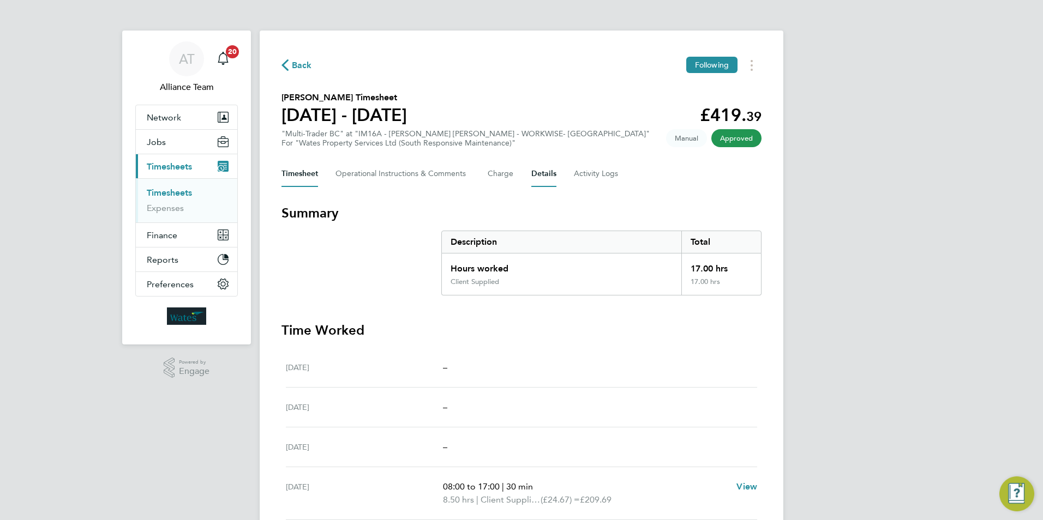
click at [546, 170] on button "Details" at bounding box center [543, 174] width 25 height 26
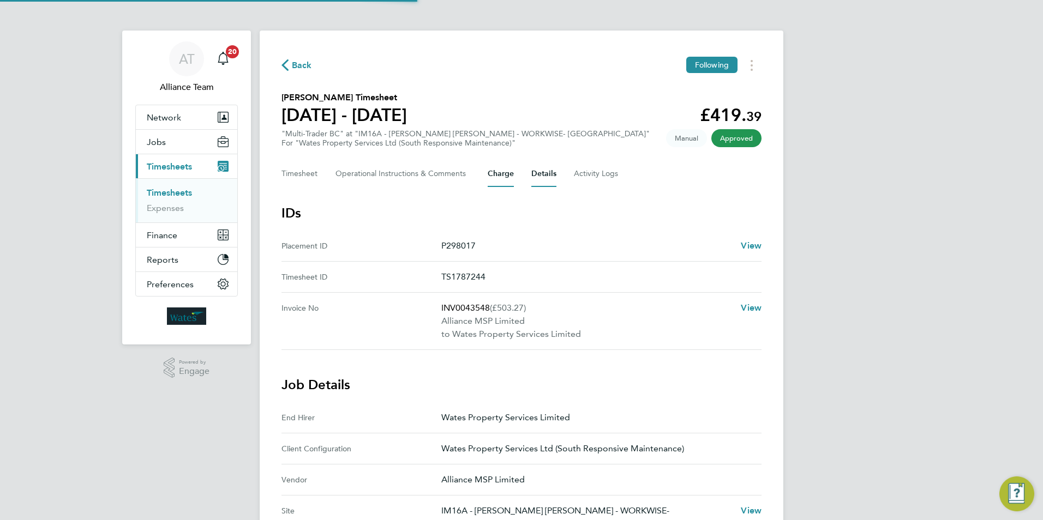
click at [503, 177] on button "Charge" at bounding box center [500, 174] width 26 height 26
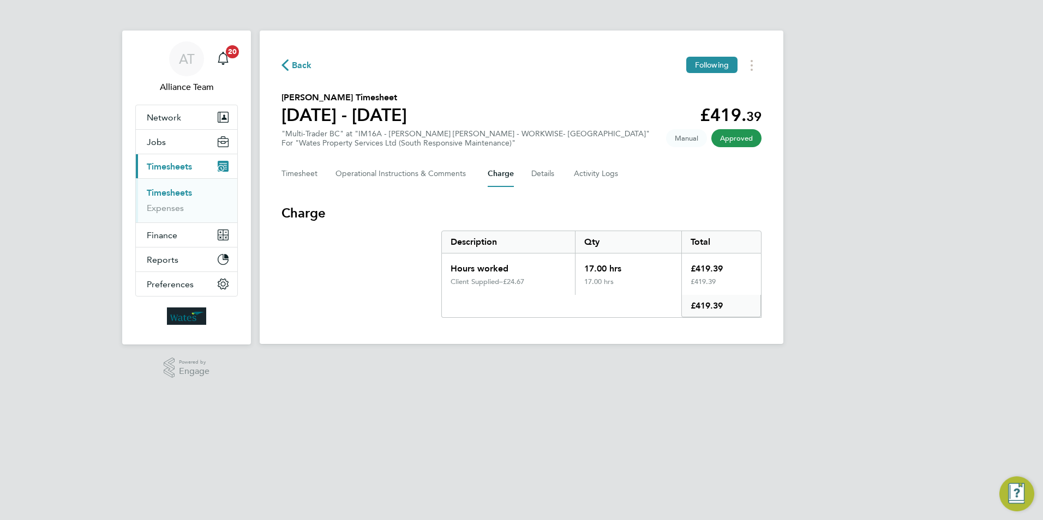
click at [293, 61] on span "Back" at bounding box center [302, 65] width 20 height 13
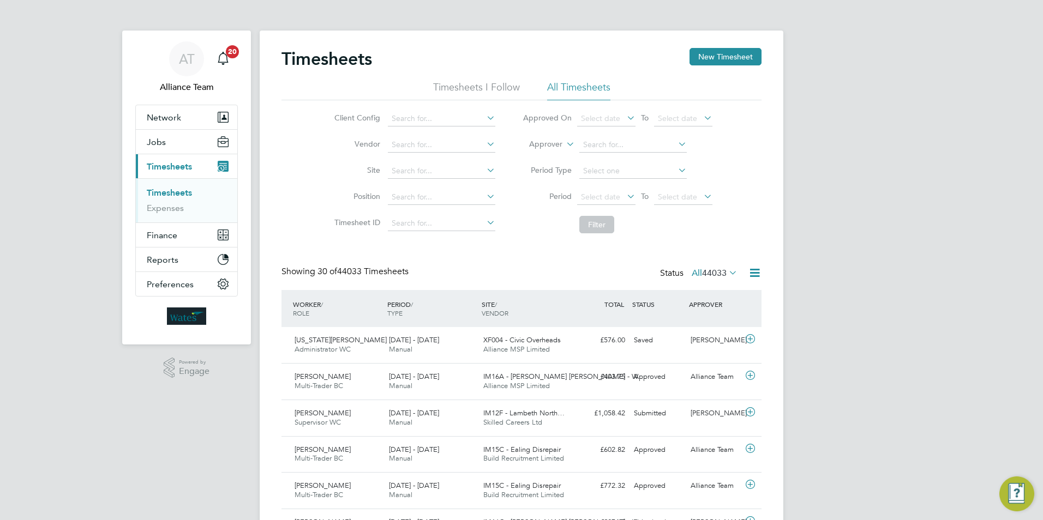
click at [549, 143] on label "Approver" at bounding box center [537, 144] width 49 height 11
click at [538, 155] on li "Worker" at bounding box center [535, 157] width 54 height 14
click at [591, 148] on input at bounding box center [632, 144] width 107 height 15
click at [605, 160] on li "Kath ryn Sian Walshe" at bounding box center [632, 160] width 109 height 15
type input "Kathryn Sian Walshe"
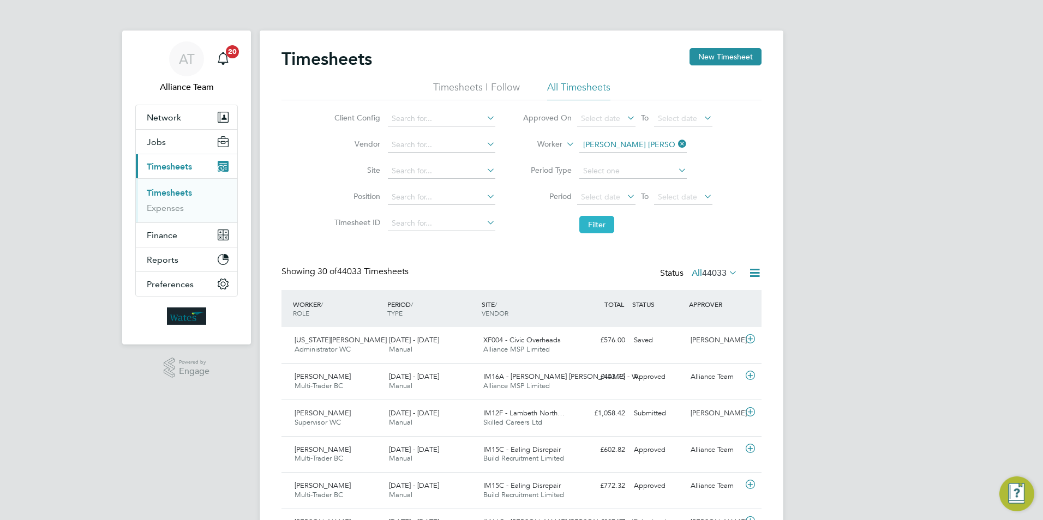
click at [599, 225] on button "Filter" at bounding box center [596, 224] width 35 height 17
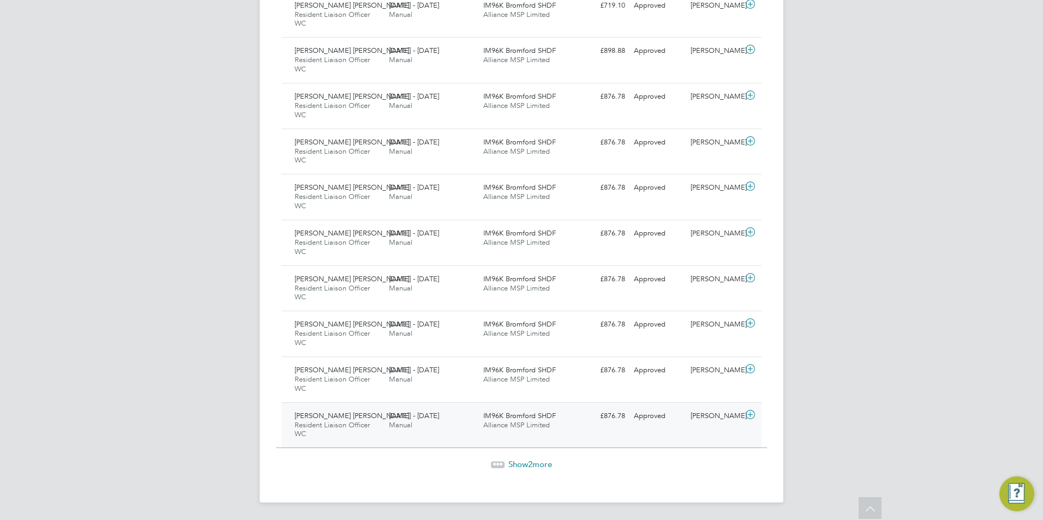
click at [749, 413] on icon at bounding box center [750, 415] width 14 height 9
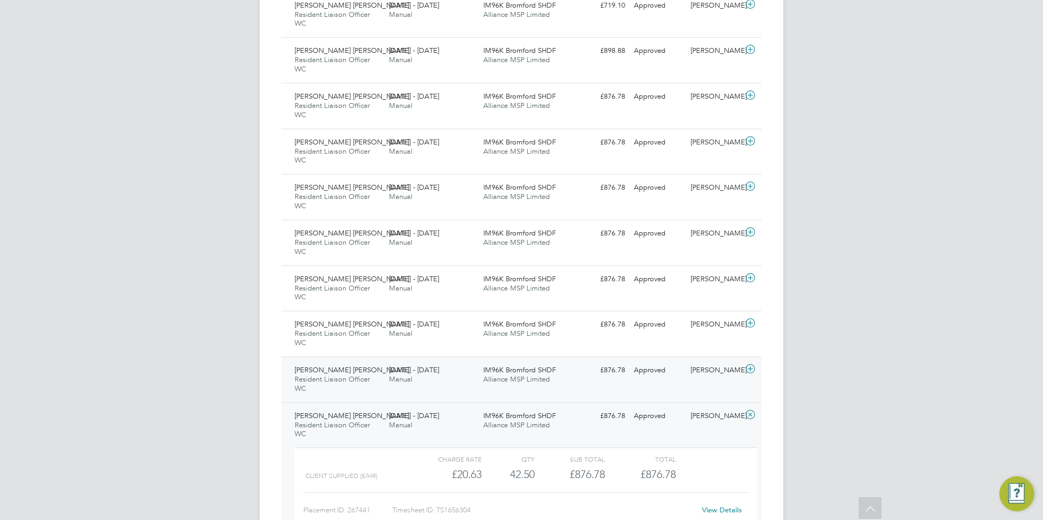
click at [751, 369] on icon at bounding box center [750, 369] width 14 height 9
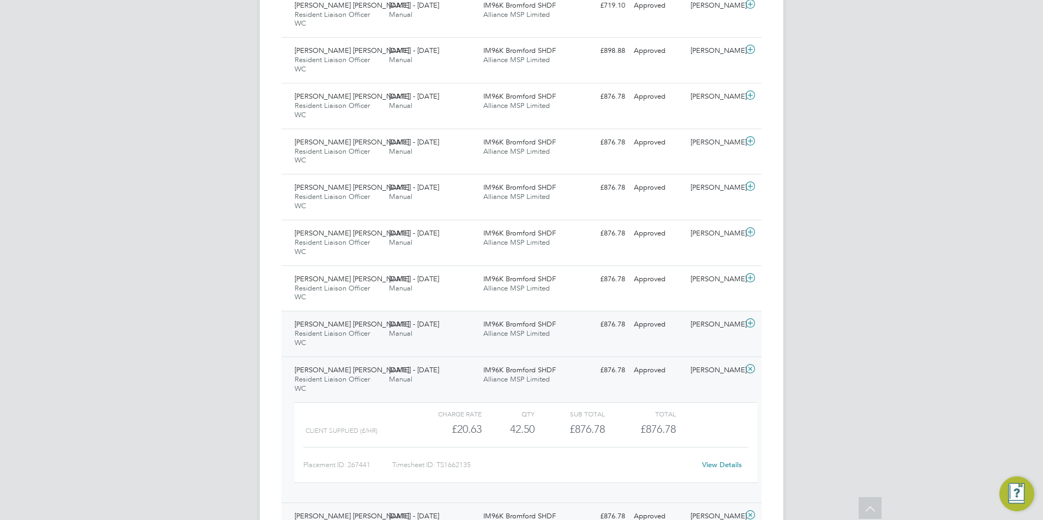
click at [750, 322] on icon at bounding box center [750, 323] width 14 height 9
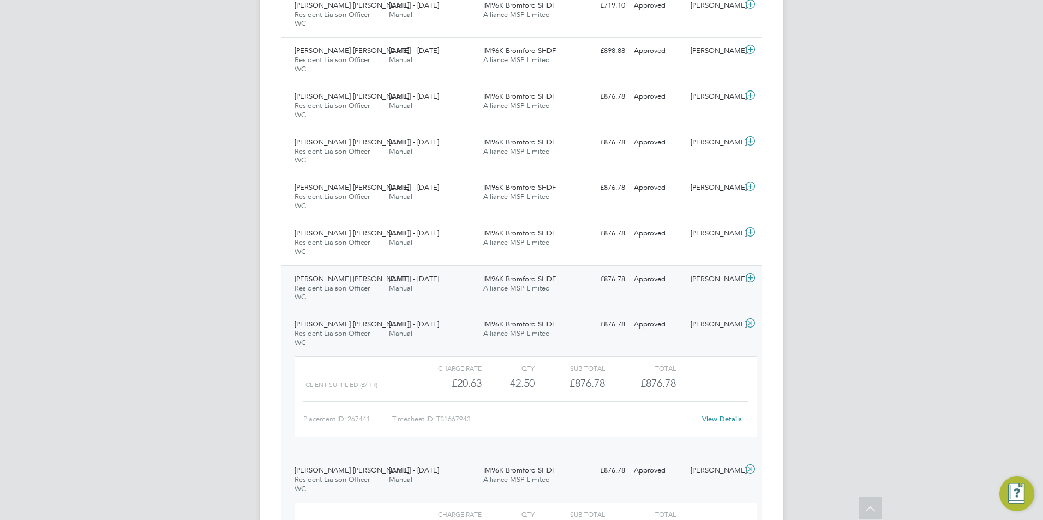
click at [750, 279] on icon at bounding box center [750, 278] width 14 height 9
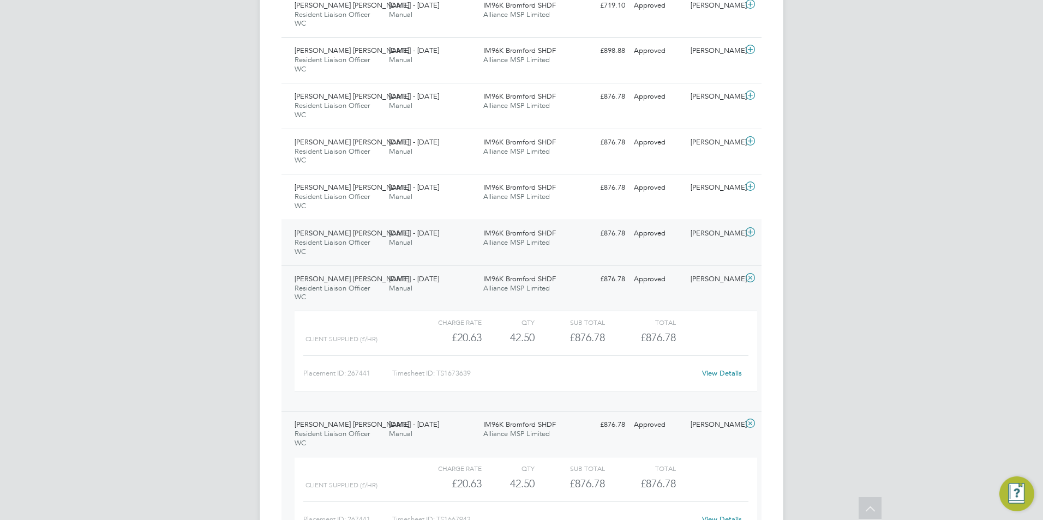
click at [752, 232] on icon at bounding box center [750, 232] width 14 height 9
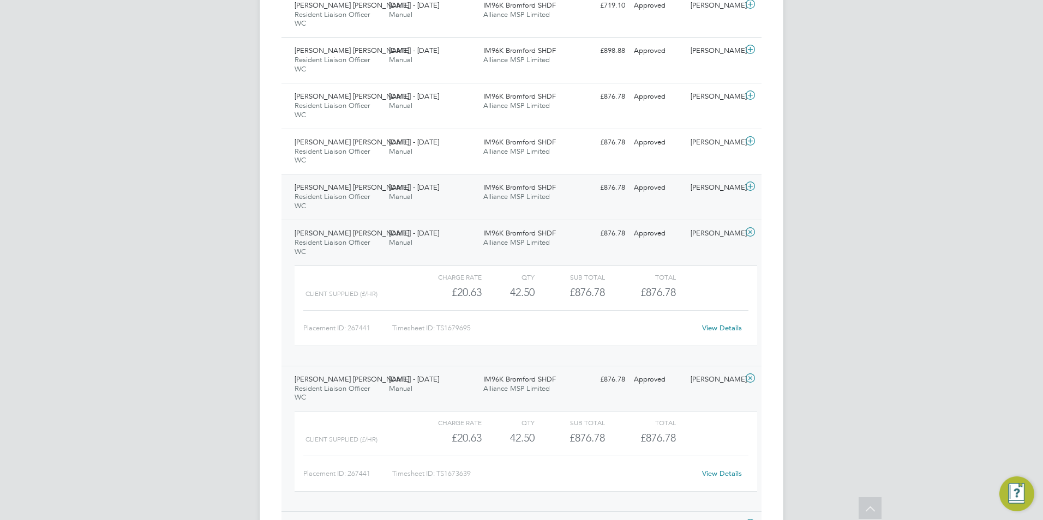
click at [752, 186] on icon at bounding box center [750, 186] width 14 height 9
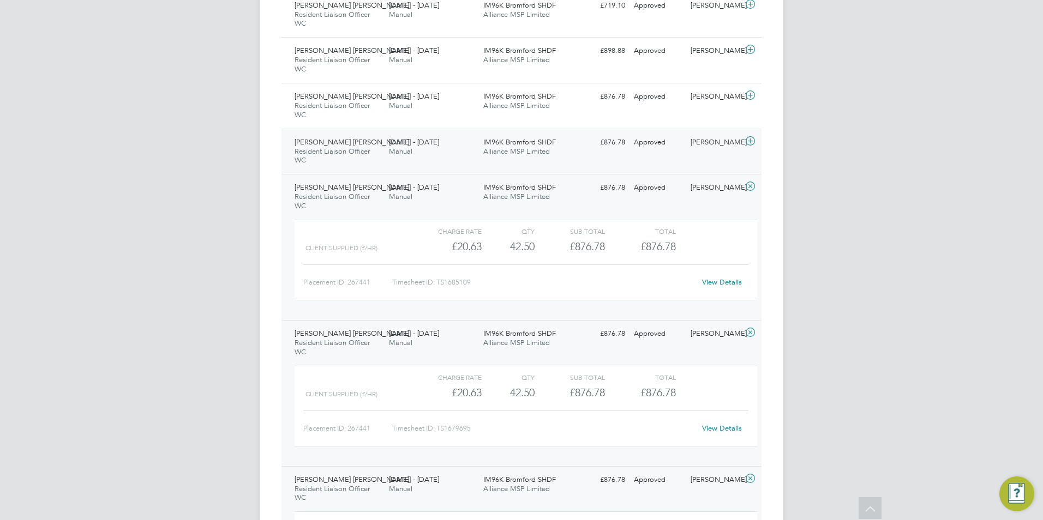
click at [752, 138] on icon at bounding box center [750, 141] width 14 height 9
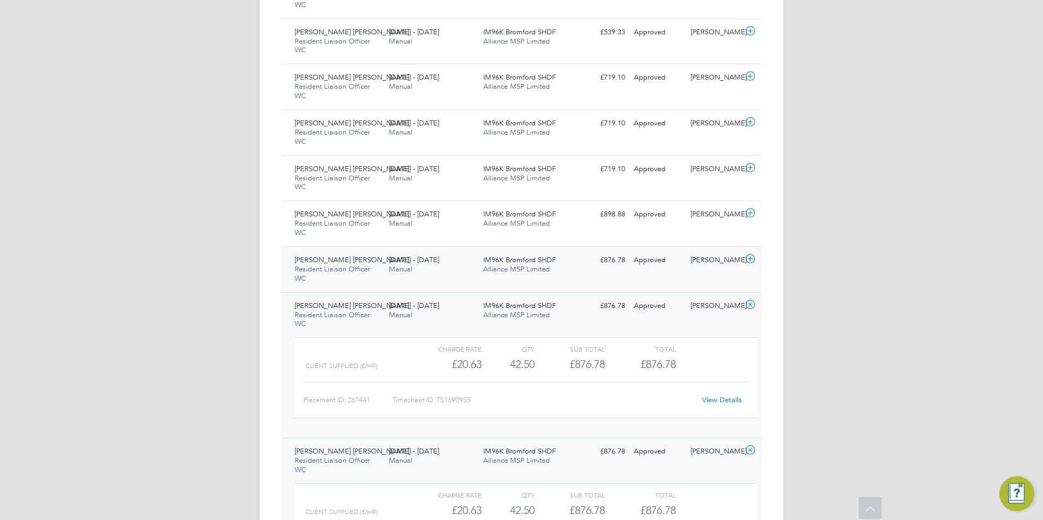
click at [745, 258] on icon at bounding box center [750, 259] width 14 height 9
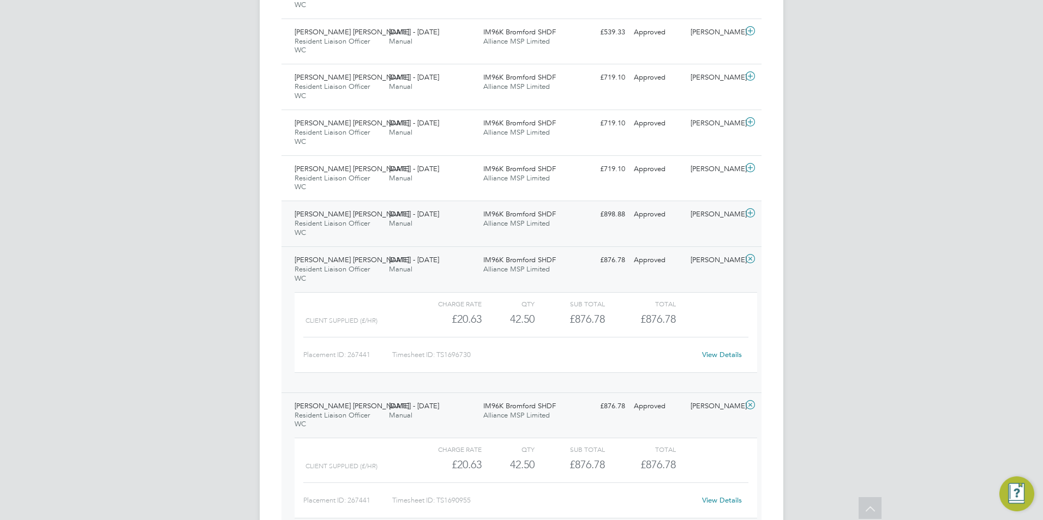
click at [748, 214] on icon at bounding box center [750, 213] width 14 height 9
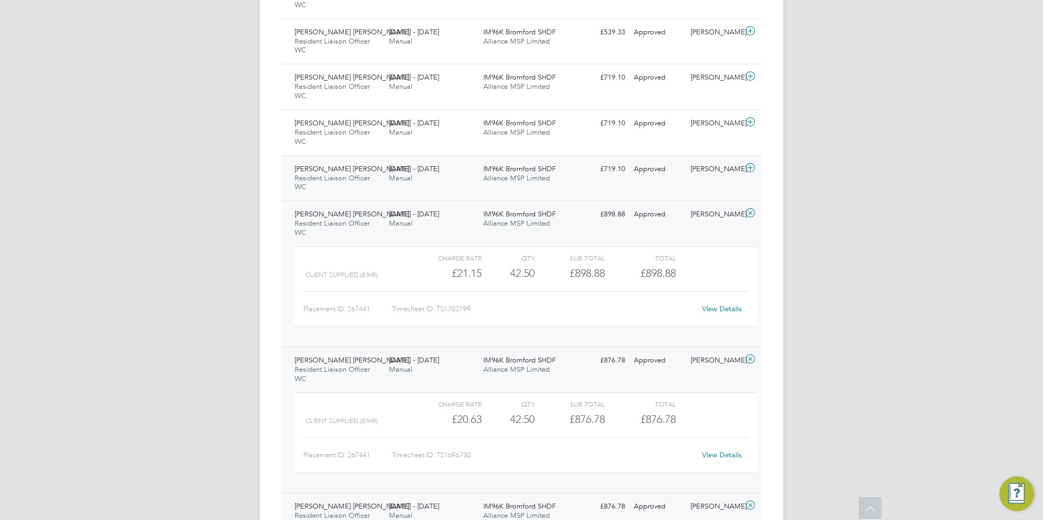
click at [752, 167] on icon at bounding box center [750, 168] width 14 height 9
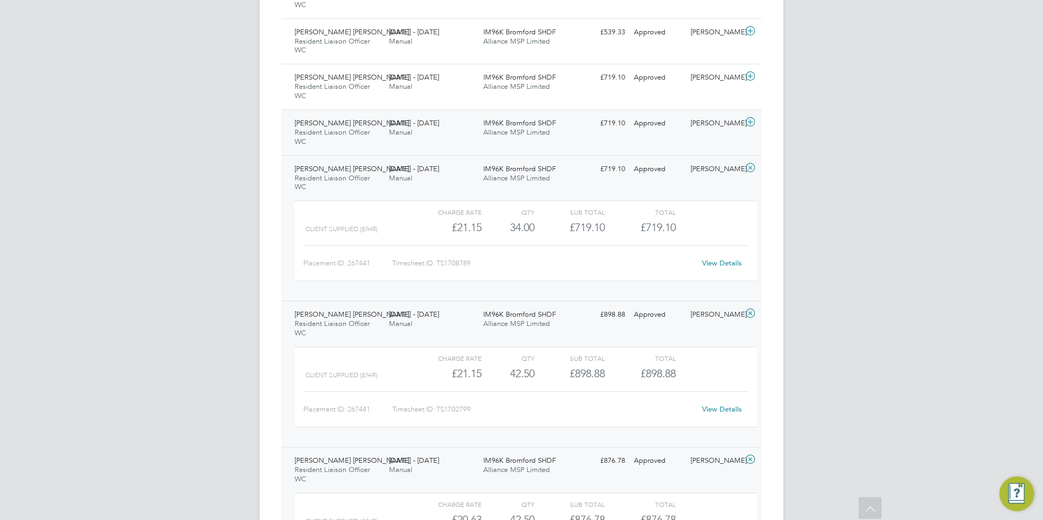
click at [750, 122] on icon at bounding box center [750, 122] width 14 height 9
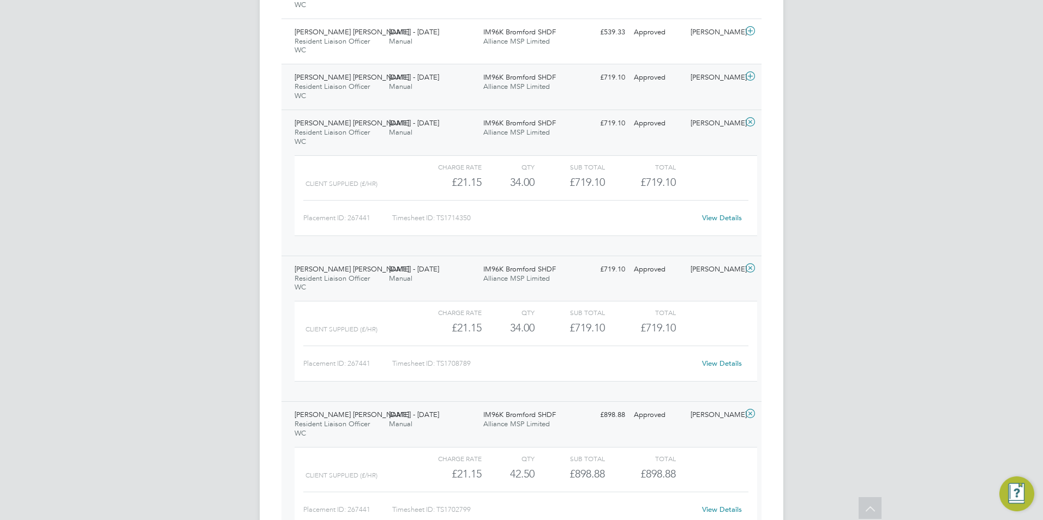
click at [747, 76] on icon at bounding box center [750, 76] width 14 height 9
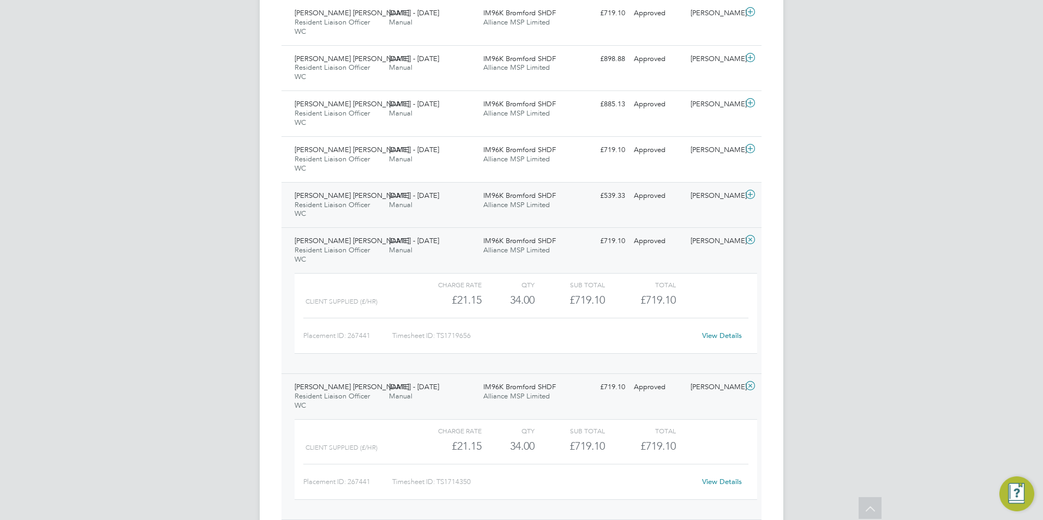
click at [749, 194] on icon at bounding box center [750, 194] width 14 height 9
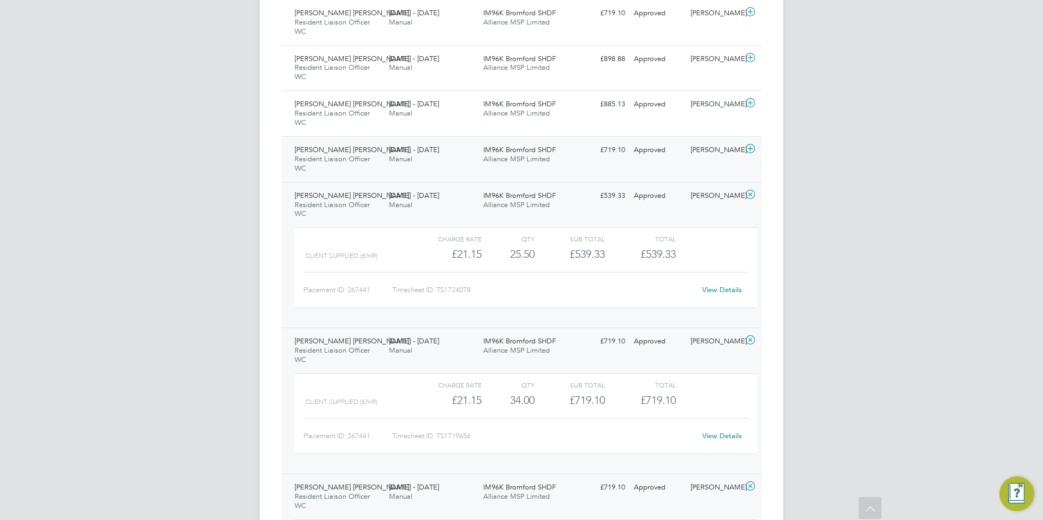
click at [746, 149] on icon at bounding box center [750, 148] width 14 height 9
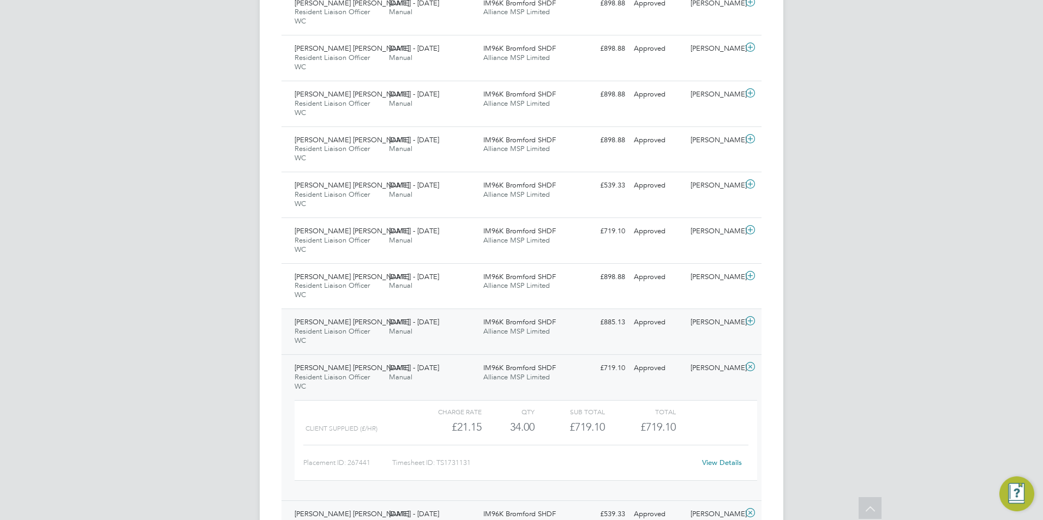
click at [750, 317] on icon at bounding box center [750, 321] width 14 height 9
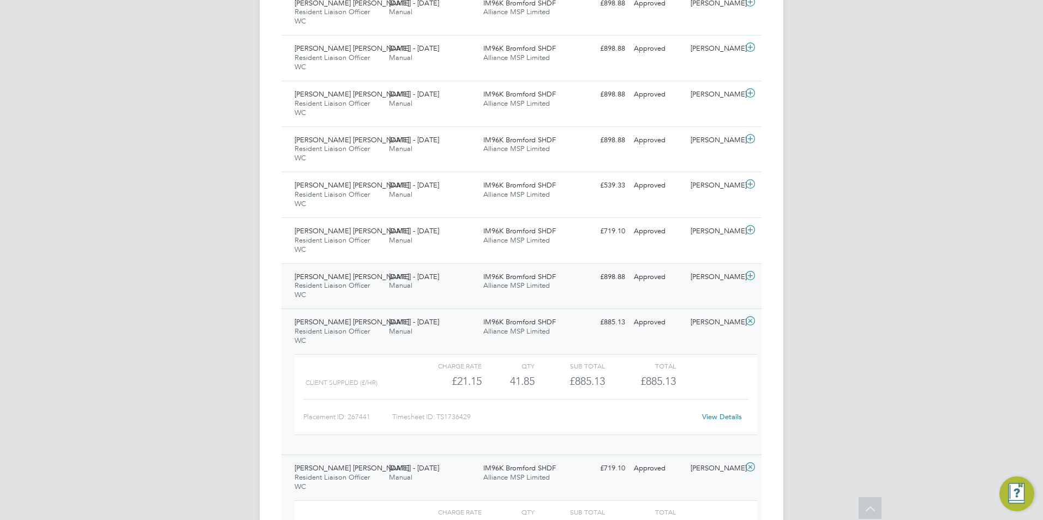
click at [752, 272] on icon at bounding box center [750, 276] width 14 height 9
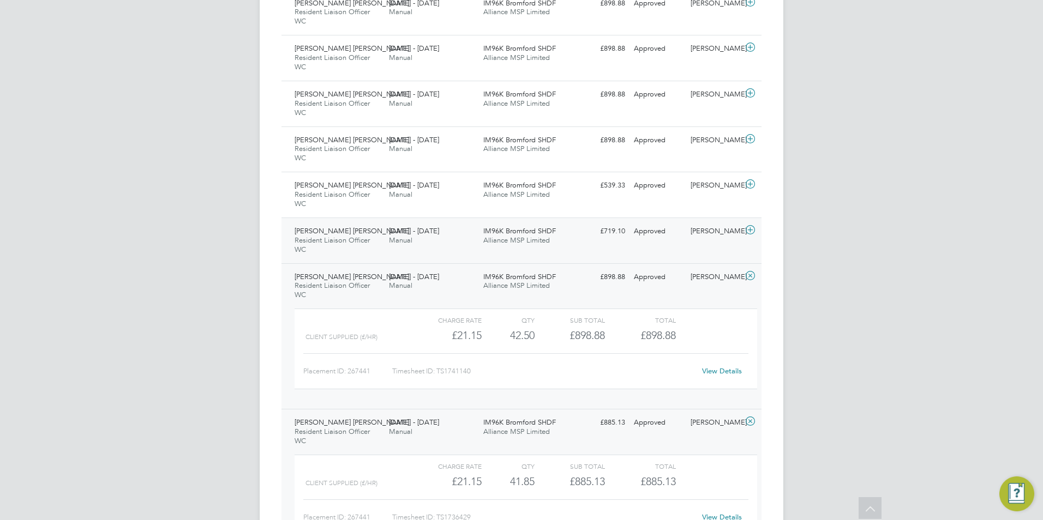
click at [749, 230] on icon at bounding box center [750, 230] width 14 height 9
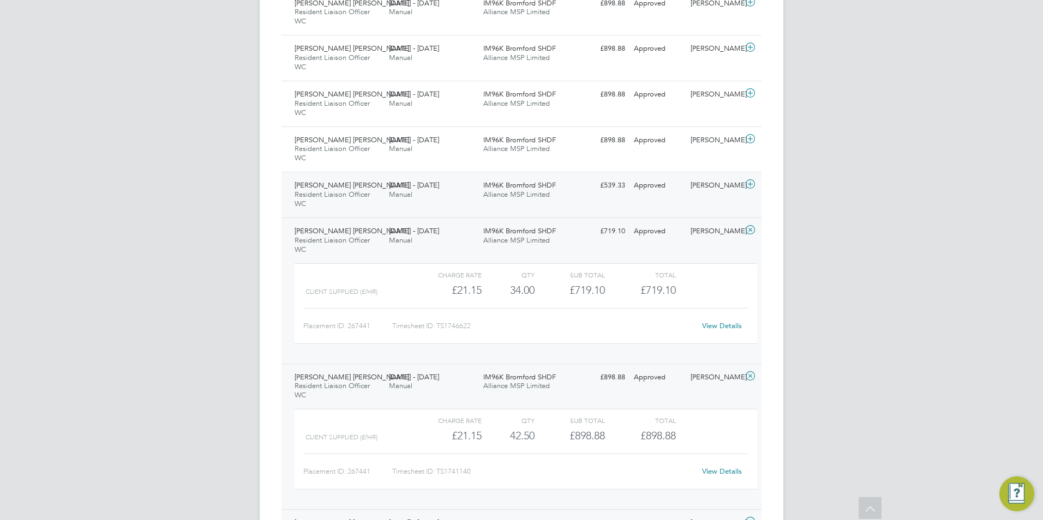
click at [748, 185] on icon at bounding box center [750, 184] width 14 height 9
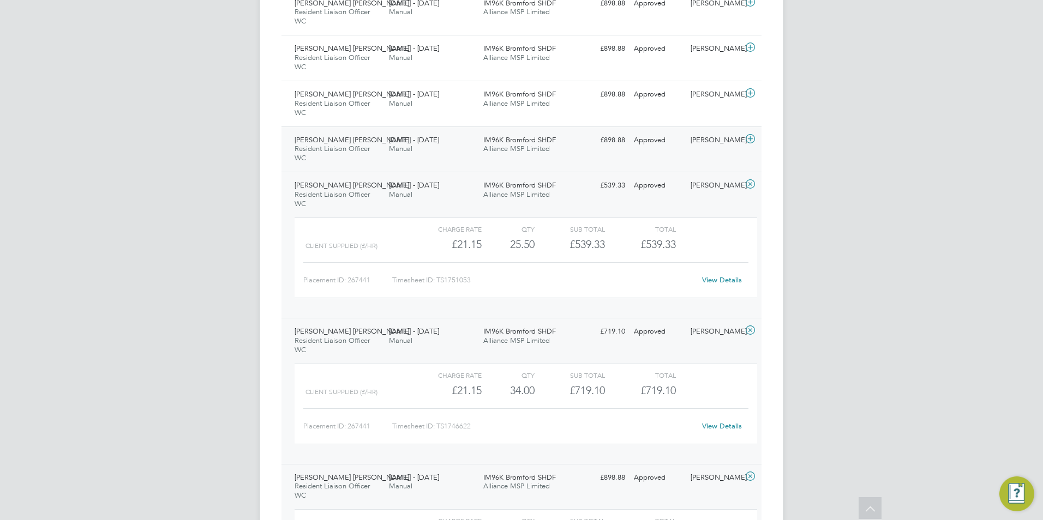
click at [749, 138] on icon at bounding box center [750, 139] width 14 height 9
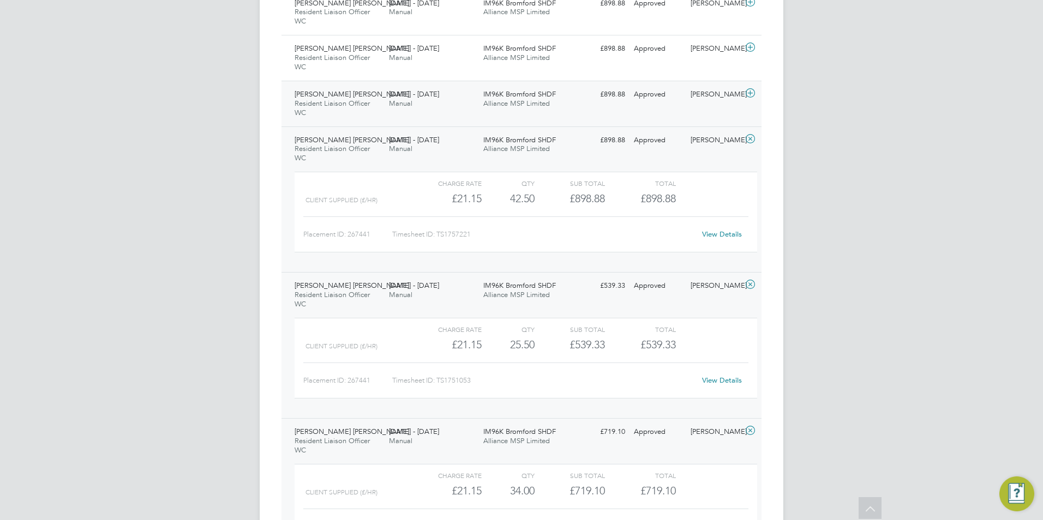
click at [753, 91] on icon at bounding box center [750, 93] width 14 height 9
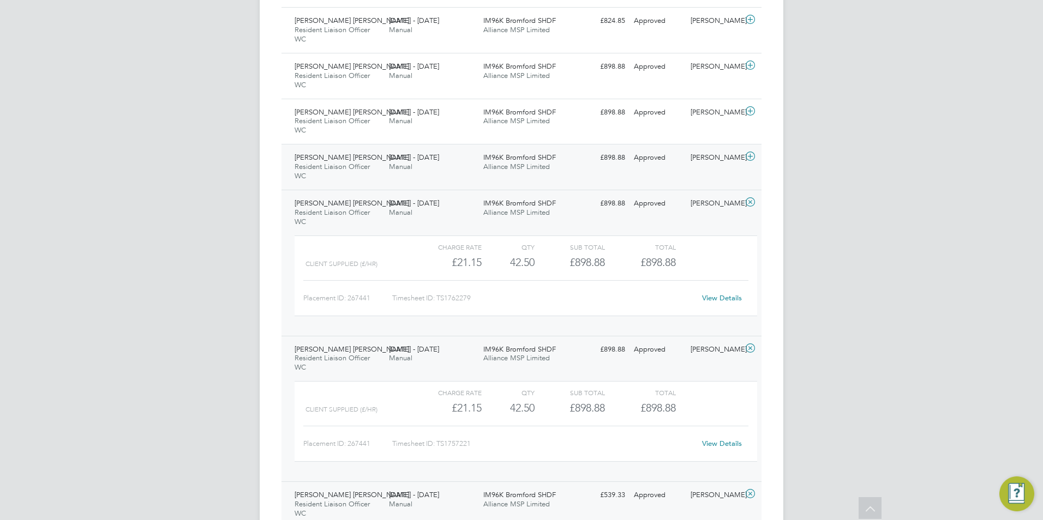
click at [746, 154] on icon at bounding box center [750, 156] width 14 height 9
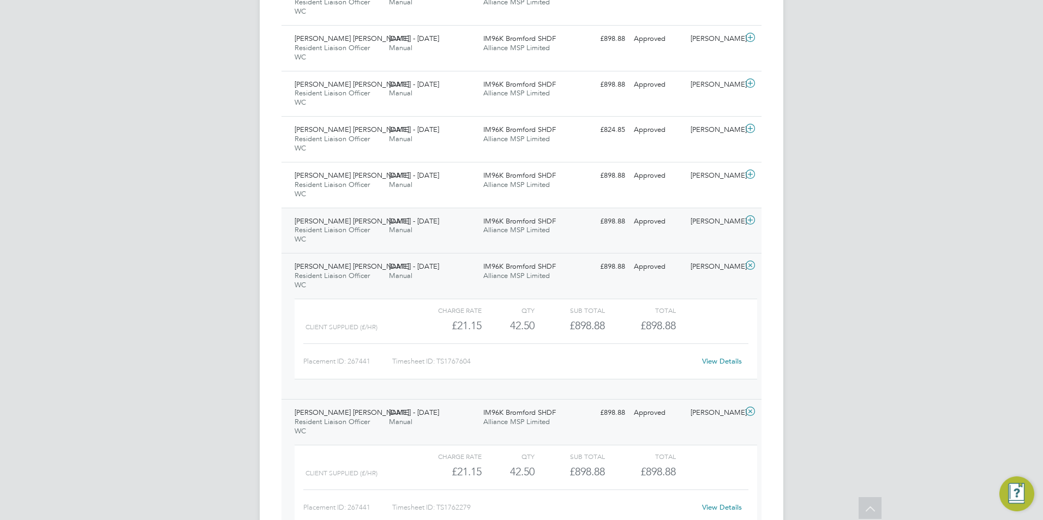
click at [751, 220] on icon at bounding box center [750, 220] width 14 height 9
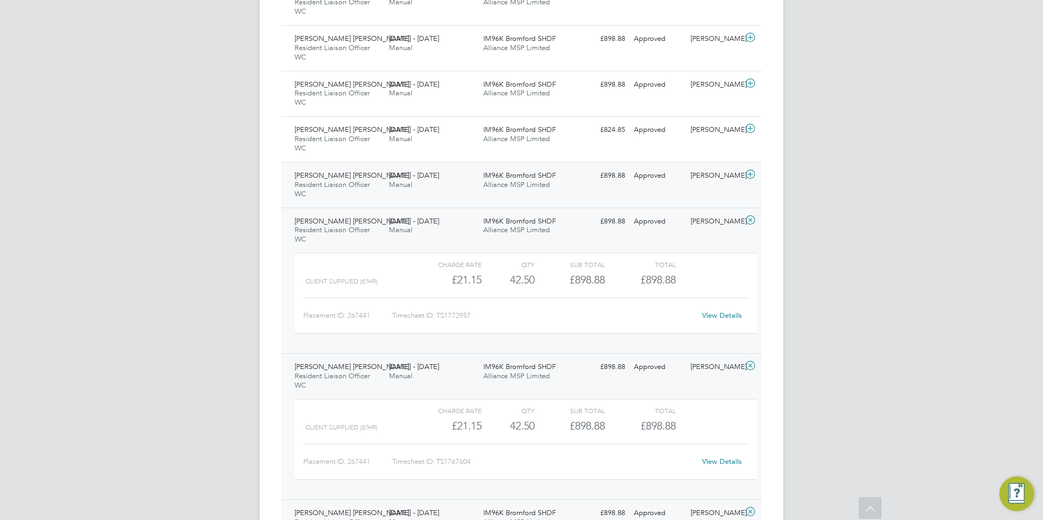
click at [751, 176] on icon at bounding box center [750, 174] width 14 height 9
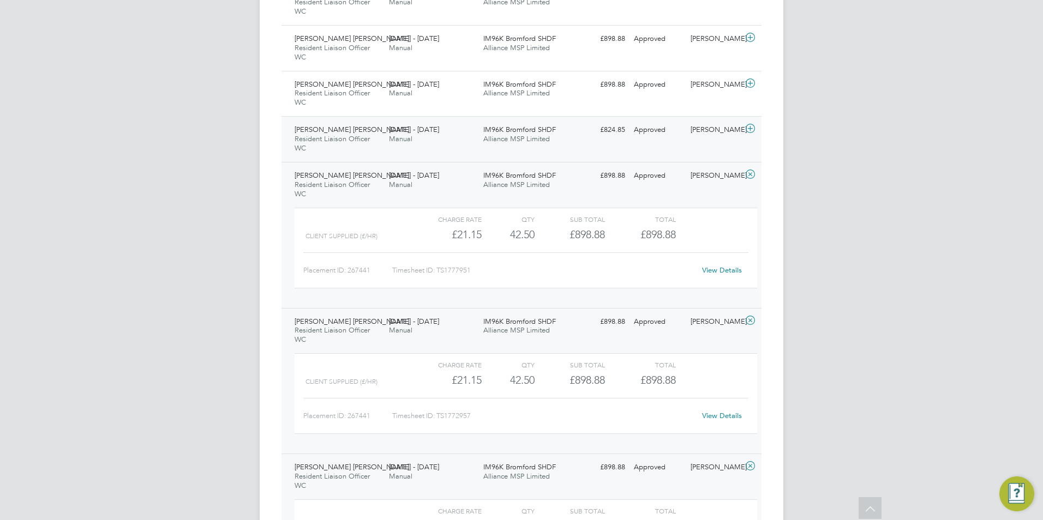
click at [746, 128] on icon at bounding box center [750, 128] width 14 height 9
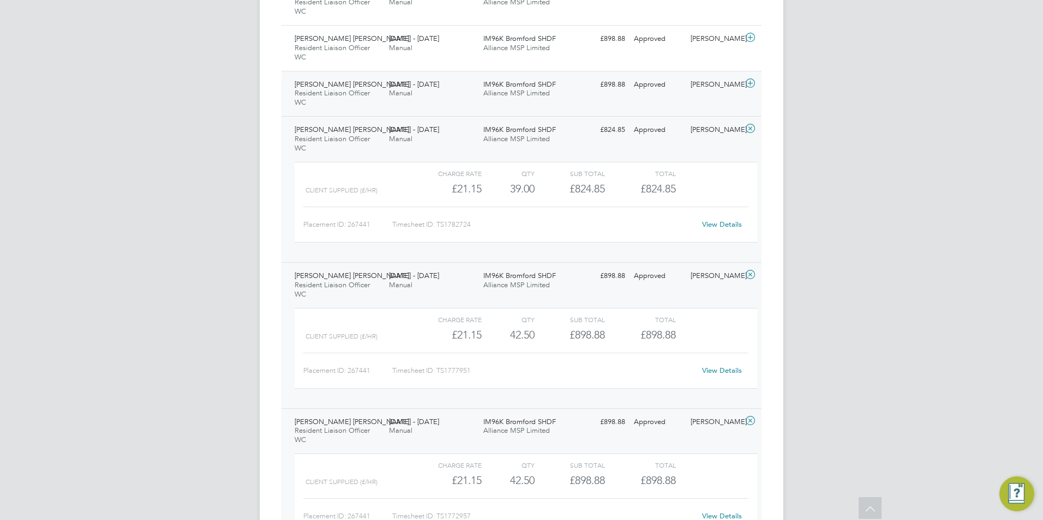
click at [746, 82] on icon at bounding box center [750, 83] width 14 height 9
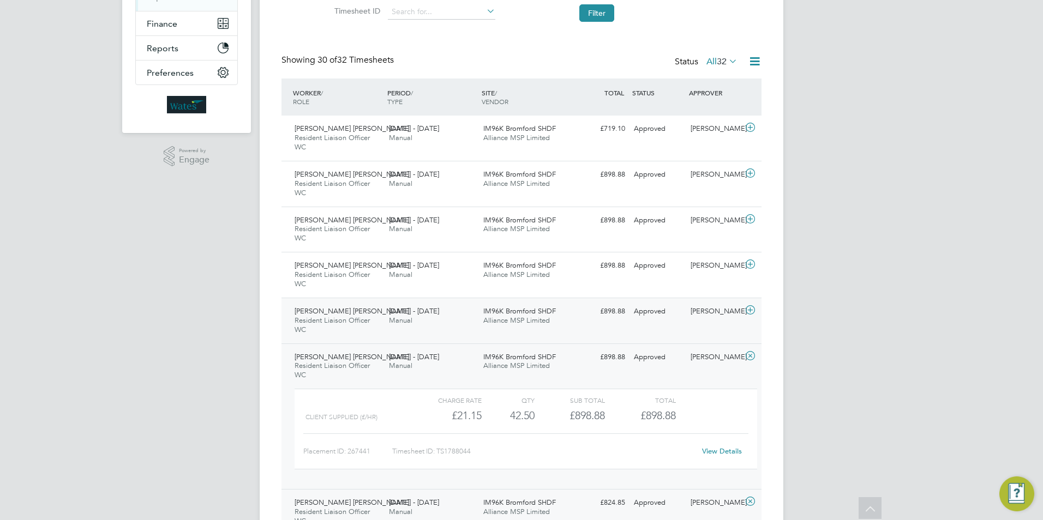
click at [750, 310] on icon at bounding box center [750, 310] width 14 height 9
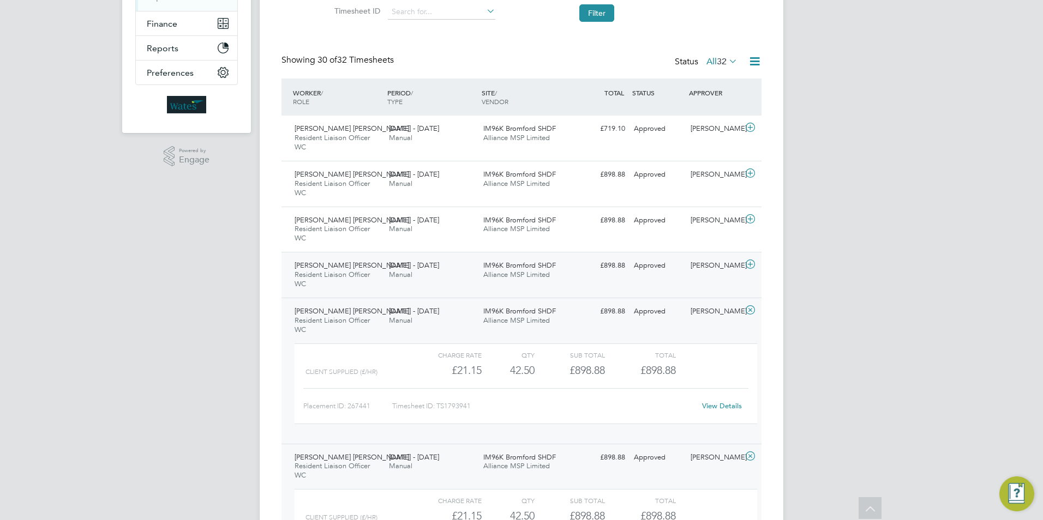
click at [752, 260] on icon at bounding box center [750, 264] width 14 height 9
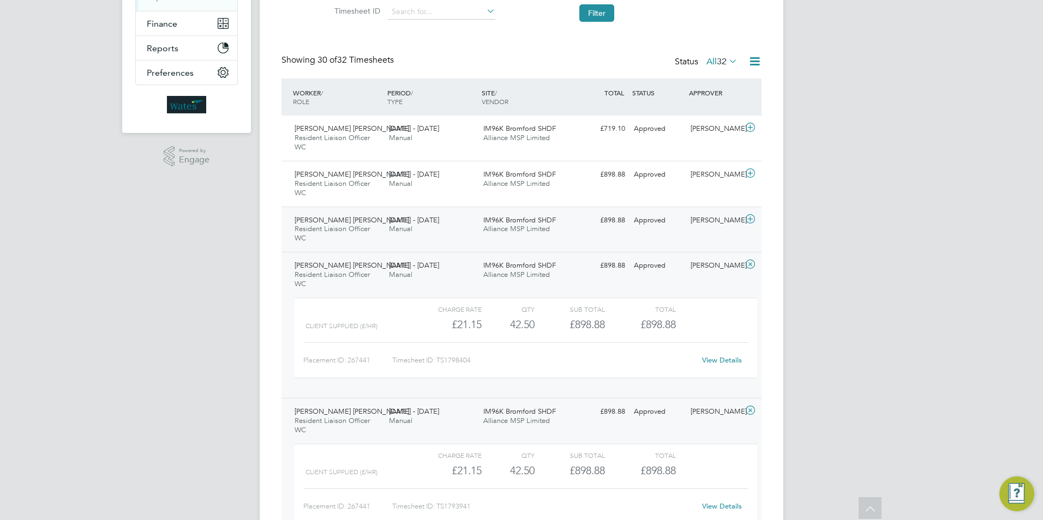
click at [750, 216] on icon at bounding box center [750, 219] width 14 height 9
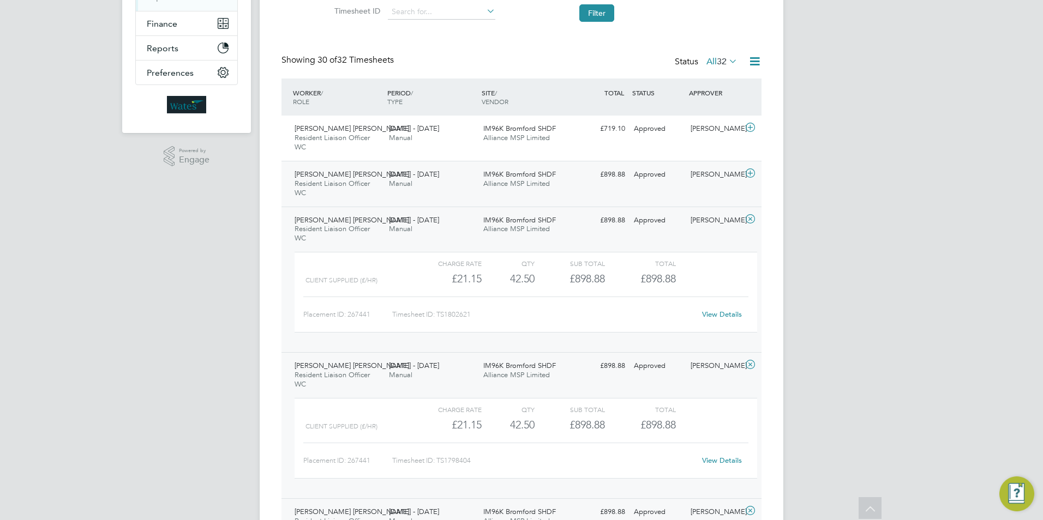
click at [748, 172] on icon at bounding box center [750, 173] width 14 height 9
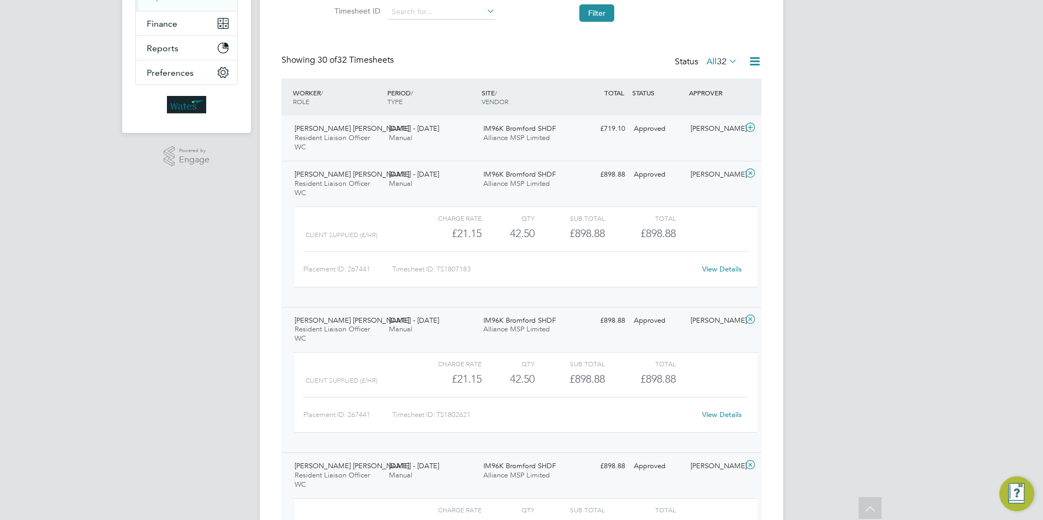
click at [750, 123] on icon at bounding box center [750, 127] width 14 height 9
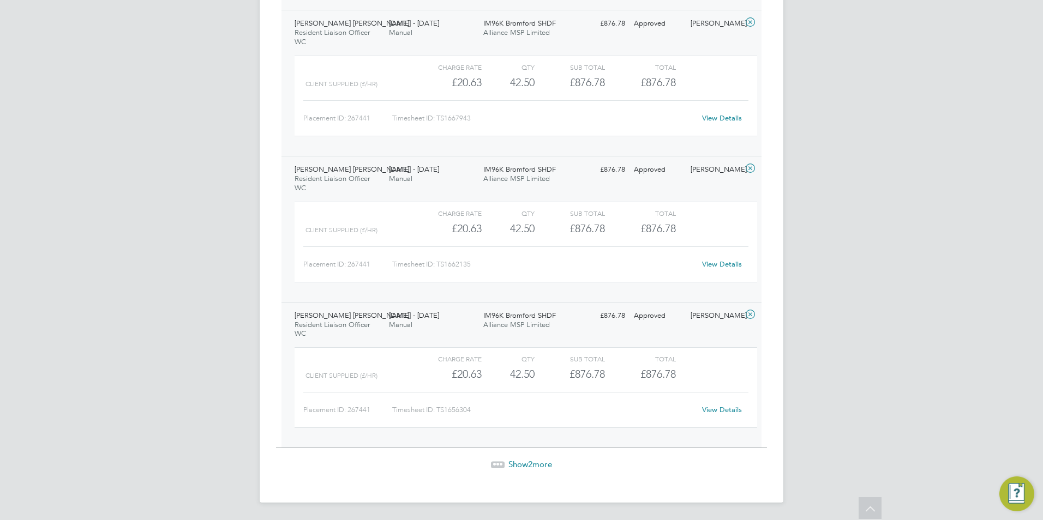
click at [538, 463] on span "Show 2 more" at bounding box center [530, 464] width 44 height 10
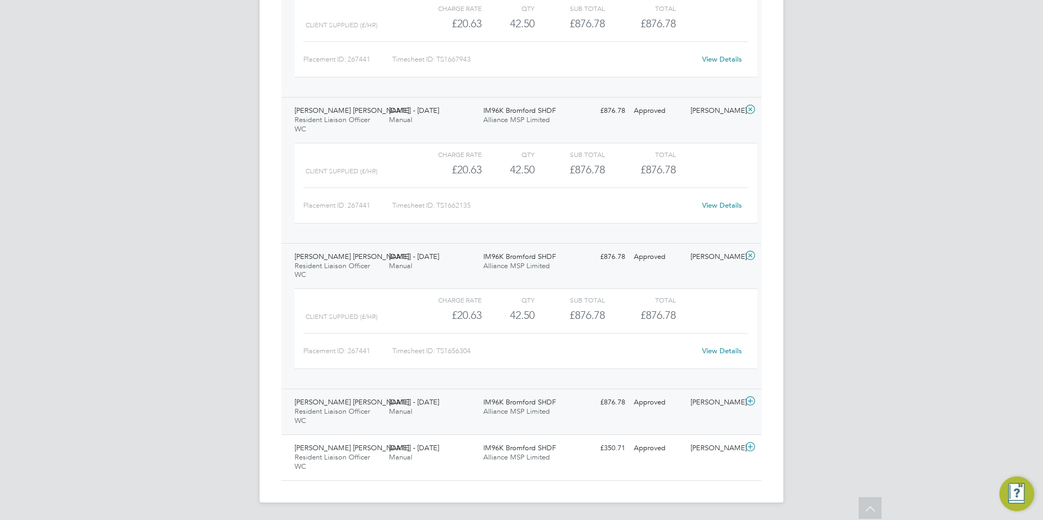
click at [750, 402] on icon at bounding box center [750, 401] width 14 height 9
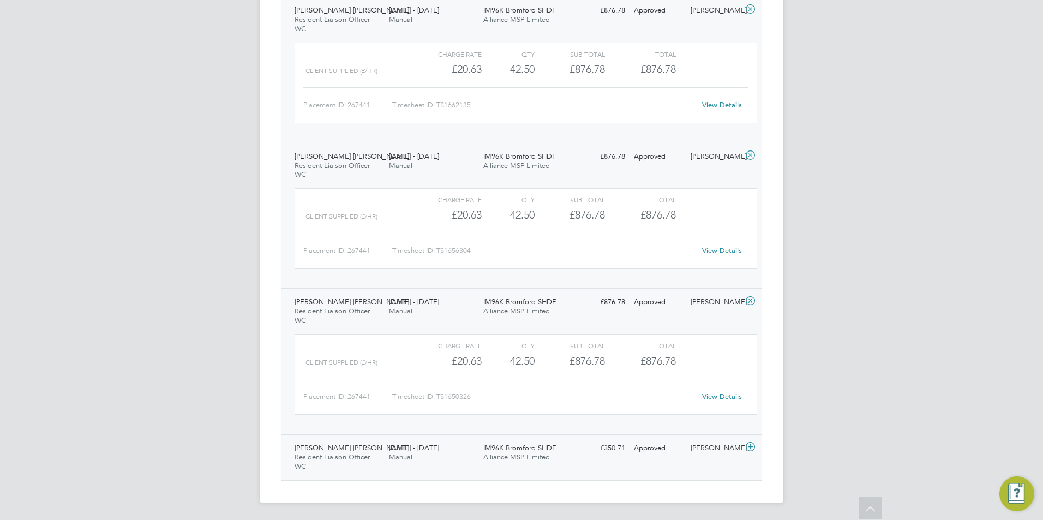
click at [751, 448] on icon at bounding box center [750, 447] width 14 height 9
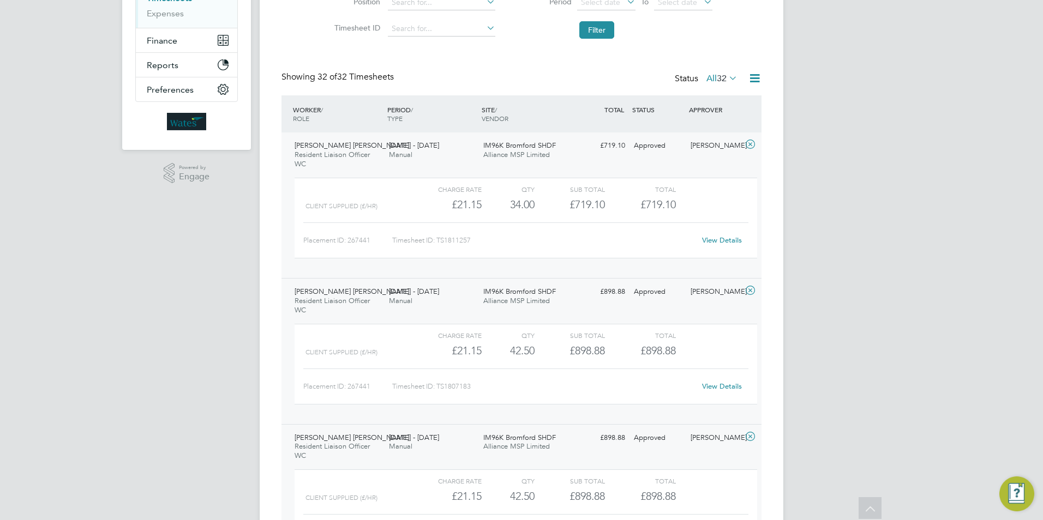
scroll to position [100, 0]
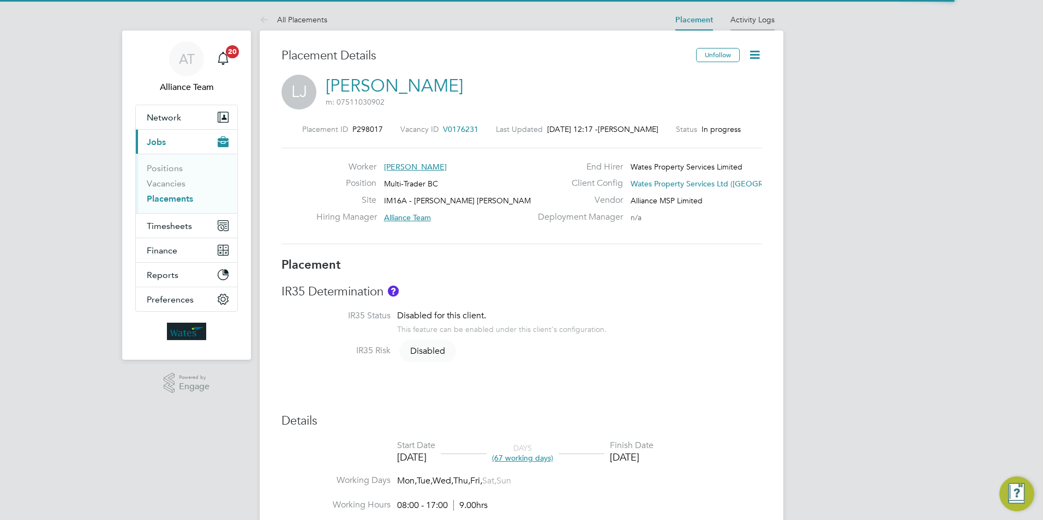
click at [759, 19] on link "Activity Logs" at bounding box center [752, 20] width 44 height 10
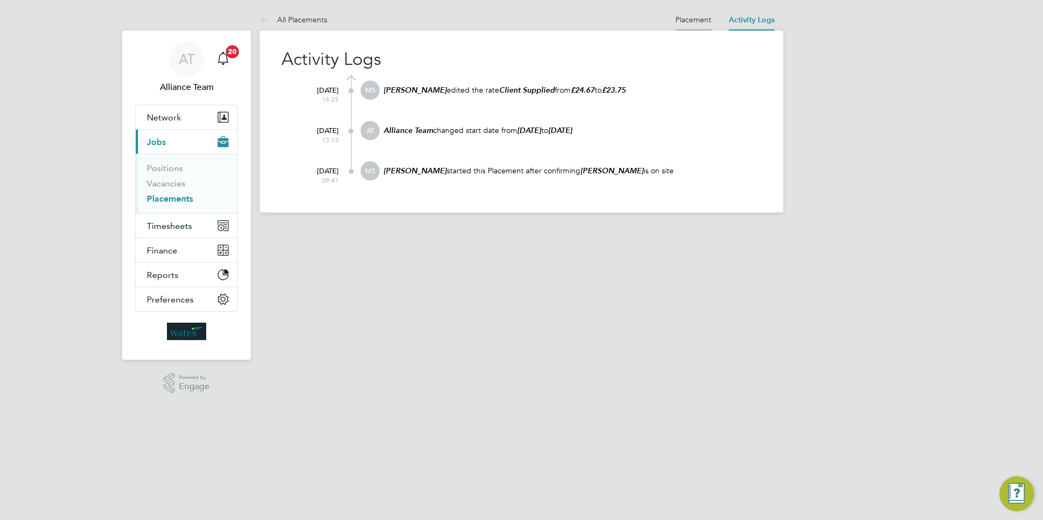
click at [691, 20] on link "Placement" at bounding box center [693, 20] width 36 height 10
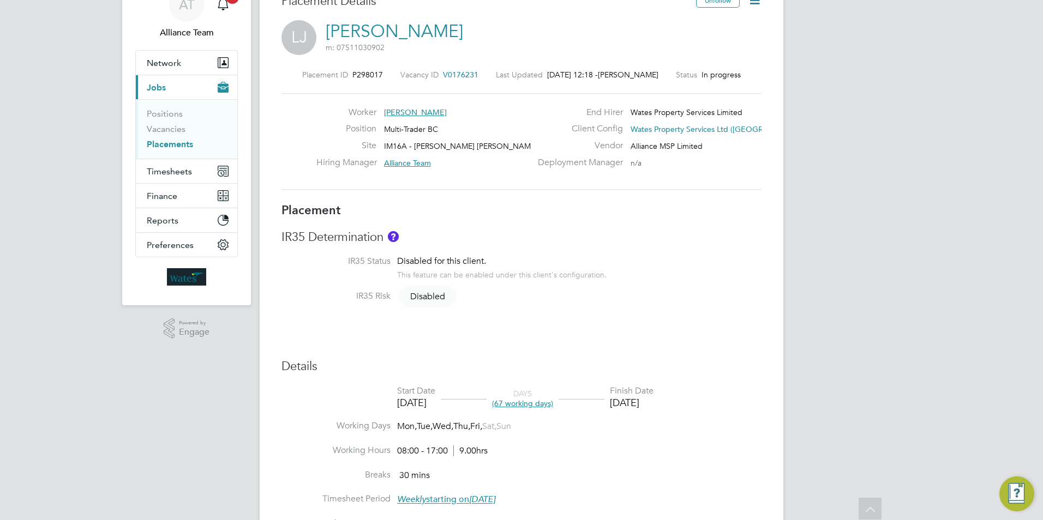
scroll to position [20, 0]
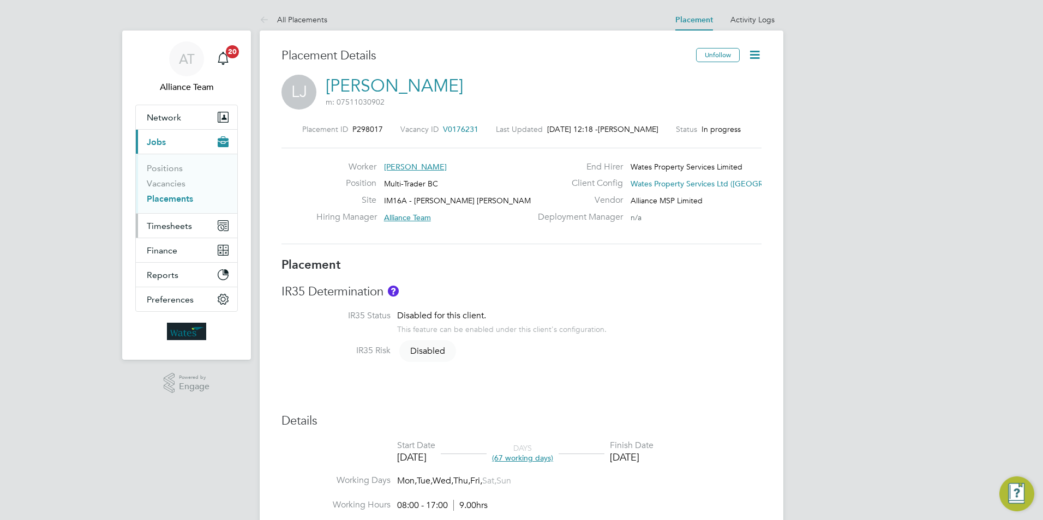
click at [174, 229] on span "Timesheets" at bounding box center [169, 226] width 45 height 10
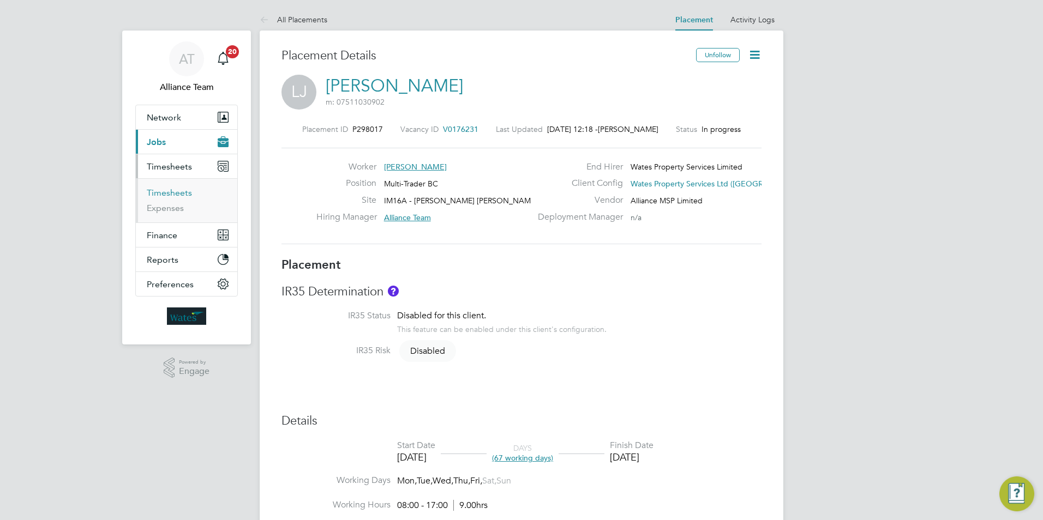
click at [174, 193] on link "Timesheets" at bounding box center [169, 193] width 45 height 10
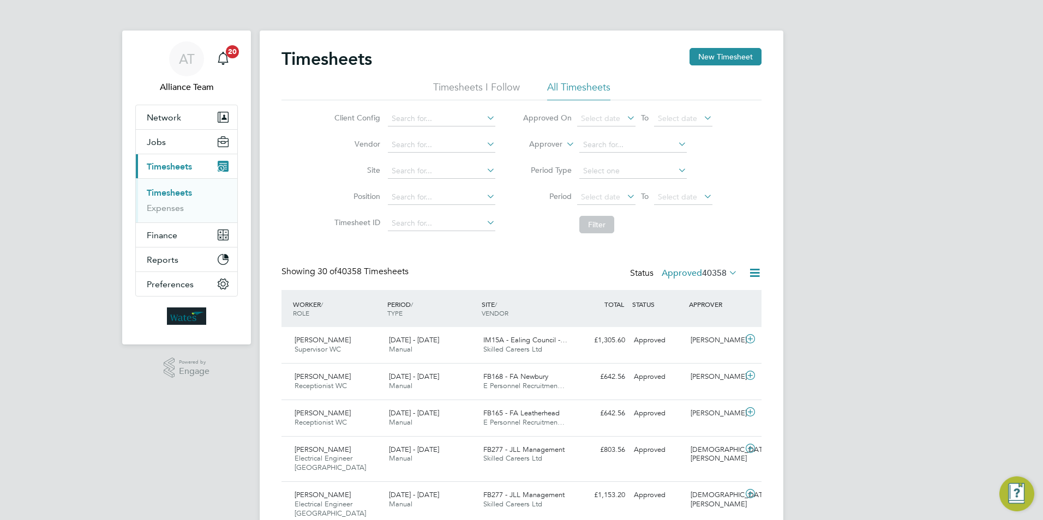
click at [543, 144] on label "Approver" at bounding box center [537, 144] width 49 height 11
click at [553, 154] on li "Worker" at bounding box center [535, 157] width 54 height 14
click at [610, 144] on input at bounding box center [632, 144] width 107 height 15
click at [589, 159] on b "[PERSON_NAME]" at bounding box center [613, 159] width 63 height 9
type input "[PERSON_NAME]"
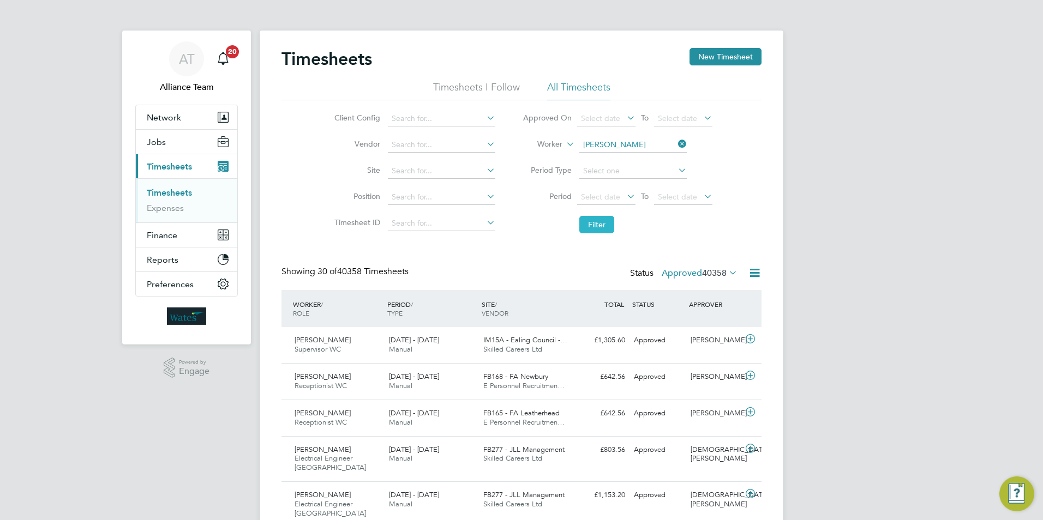
click at [601, 225] on button "Filter" at bounding box center [596, 224] width 35 height 17
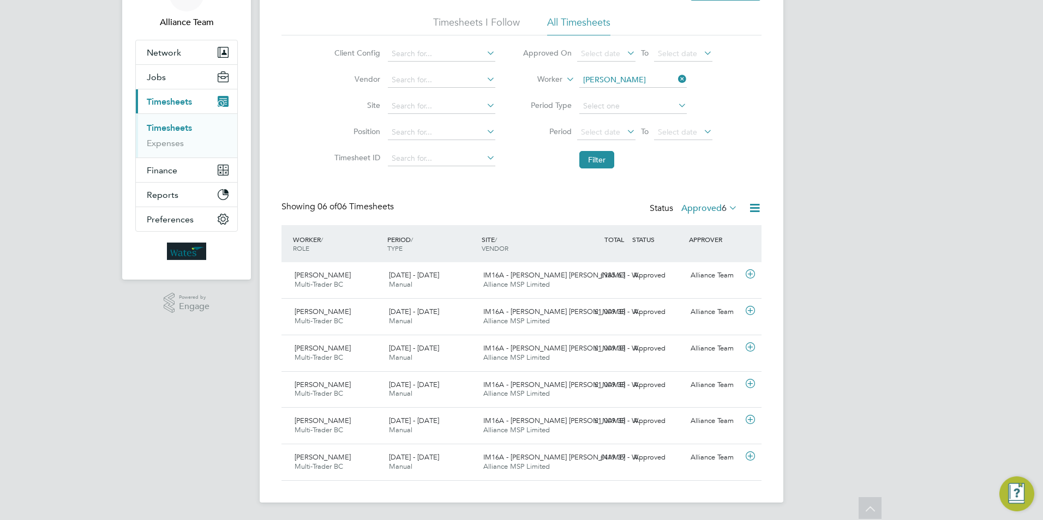
click at [757, 212] on icon at bounding box center [755, 208] width 14 height 14
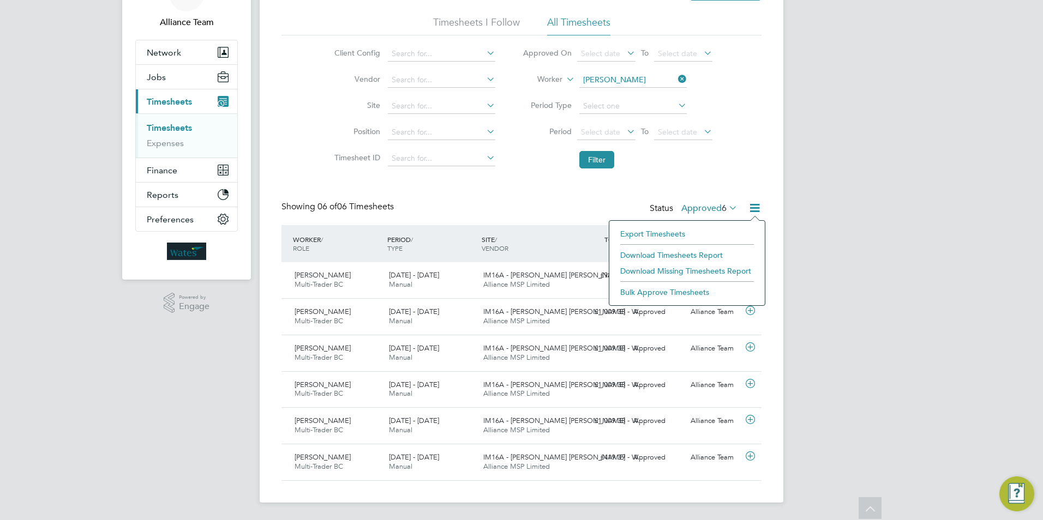
click at [666, 255] on li "Download Timesheets Report" at bounding box center [687, 255] width 144 height 15
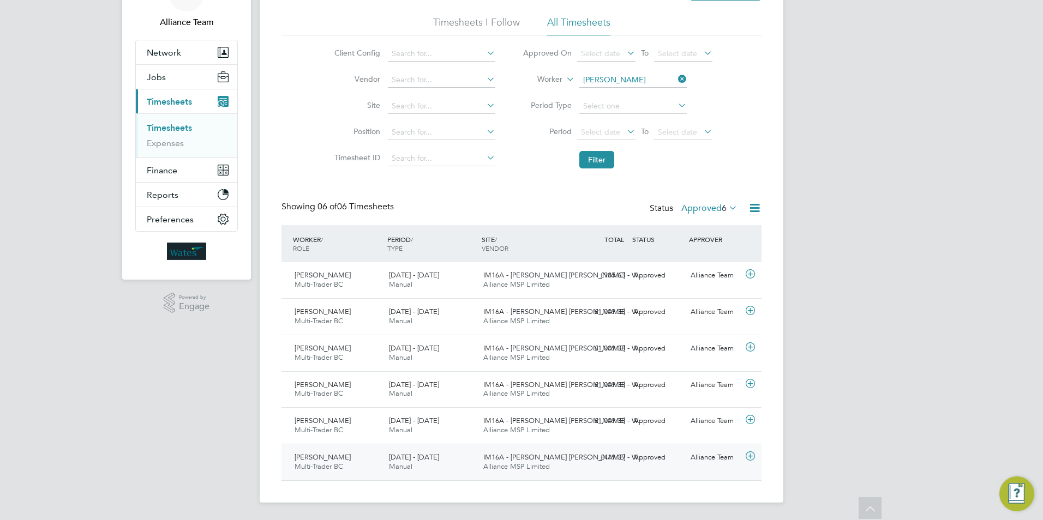
click at [536, 469] on span "Alliance MSP Limited" at bounding box center [516, 466] width 67 height 9
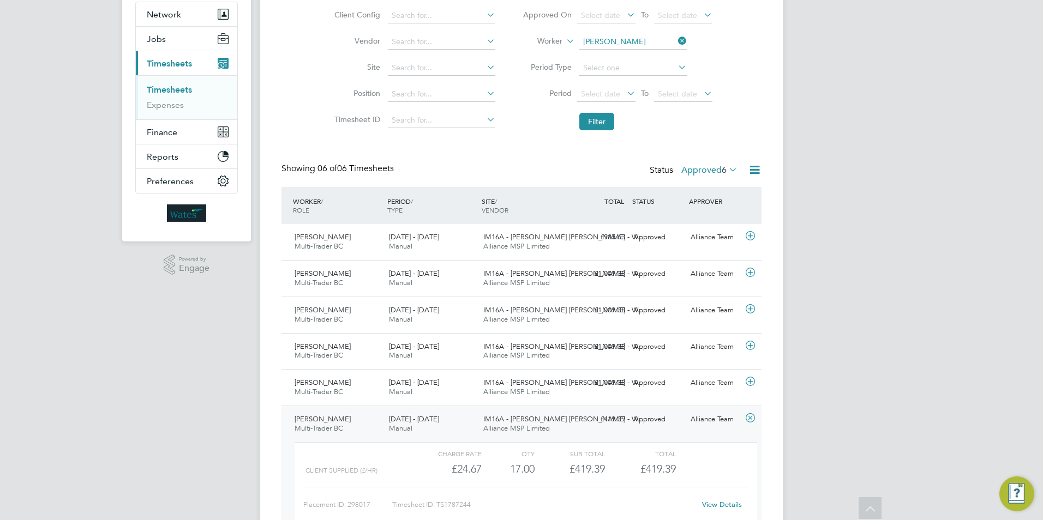
scroll to position [165, 0]
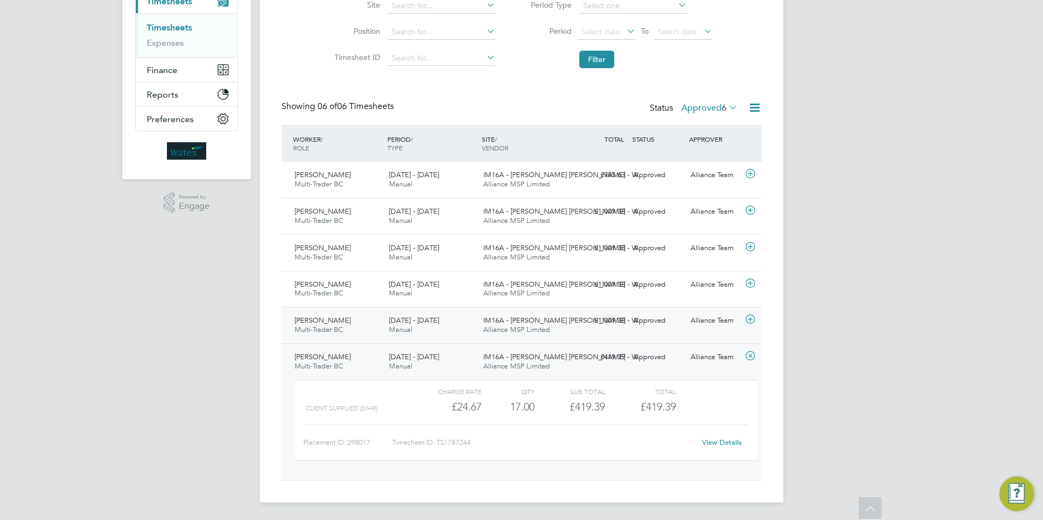
click at [750, 322] on icon at bounding box center [750, 319] width 14 height 9
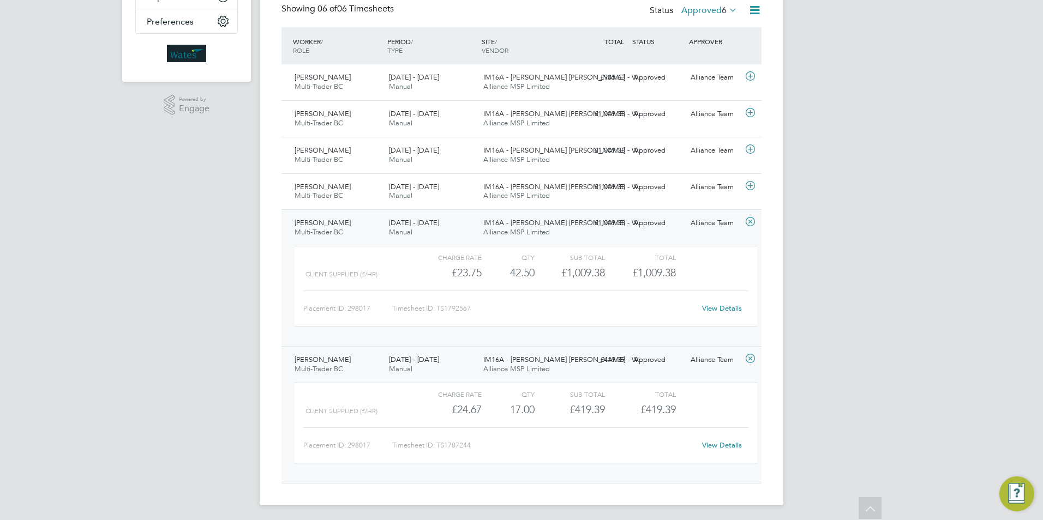
scroll to position [266, 0]
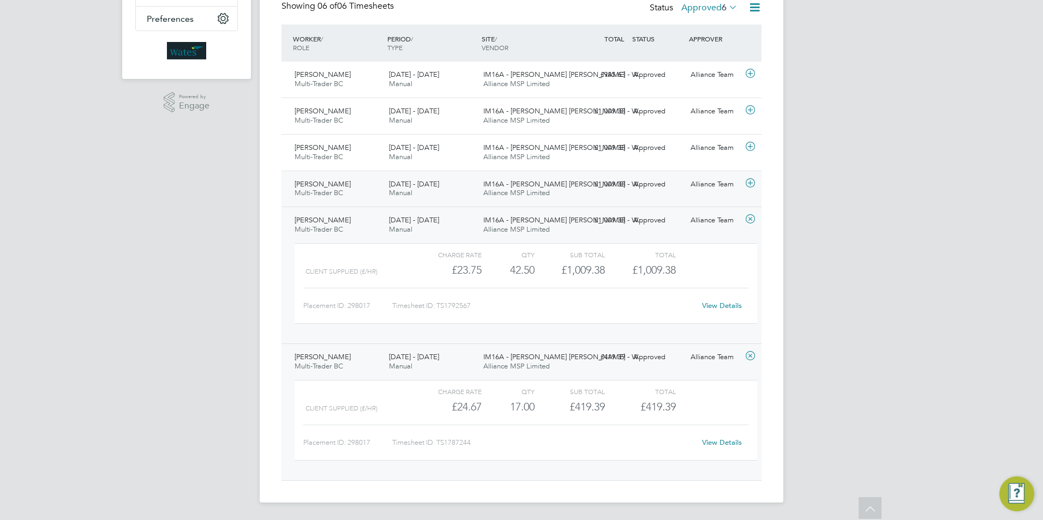
click at [749, 182] on icon at bounding box center [750, 183] width 14 height 9
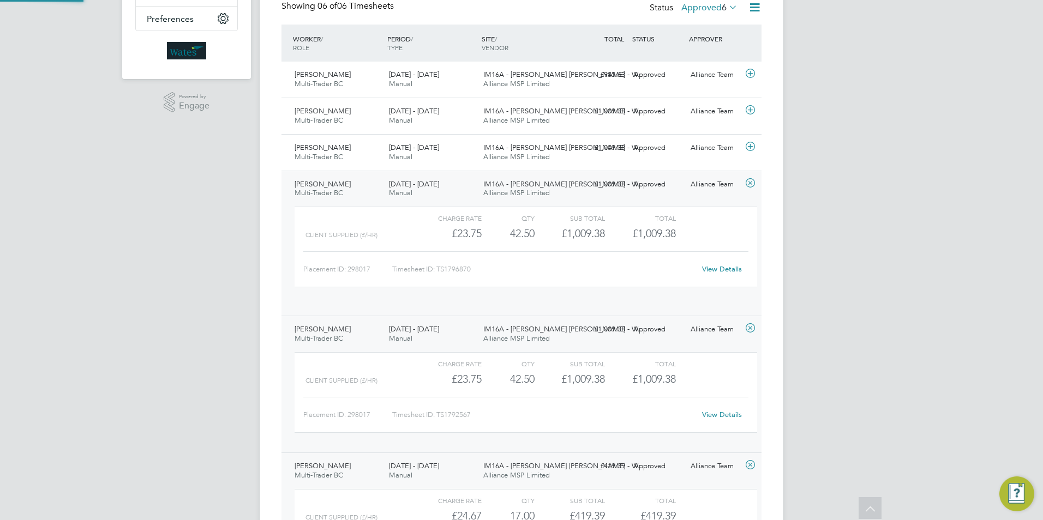
scroll to position [19, 106]
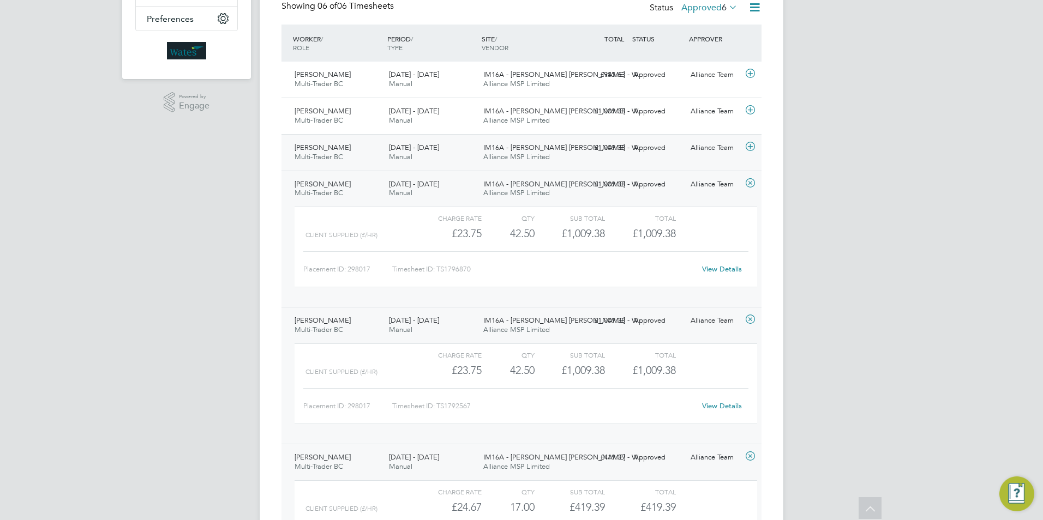
click at [750, 147] on icon at bounding box center [750, 146] width 14 height 9
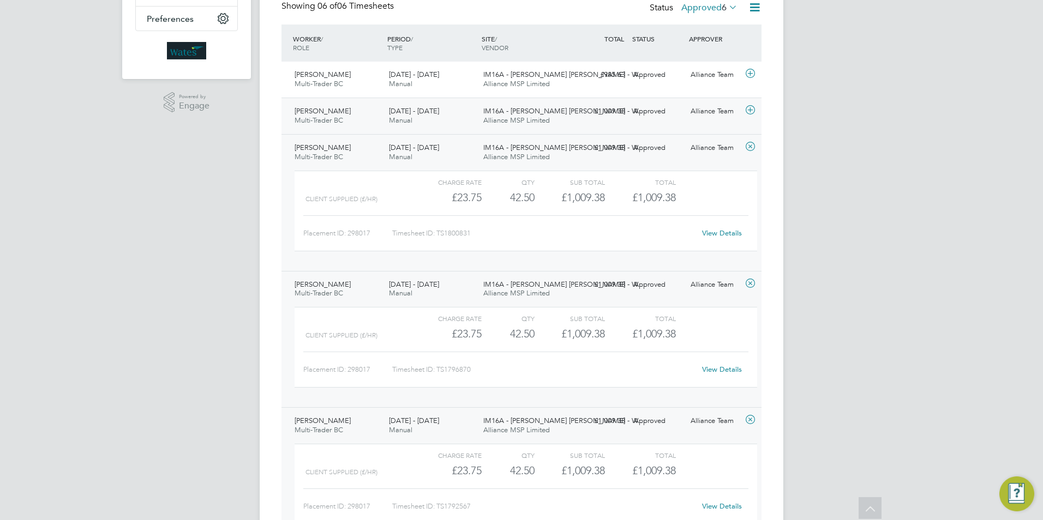
click at [747, 109] on icon at bounding box center [750, 110] width 14 height 9
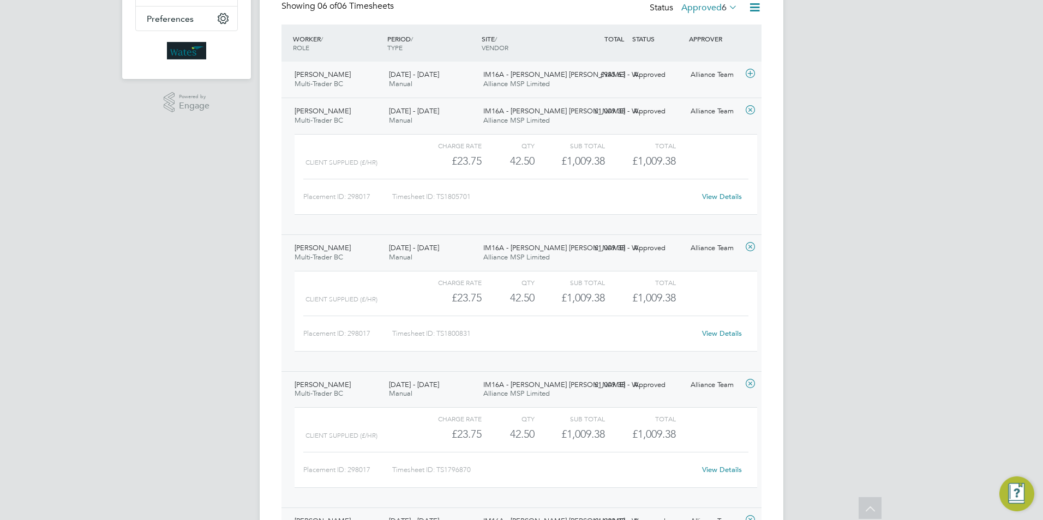
click at [748, 73] on icon at bounding box center [750, 73] width 14 height 9
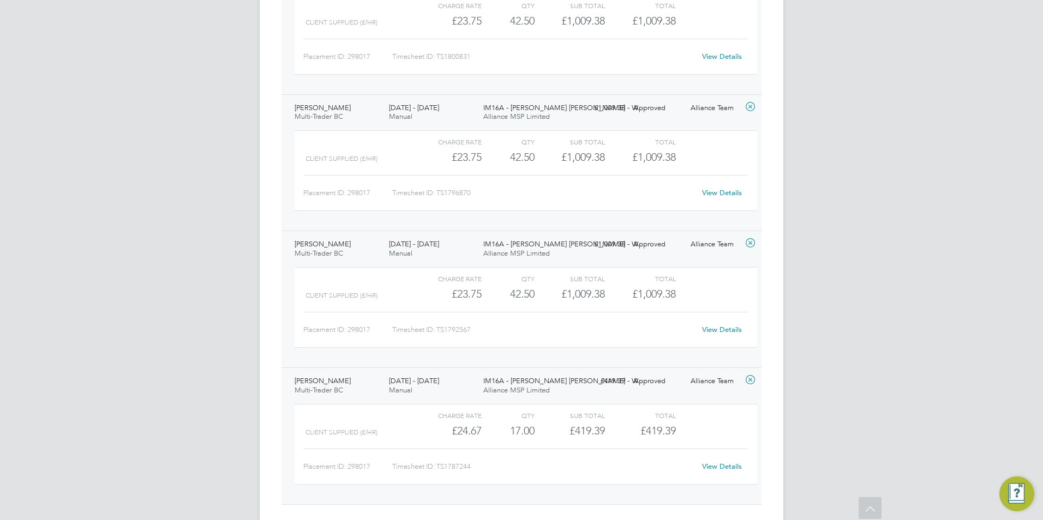
scroll to position [667, 0]
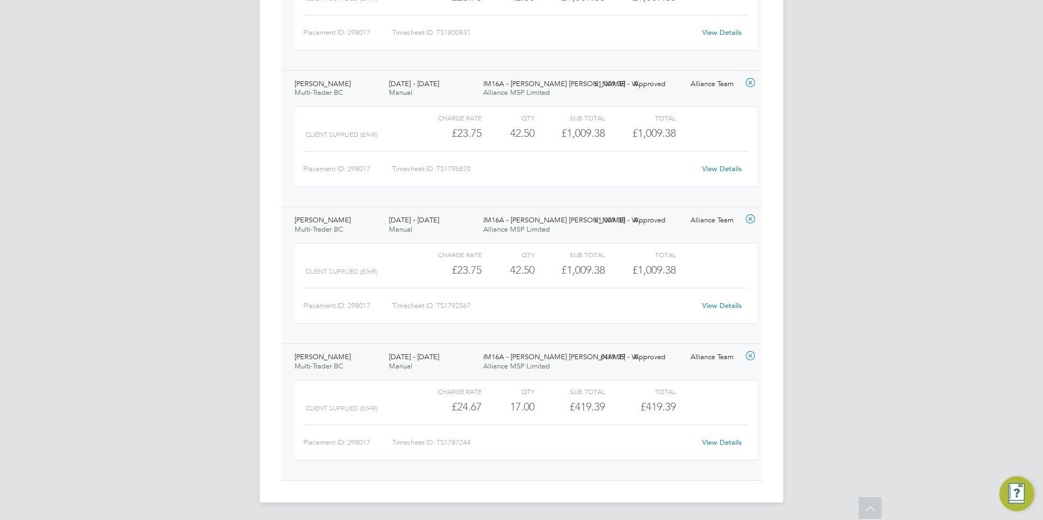
click at [721, 439] on link "View Details" at bounding box center [722, 442] width 40 height 9
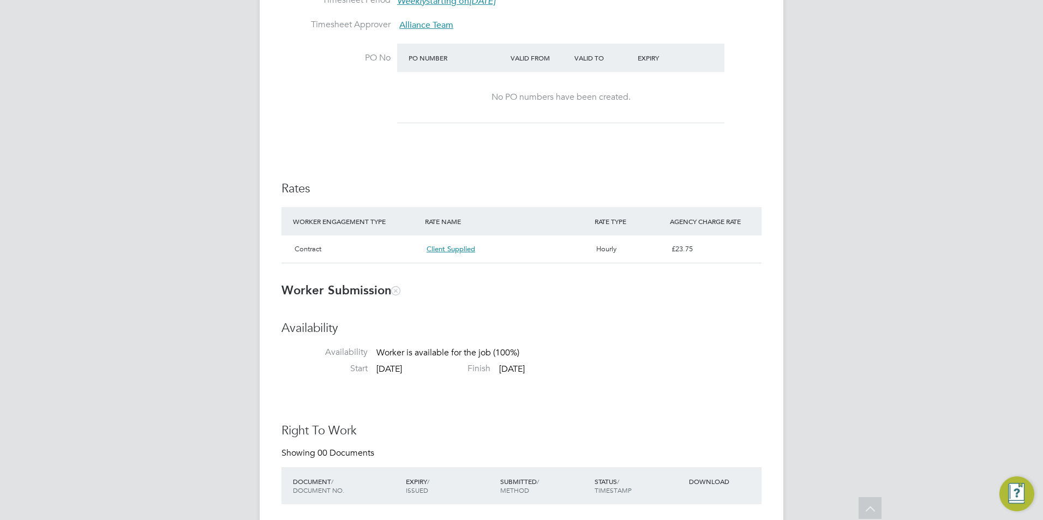
scroll to position [654, 0]
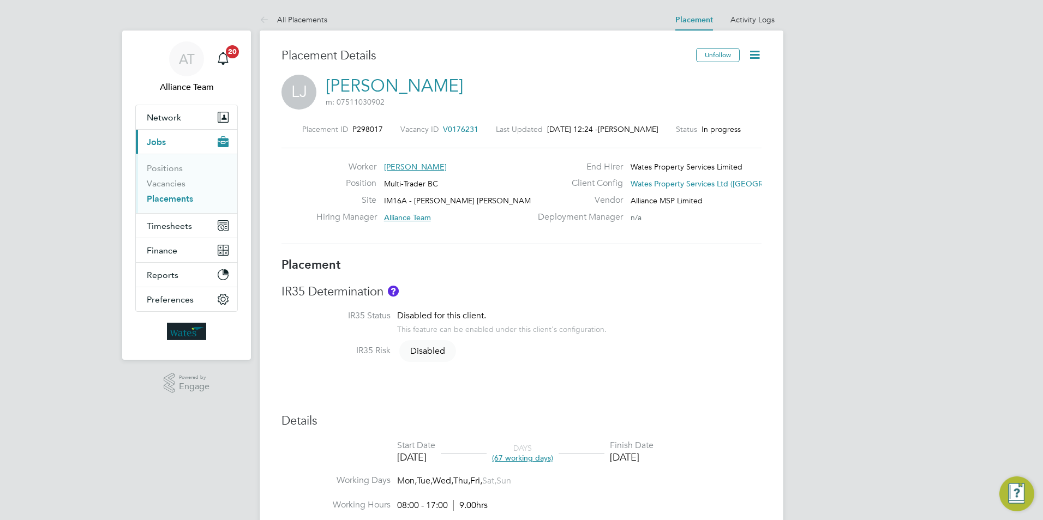
click at [318, 19] on link "All Placements" at bounding box center [294, 20] width 68 height 10
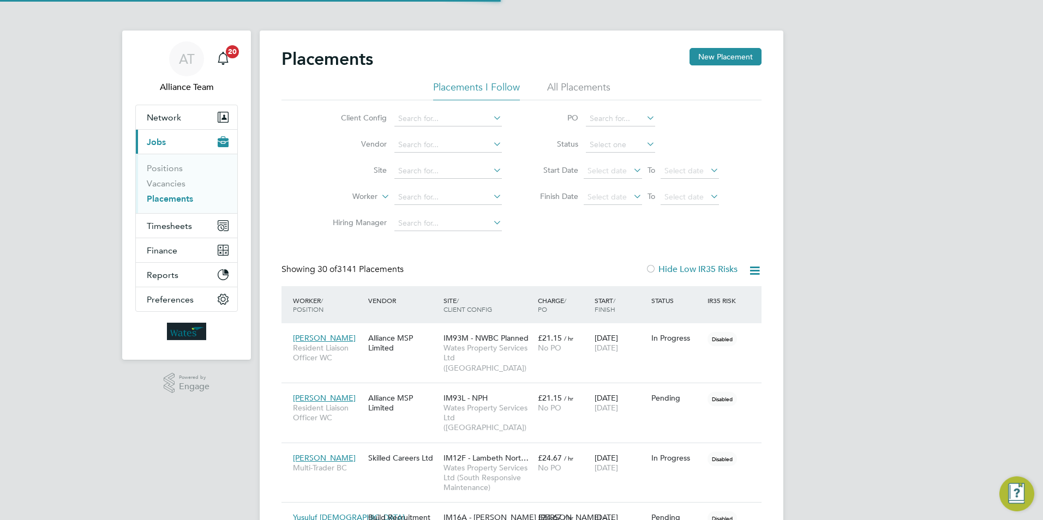
scroll to position [32, 76]
click at [164, 229] on span "Timesheets" at bounding box center [169, 226] width 45 height 10
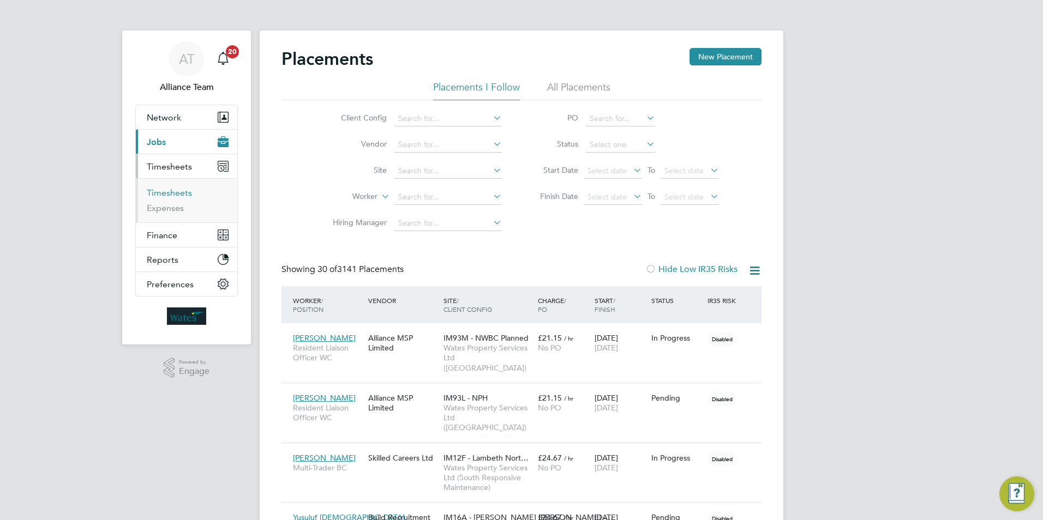
click at [170, 192] on link "Timesheets" at bounding box center [169, 193] width 45 height 10
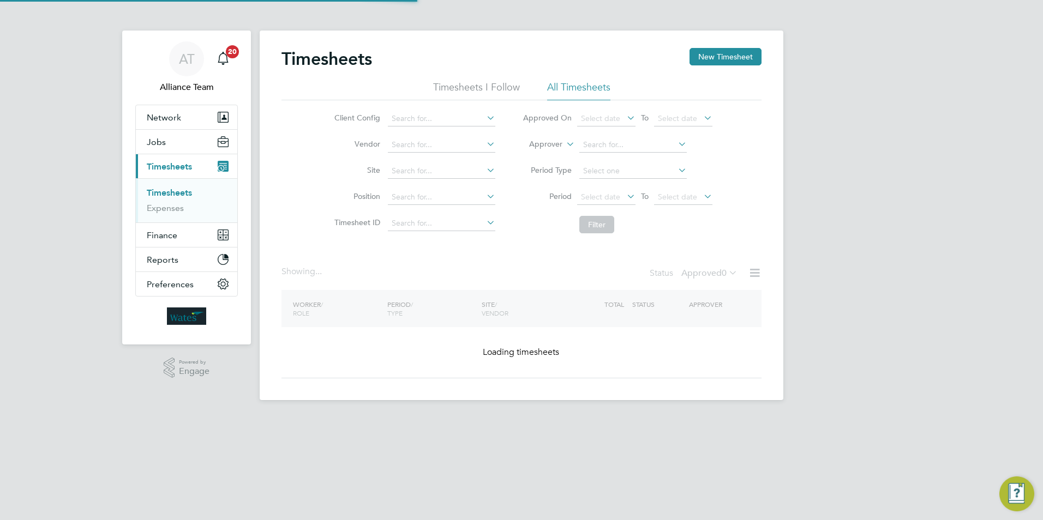
click at [540, 143] on label "Approver" at bounding box center [537, 144] width 49 height 11
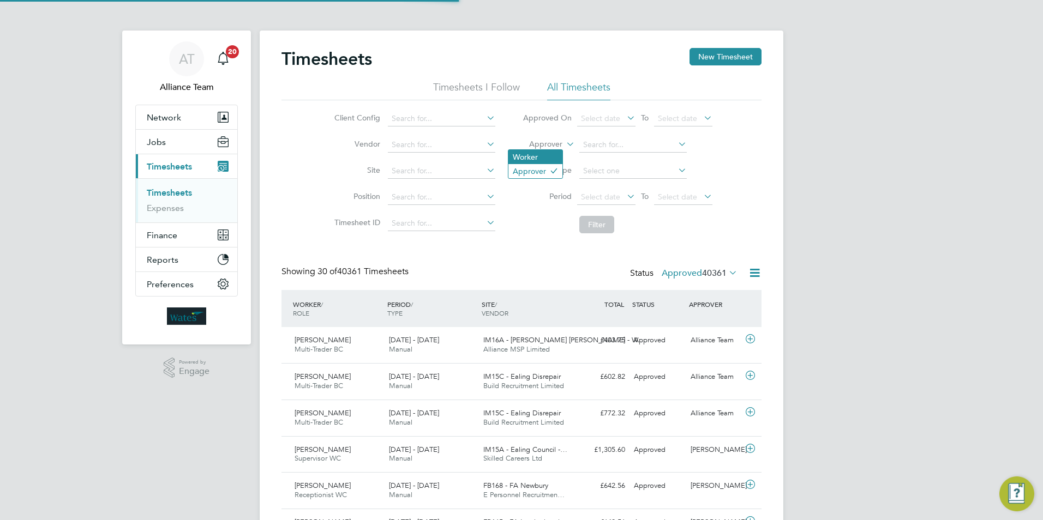
click at [544, 155] on li "Worker" at bounding box center [535, 157] width 54 height 14
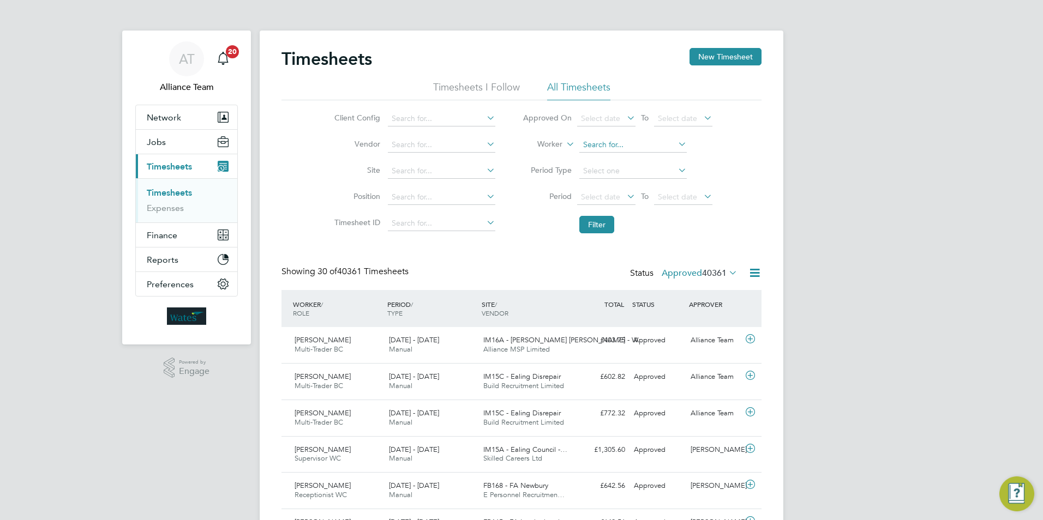
click at [615, 142] on input at bounding box center [632, 144] width 107 height 15
click at [648, 159] on b "John" at bounding box center [679, 159] width 63 height 9
type input "[PERSON_NAME]"
click at [600, 217] on button "Filter" at bounding box center [596, 224] width 35 height 17
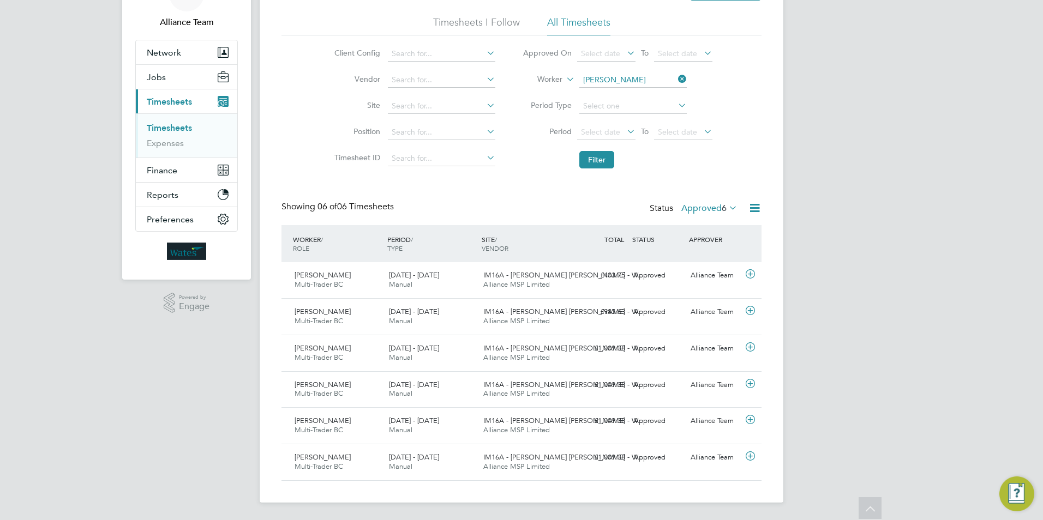
click at [726, 207] on icon at bounding box center [726, 207] width 0 height 15
click at [707, 225] on li "All" at bounding box center [708, 227] width 50 height 15
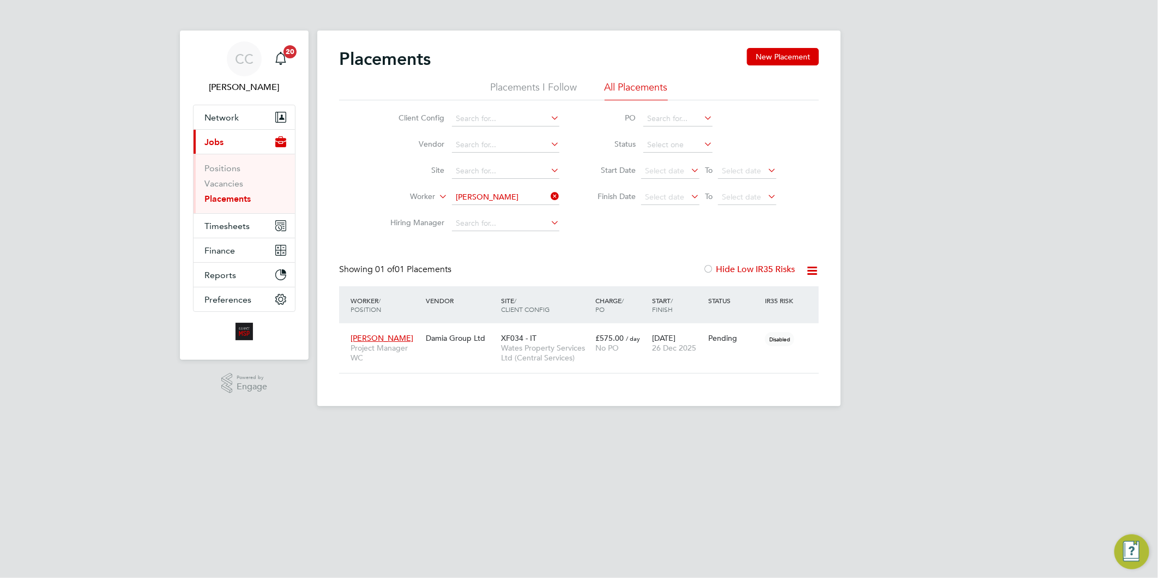
scroll to position [41, 95]
click at [492, 198] on input at bounding box center [505, 197] width 107 height 15
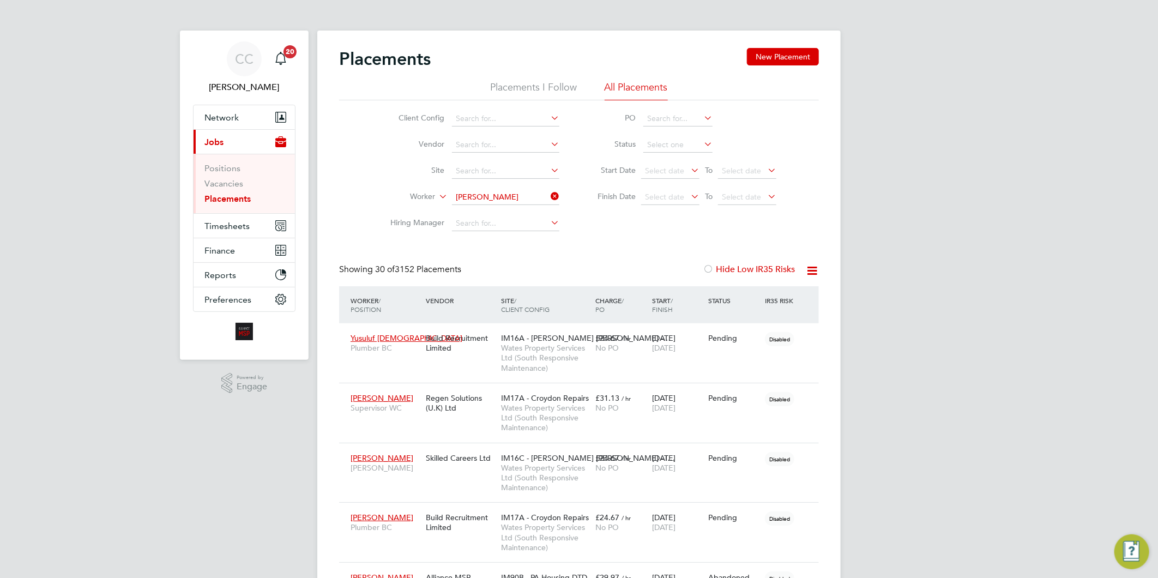
click at [521, 211] on b "John" at bounding box center [552, 212] width 63 height 9
type input "Lee Johnson"
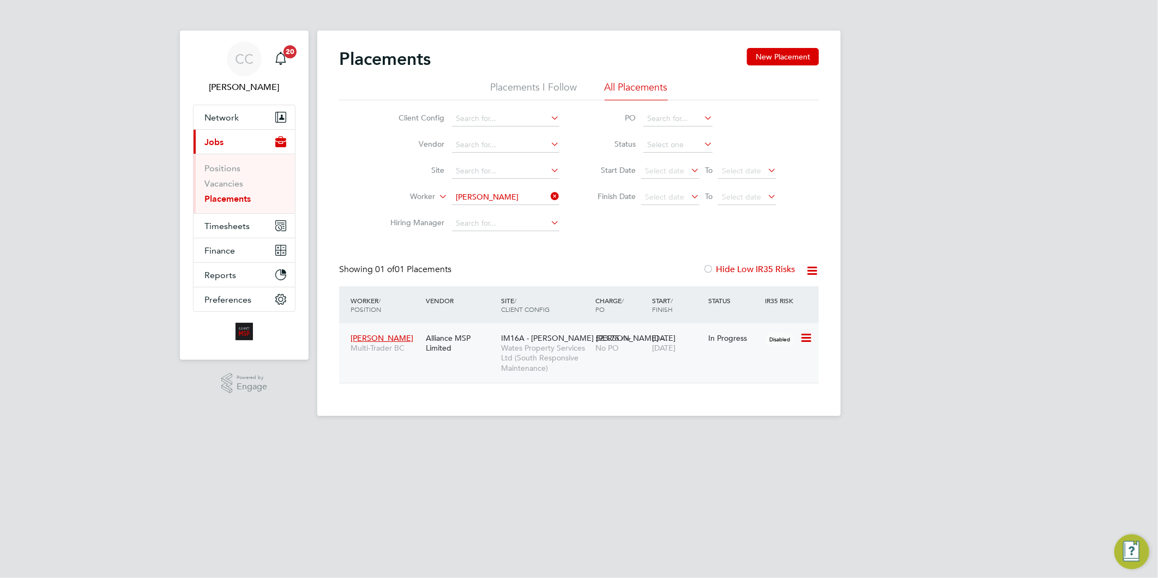
click at [508, 352] on span "Wates Property Services Ltd (South Responsive Maintenance)" at bounding box center [545, 358] width 89 height 30
click at [510, 200] on input at bounding box center [505, 197] width 107 height 15
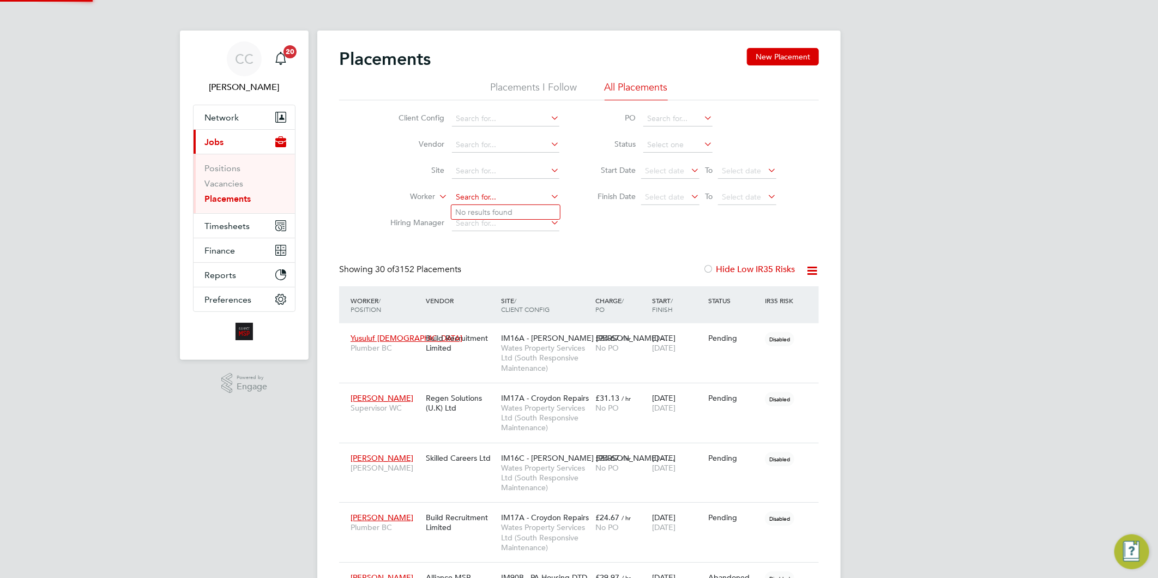
scroll to position [31, 76]
click at [484, 206] on li "Kathryn Sian Walshe" at bounding box center [518, 212] width 135 height 15
type input "[PERSON_NAME] [PERSON_NAME]"
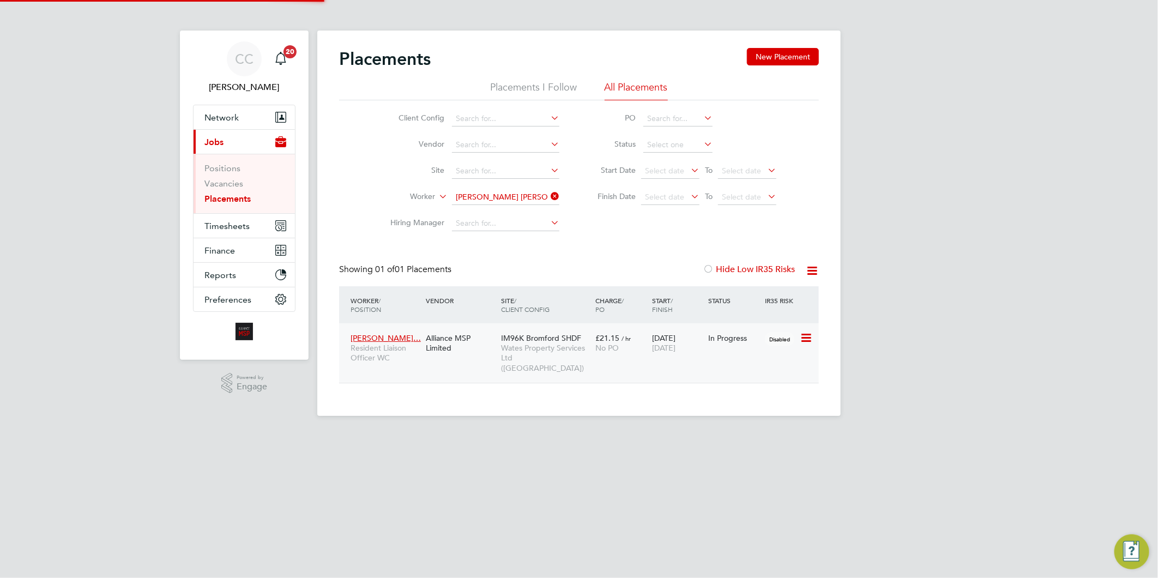
click at [513, 364] on div "IM96K Bromford SHDF Wates Property Services Ltd (Central & North)" at bounding box center [545, 353] width 94 height 51
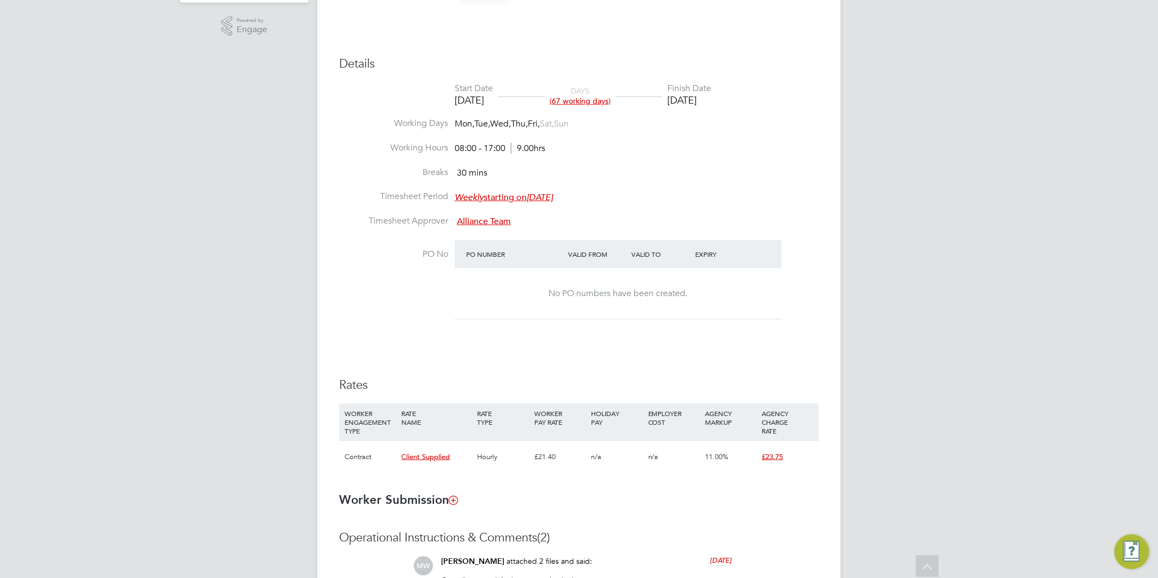
scroll to position [424, 0]
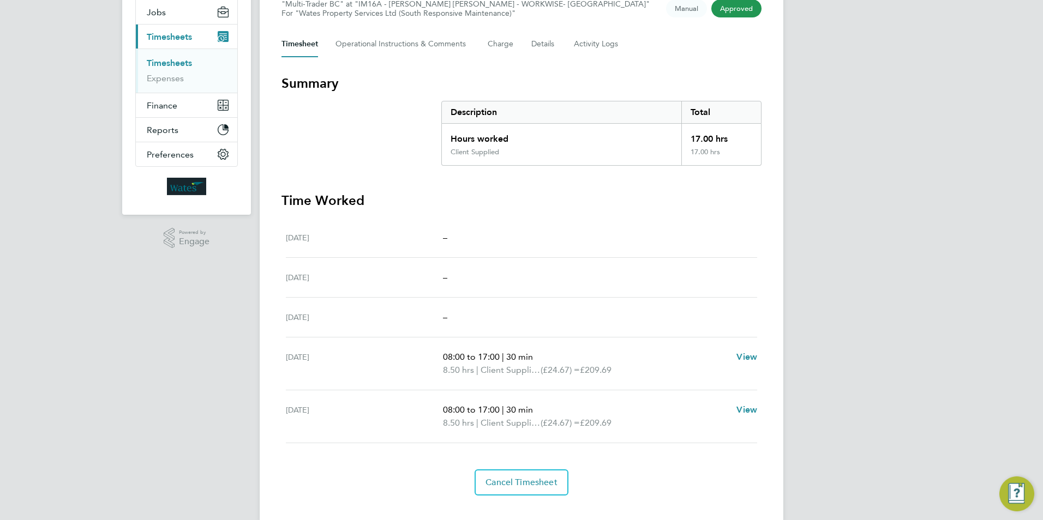
scroll to position [149, 0]
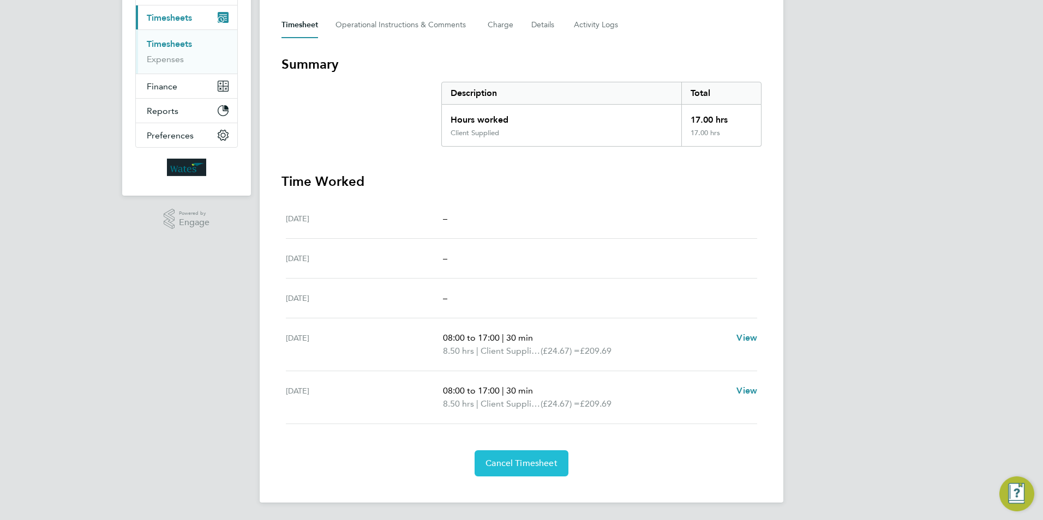
click at [529, 467] on span "Cancel Timesheet" at bounding box center [521, 463] width 72 height 11
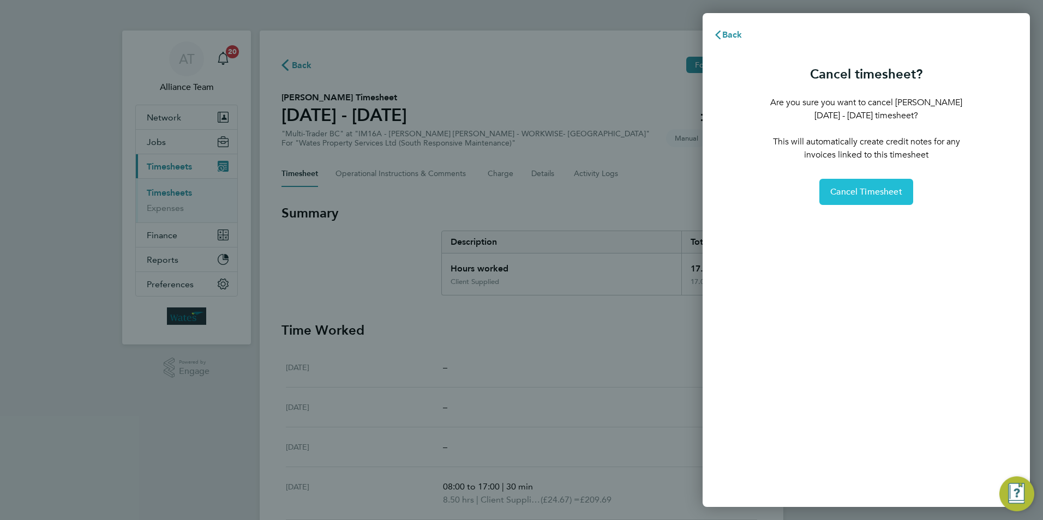
click at [900, 181] on button "Cancel Timesheet" at bounding box center [866, 192] width 94 height 26
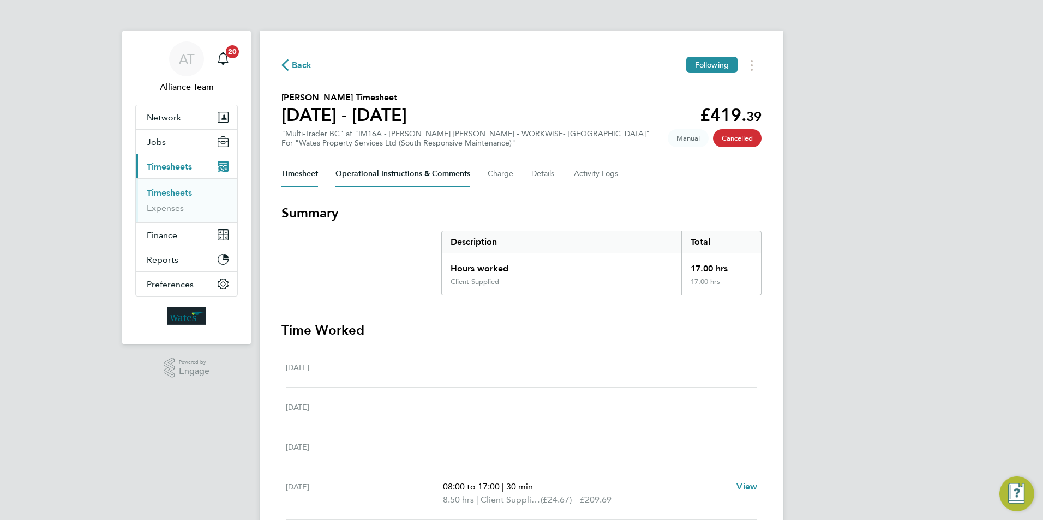
click at [397, 177] on Comments-tab "Operational Instructions & Comments" at bounding box center [402, 174] width 135 height 26
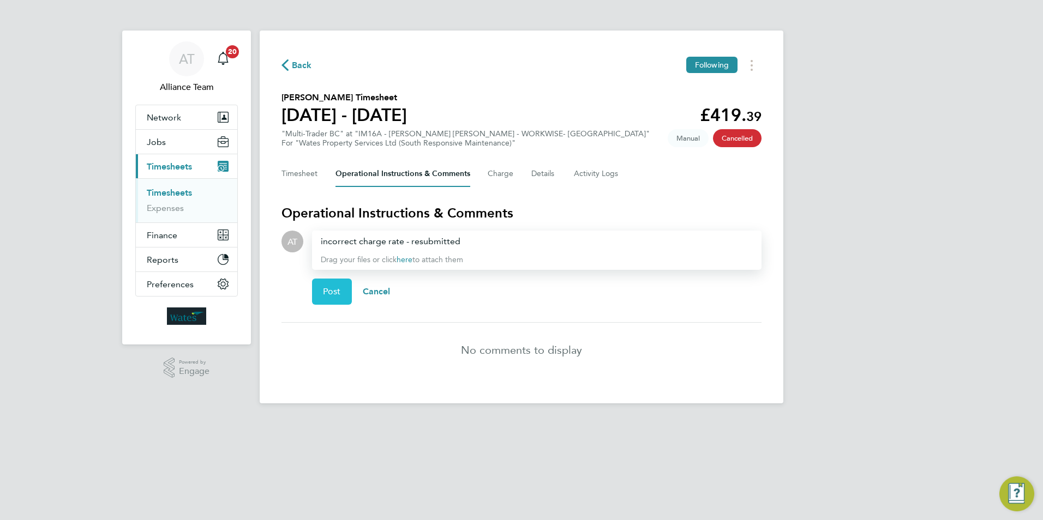
click at [336, 292] on span "Post" at bounding box center [332, 291] width 18 height 11
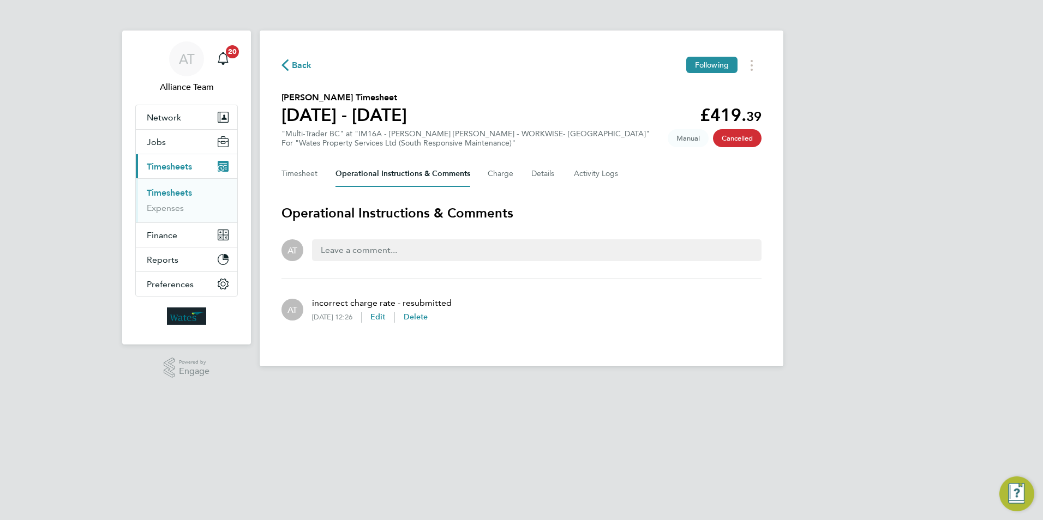
click at [299, 65] on span "Back" at bounding box center [302, 65] width 20 height 13
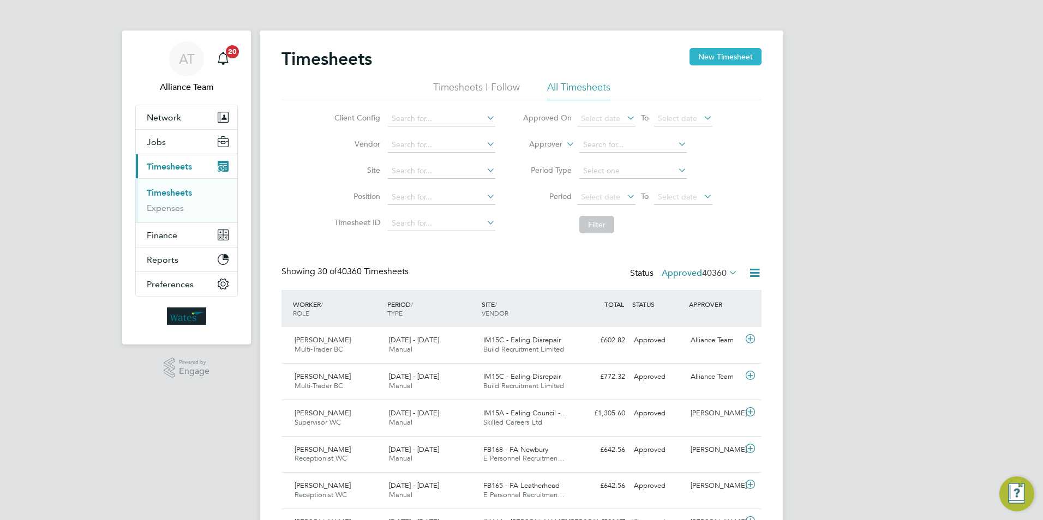
click at [728, 58] on button "New Timesheet" at bounding box center [725, 56] width 72 height 17
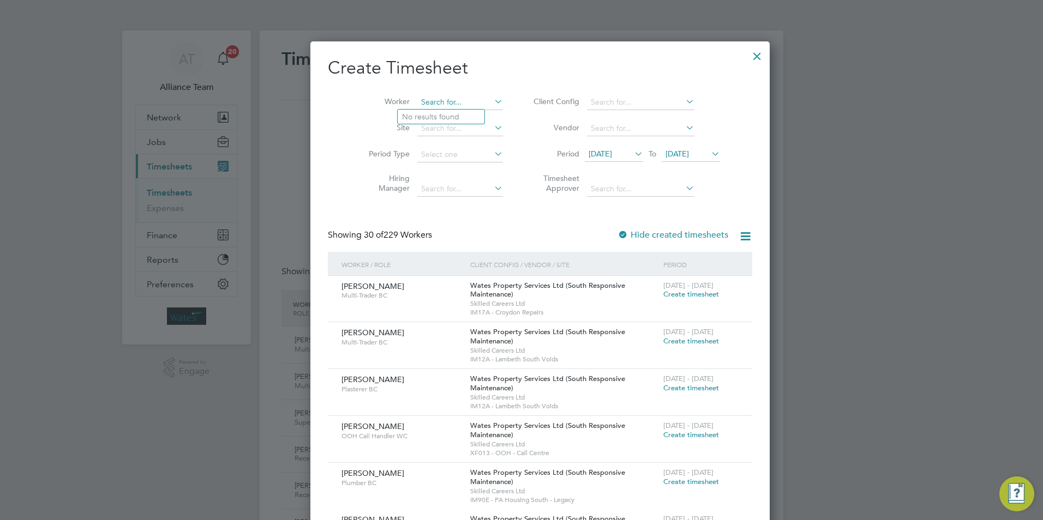
click at [445, 101] on input at bounding box center [460, 102] width 86 height 15
click at [434, 116] on li "[PERSON_NAME]" at bounding box center [449, 117] width 104 height 15
type input "[PERSON_NAME]"
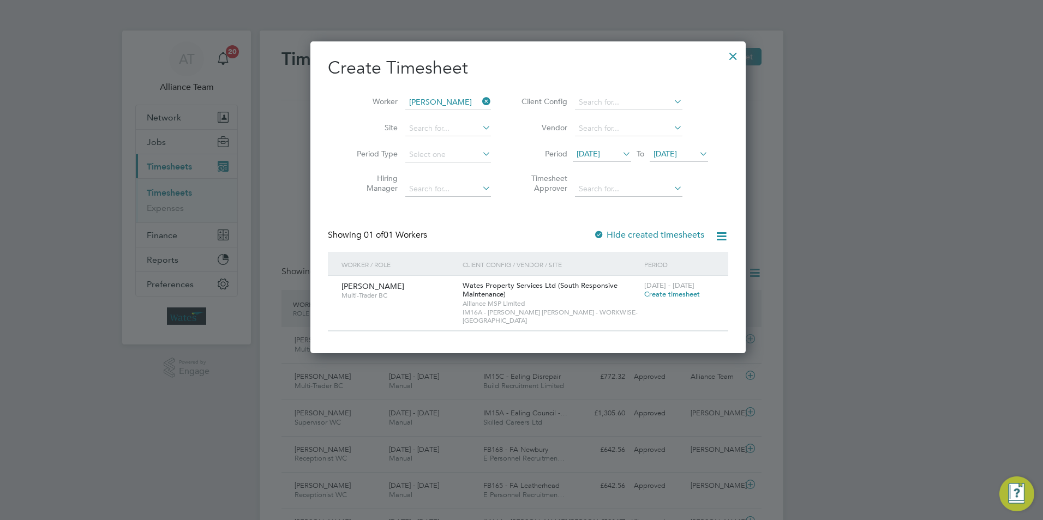
click at [600, 150] on span "18 Aug 2025" at bounding box center [587, 154] width 23 height 10
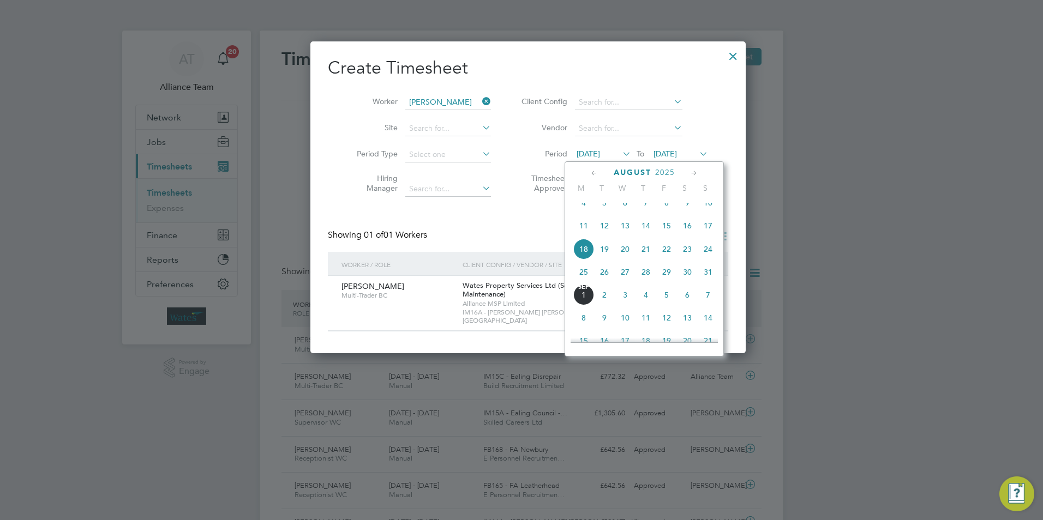
click at [595, 172] on icon at bounding box center [594, 173] width 10 height 12
click at [581, 234] on span "7" at bounding box center [583, 230] width 21 height 21
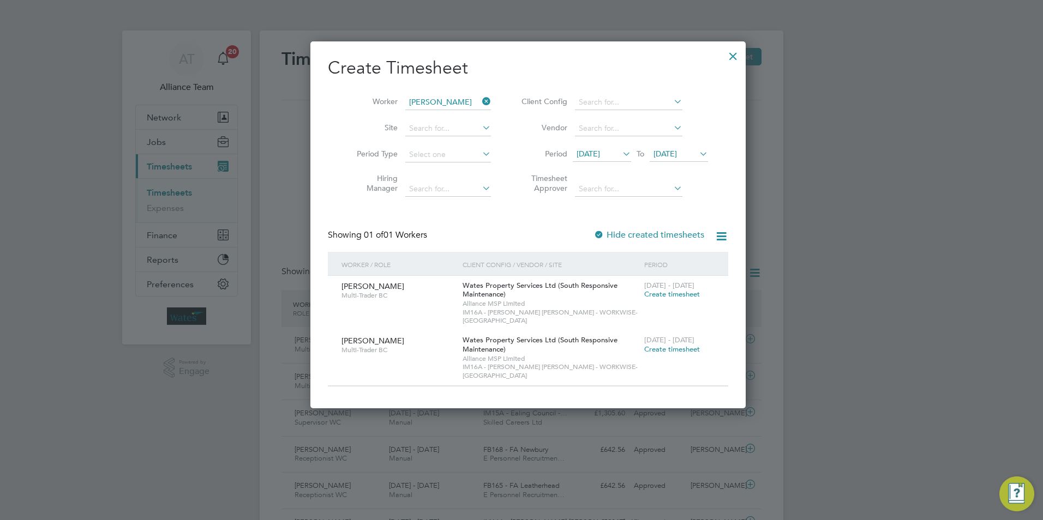
click at [661, 292] on span "Create timesheet" at bounding box center [672, 294] width 56 height 9
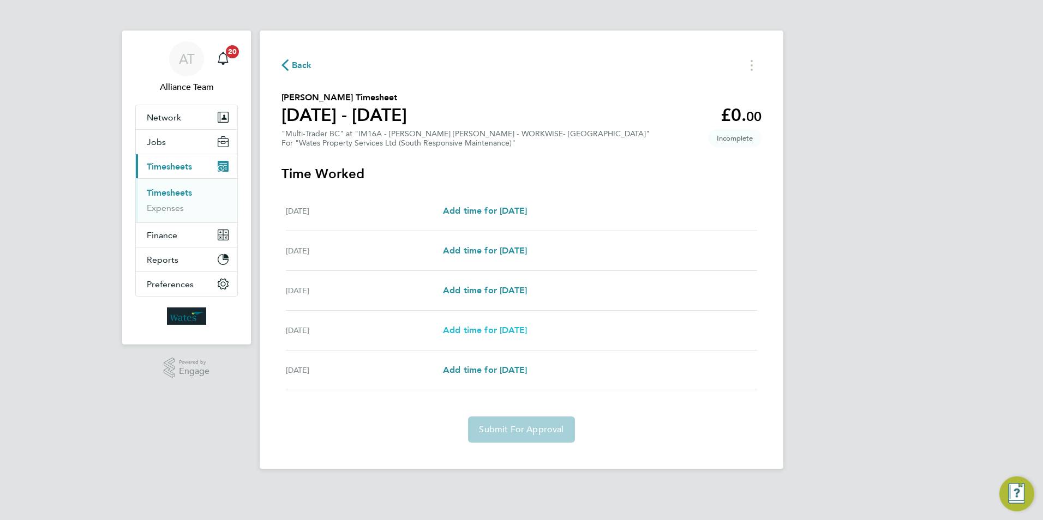
click at [509, 330] on span "Add time for Thu 17 Jul" at bounding box center [485, 330] width 84 height 10
select select "30"
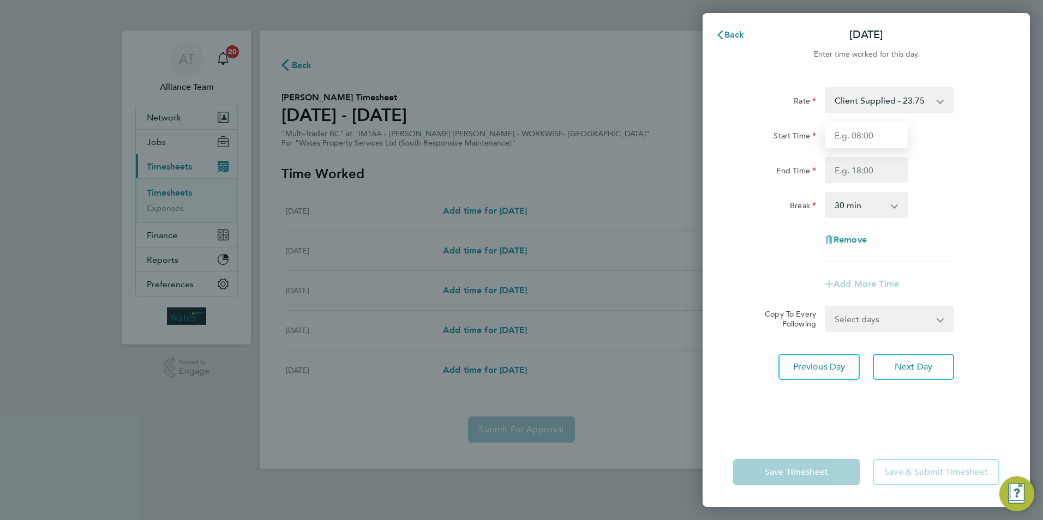
click at [858, 137] on input "Start Time" at bounding box center [865, 135] width 83 height 26
type input "08:00"
click at [858, 166] on input "End Time" at bounding box center [865, 170] width 83 height 26
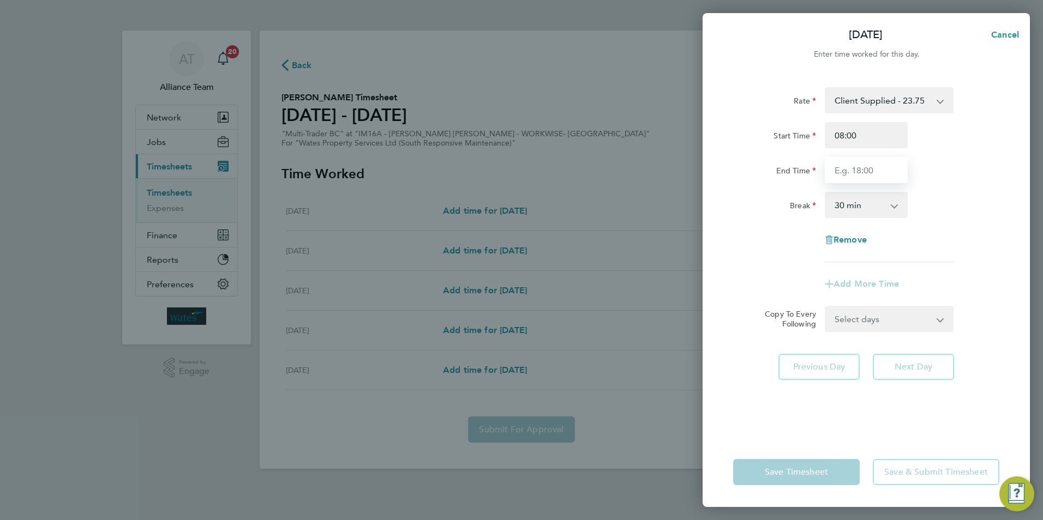
type input "17:00"
click at [870, 319] on form "Rate Client Supplied - 23.75 Start Time 08:00 End Time 17:00 Break 0 min 15 min…" at bounding box center [866, 209] width 266 height 245
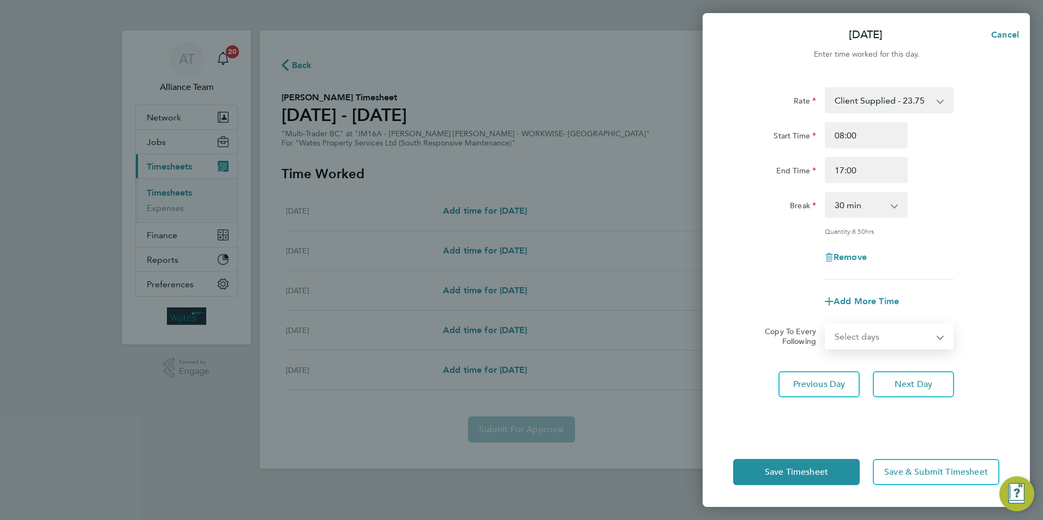
drag, startPoint x: 765, startPoint y: 349, endPoint x: 955, endPoint y: 400, distance: 196.6
click at [764, 348] on div "Rate Client Supplied - 23.75 Start Time 08:00 End Time 17:00 Break 0 min 15 min…" at bounding box center [865, 255] width 327 height 363
click at [930, 383] on span "Next Day" at bounding box center [913, 384] width 38 height 11
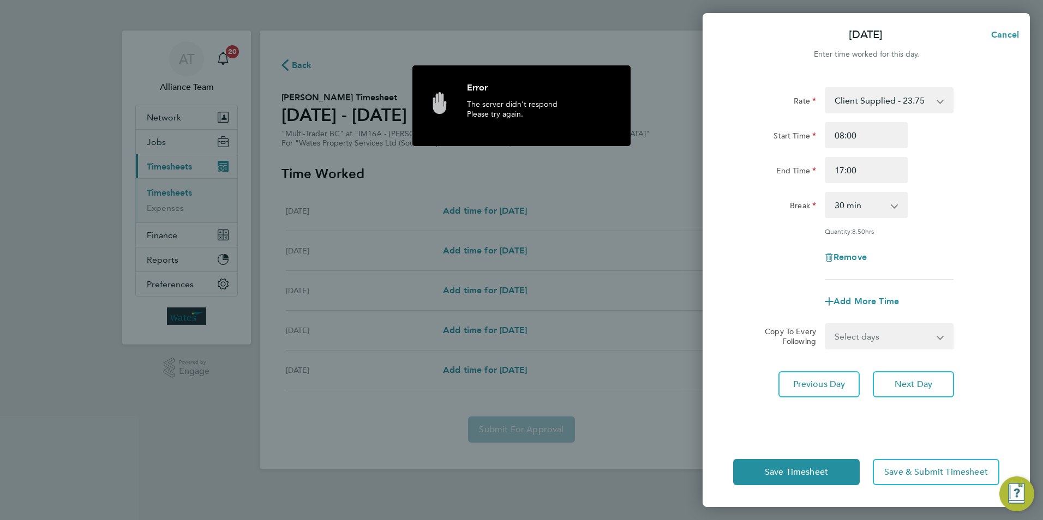
click at [572, 164] on div "Thu 17 Jul Cancel Enter time worked for this day. Rate Client Supplied - 23.75 …" at bounding box center [521, 260] width 1043 height 520
click at [896, 329] on select "Select days Friday" at bounding box center [883, 336] width 115 height 24
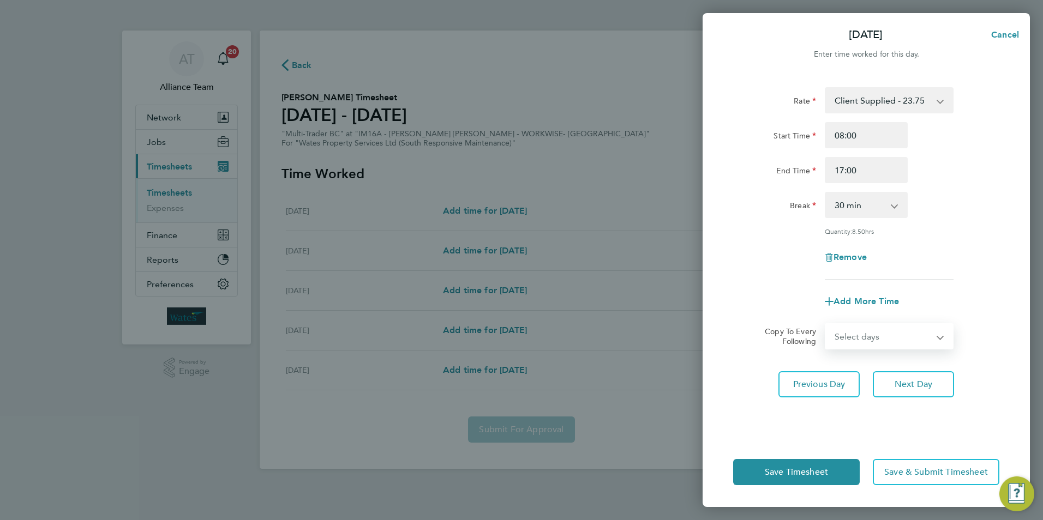
select select "FRI"
click at [826, 324] on select "Select days Friday" at bounding box center [883, 336] width 115 height 24
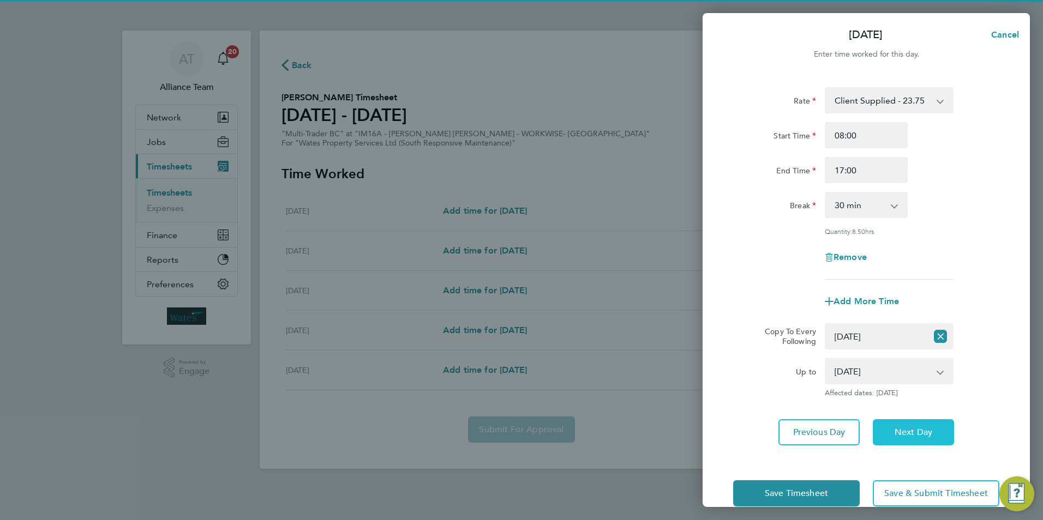
click at [920, 429] on span "Next Day" at bounding box center [913, 432] width 38 height 11
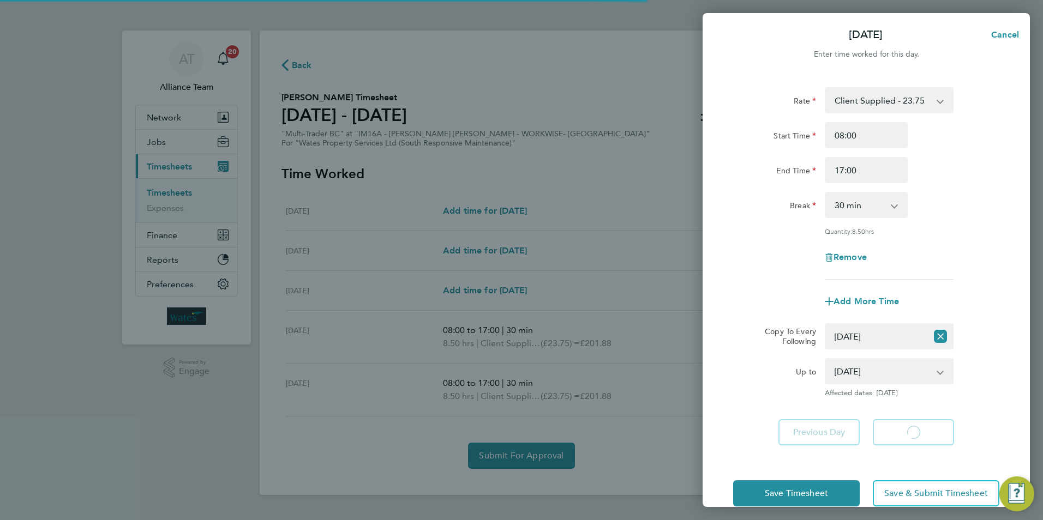
select select "30"
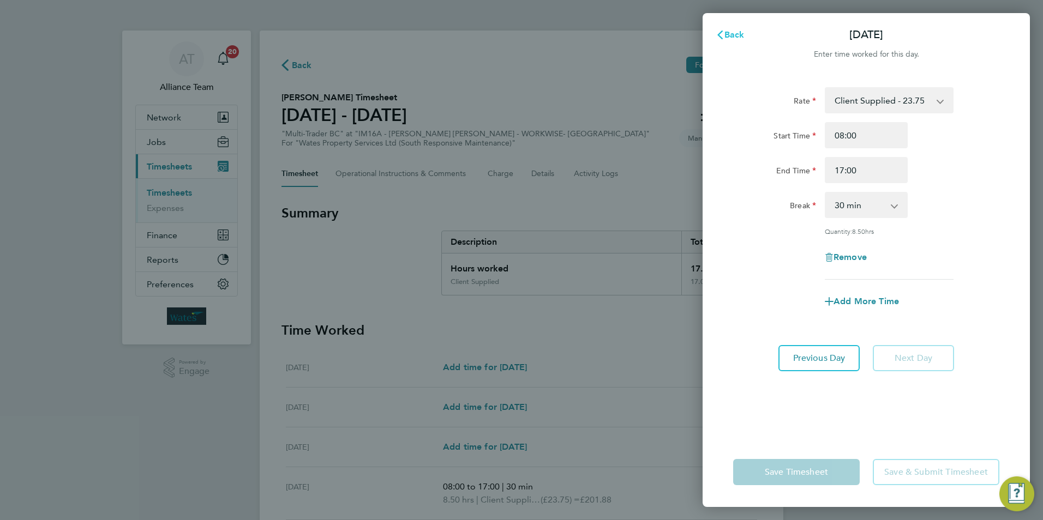
click at [739, 34] on span "Back" at bounding box center [734, 34] width 20 height 10
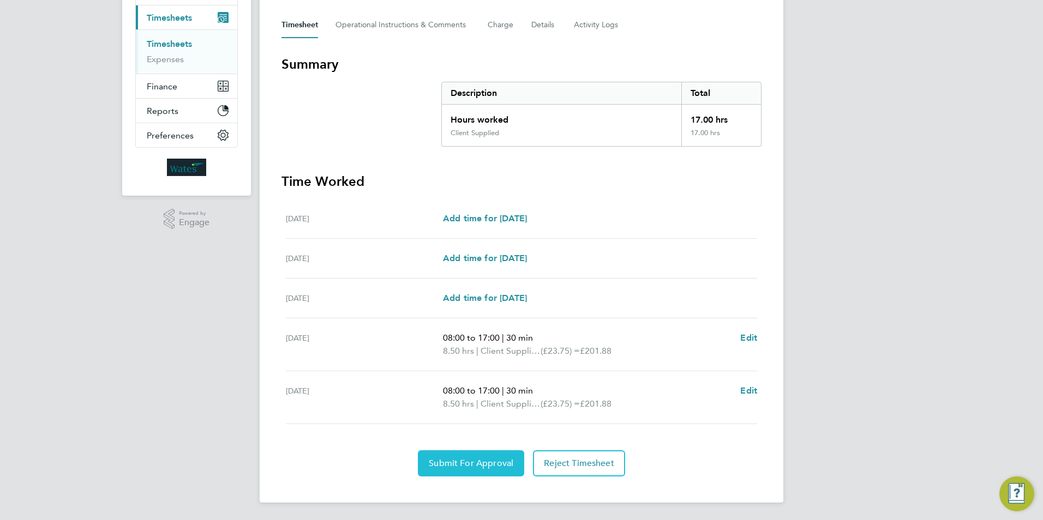
click at [468, 462] on span "Submit For Approval" at bounding box center [471, 463] width 85 height 11
click at [468, 462] on span "Approve Timesheet" at bounding box center [471, 463] width 80 height 11
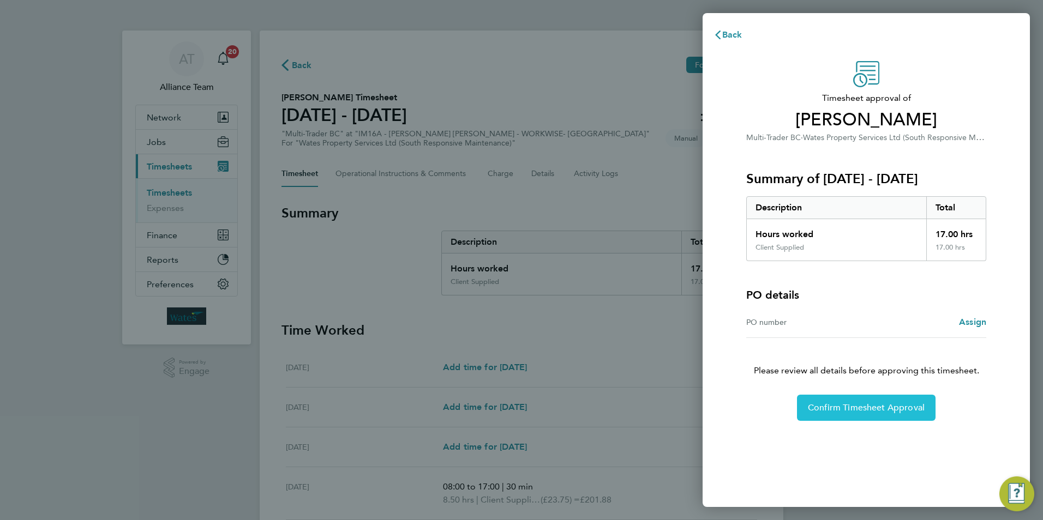
click at [846, 403] on span "Confirm Timesheet Approval" at bounding box center [866, 407] width 117 height 11
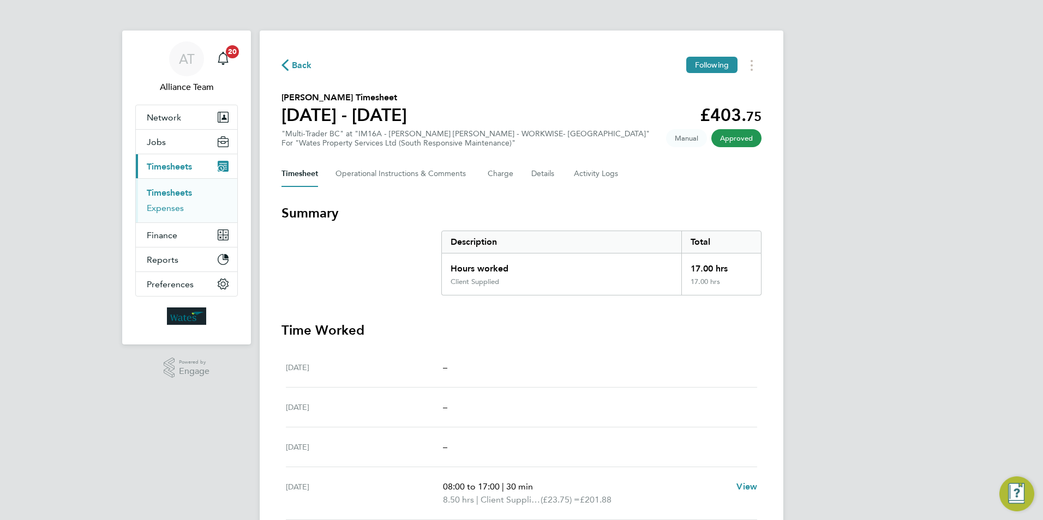
click at [169, 205] on link "Expenses" at bounding box center [165, 208] width 37 height 10
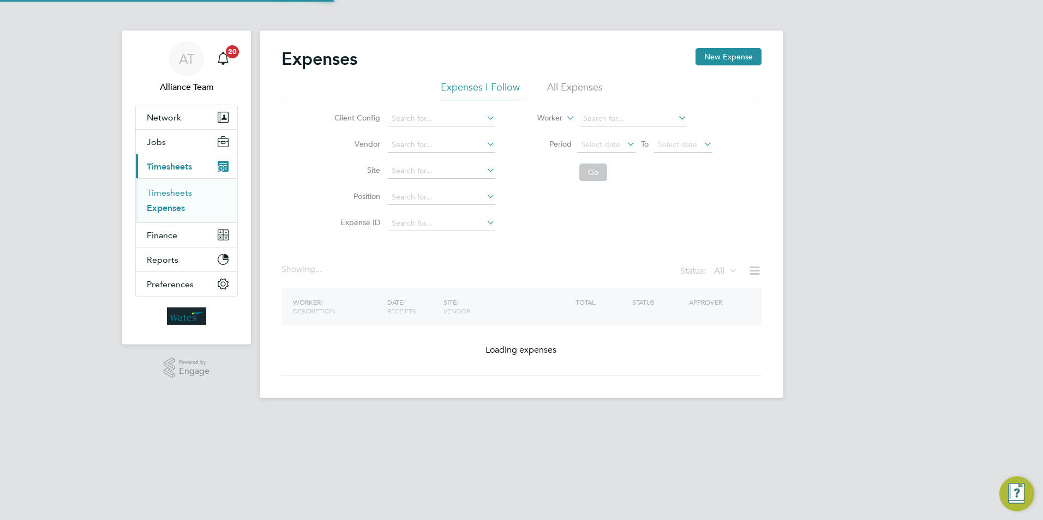
click at [171, 191] on link "Timesheets" at bounding box center [169, 193] width 45 height 10
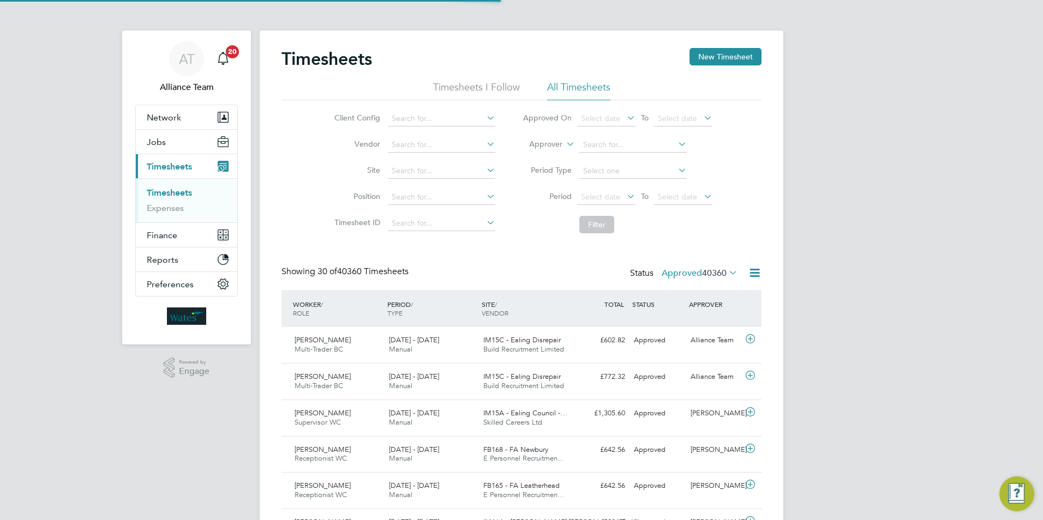
scroll to position [28, 95]
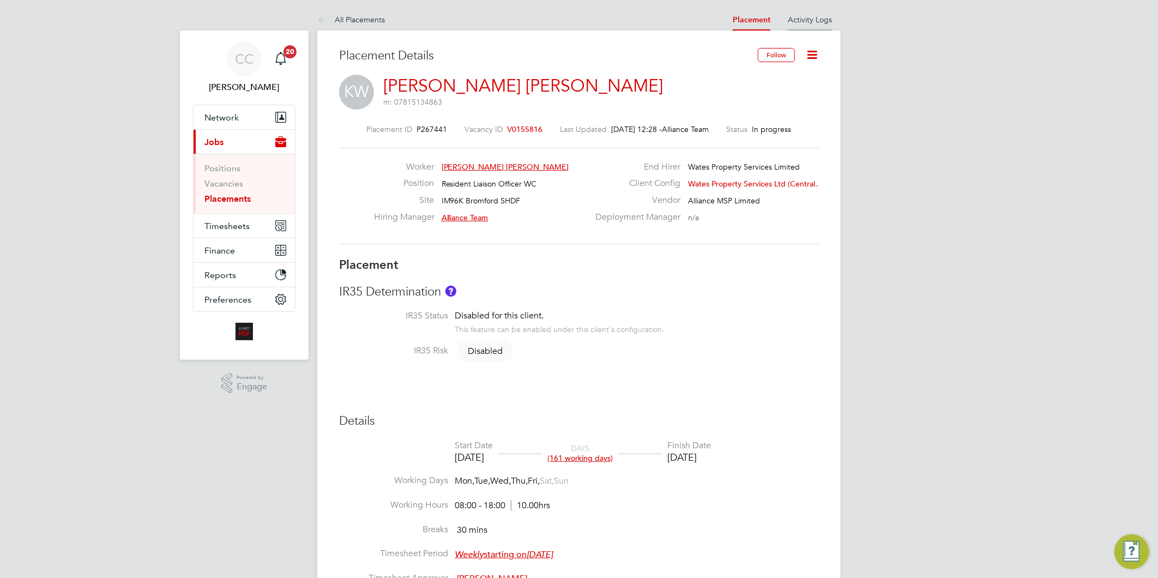
click at [816, 20] on link "Activity Logs" at bounding box center [810, 20] width 44 height 10
